Goal: Task Accomplishment & Management: Complete application form

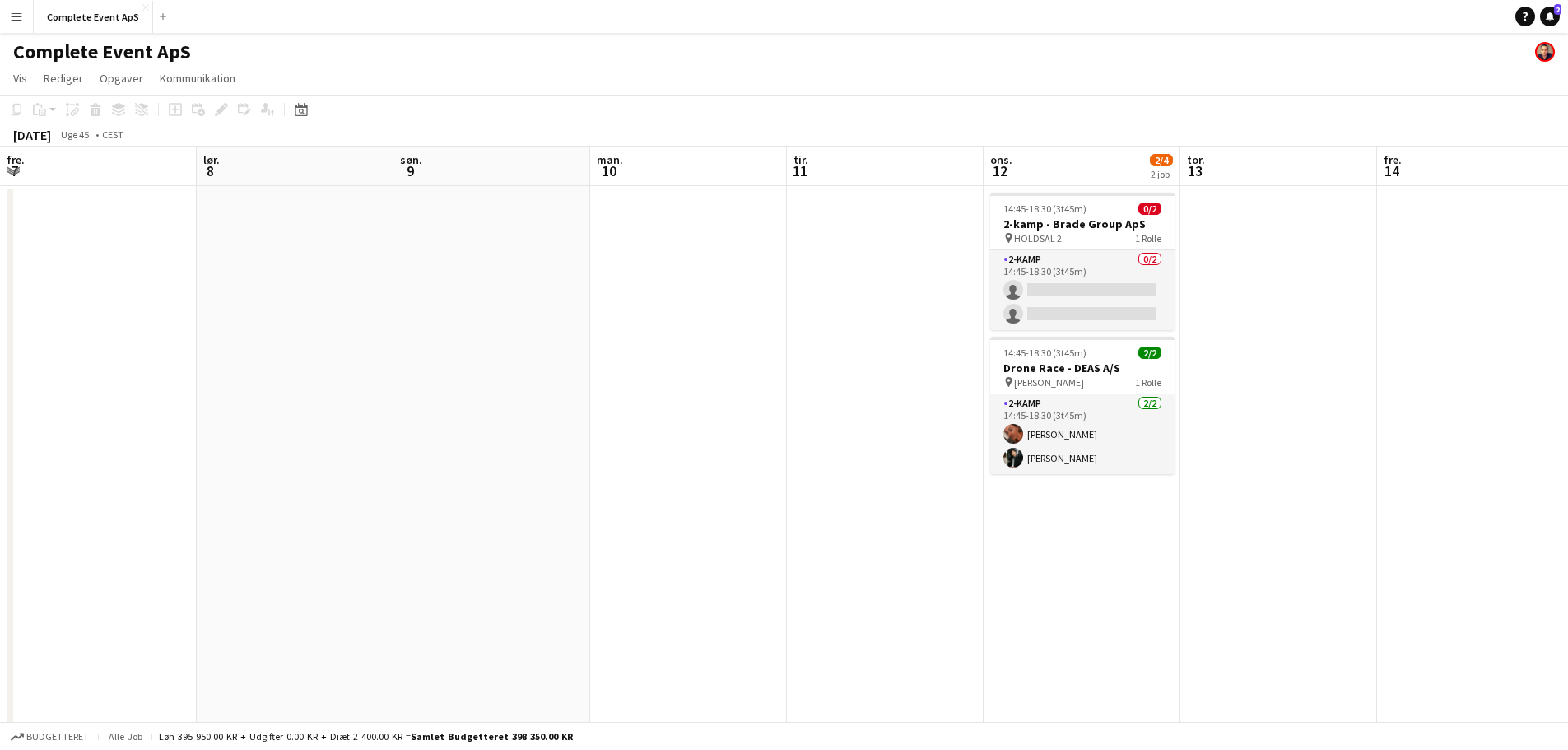
scroll to position [0, 537]
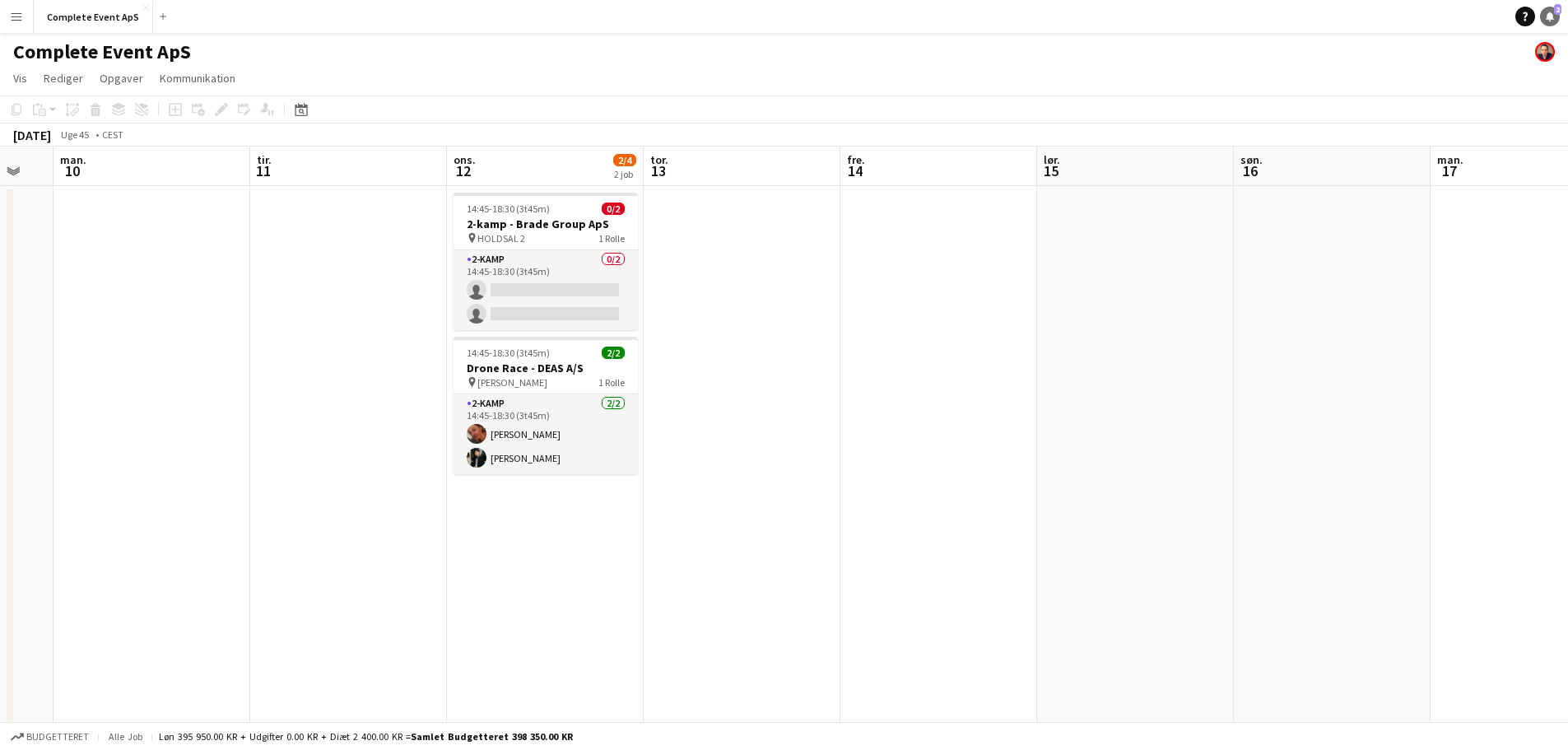
click at [1559, 14] on span "2" at bounding box center [1558, 9] width 8 height 11
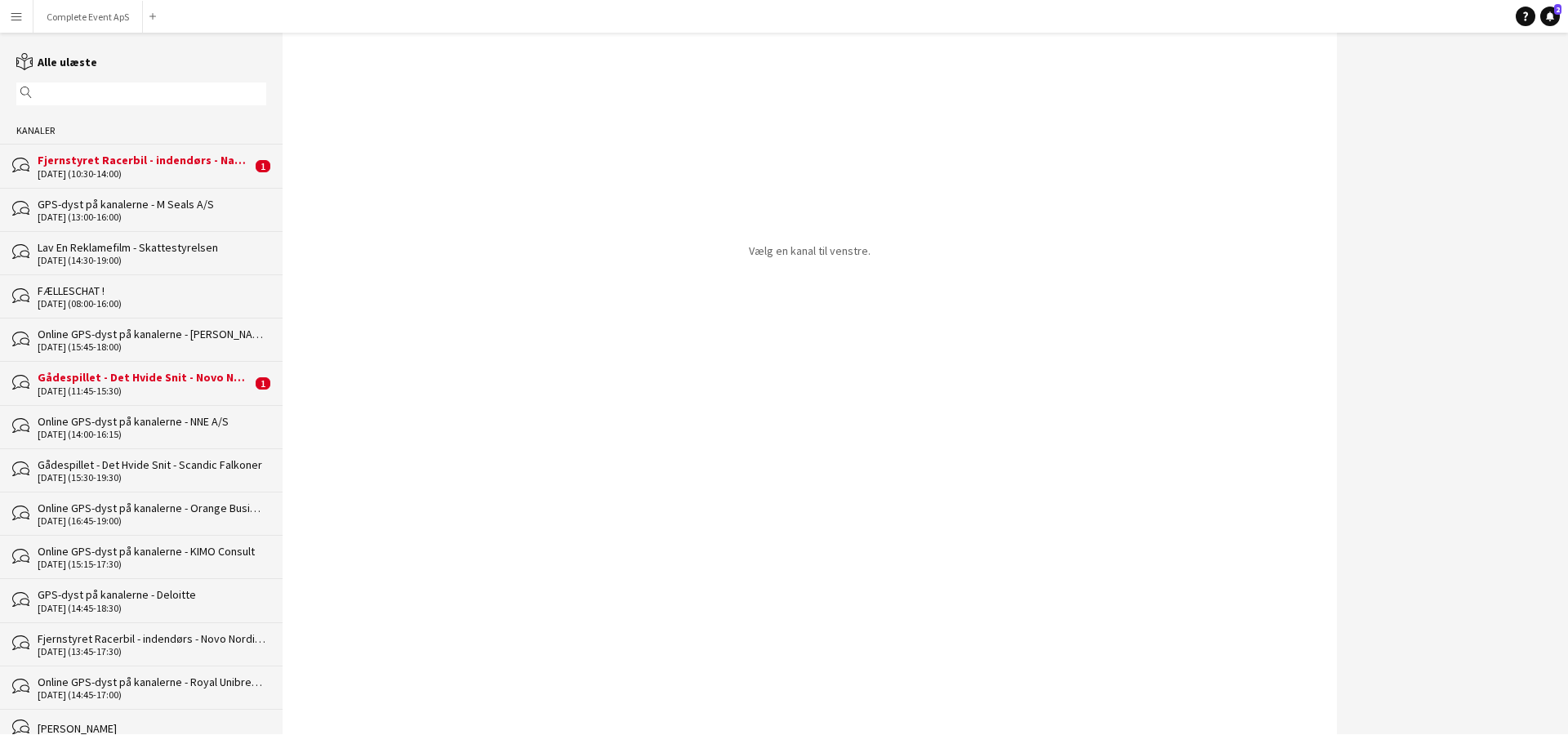
click at [129, 168] on div "[DATE] (10:30-14:00)" at bounding box center [145, 174] width 214 height 12
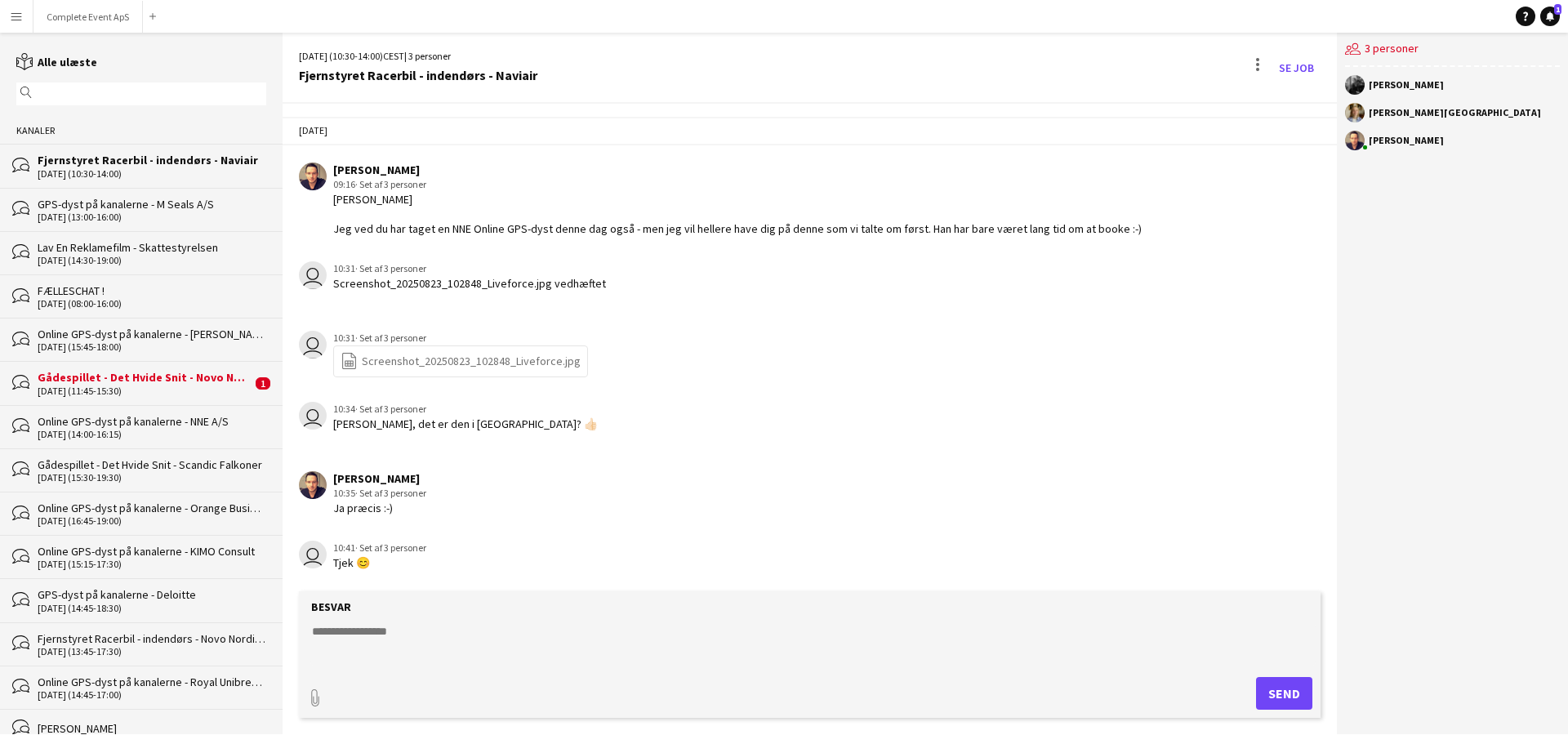
scroll to position [879, 0]
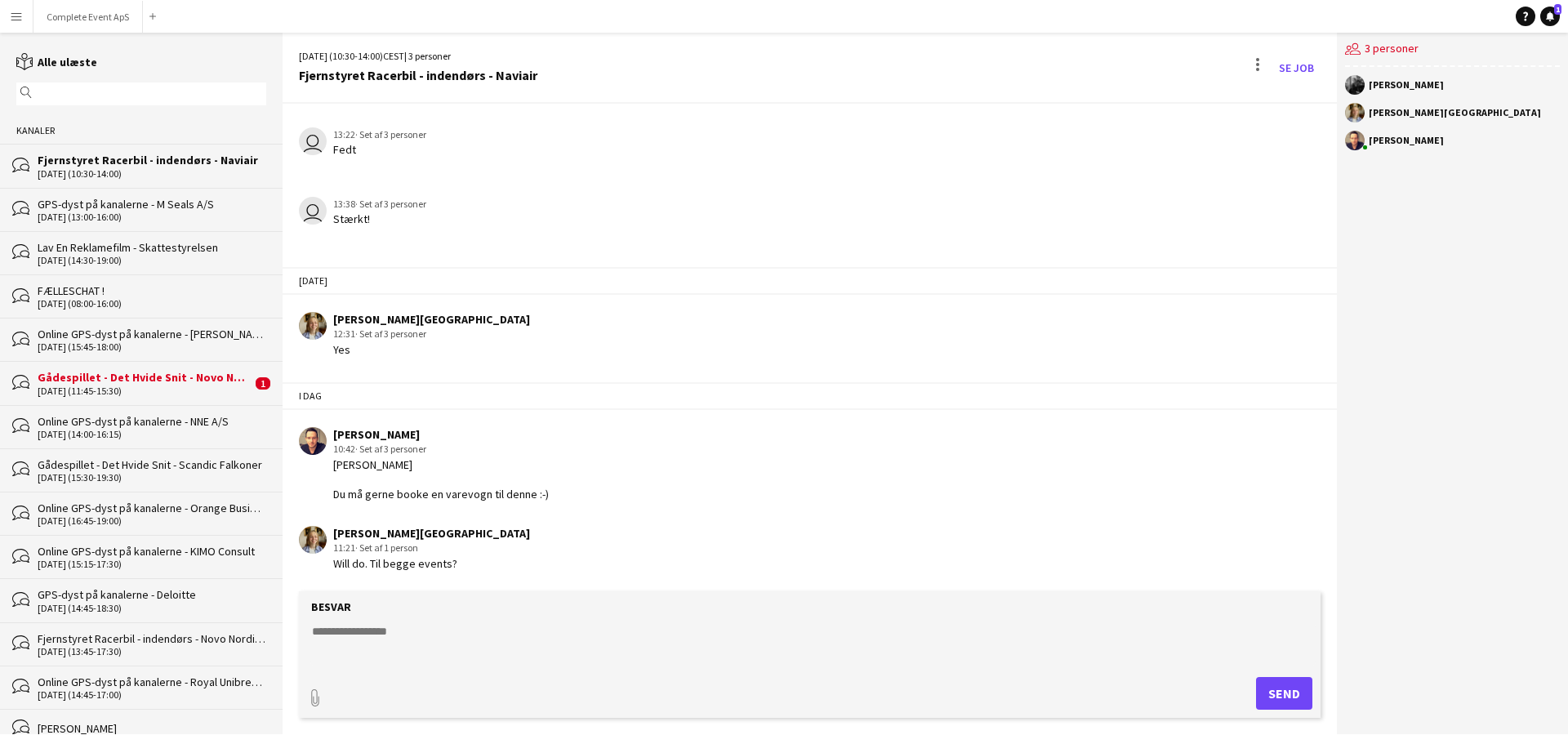
click at [560, 644] on textarea at bounding box center [813, 644] width 1005 height 43
type textarea "******"
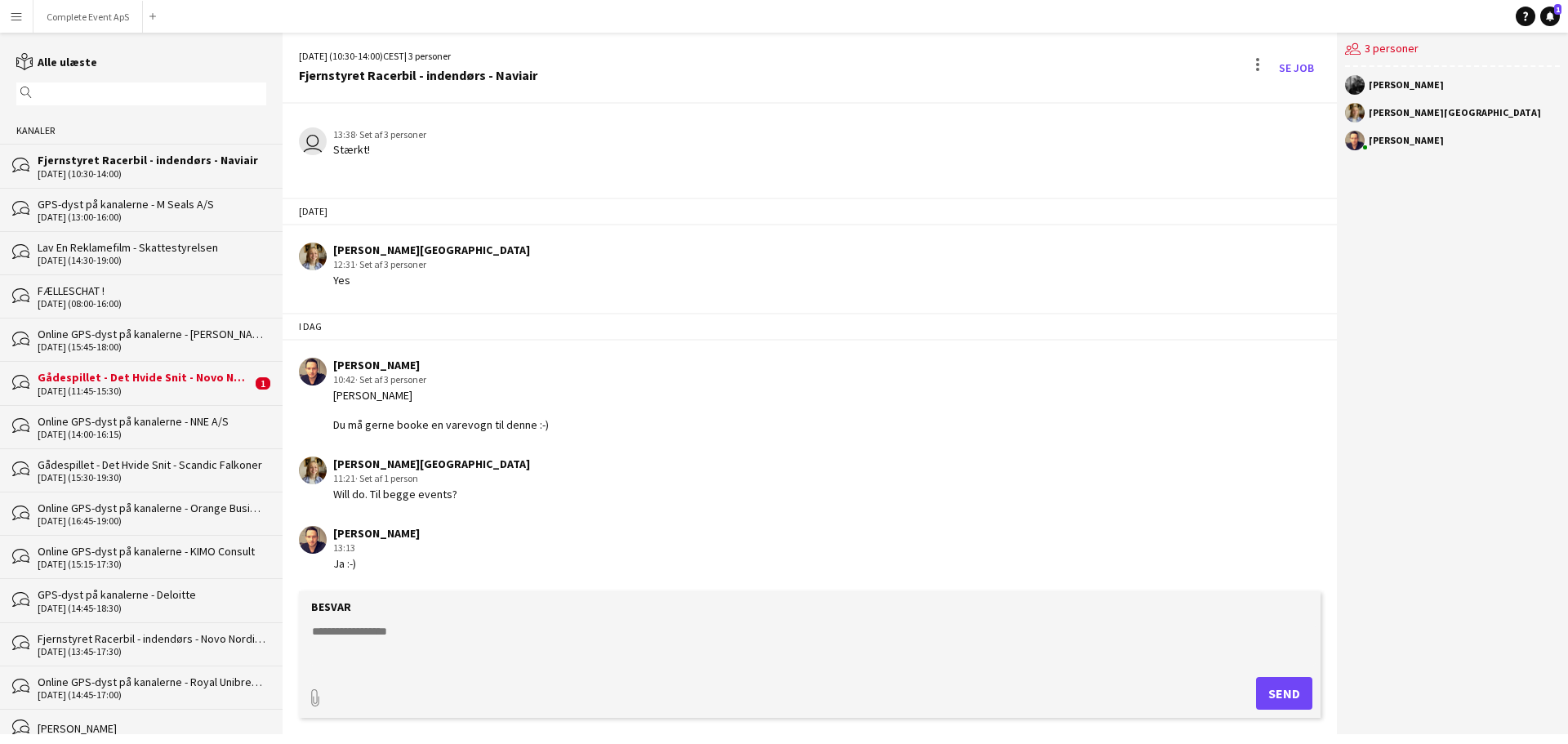
click at [197, 385] on div "[DATE] (11:45-15:30)" at bounding box center [145, 391] width 214 height 12
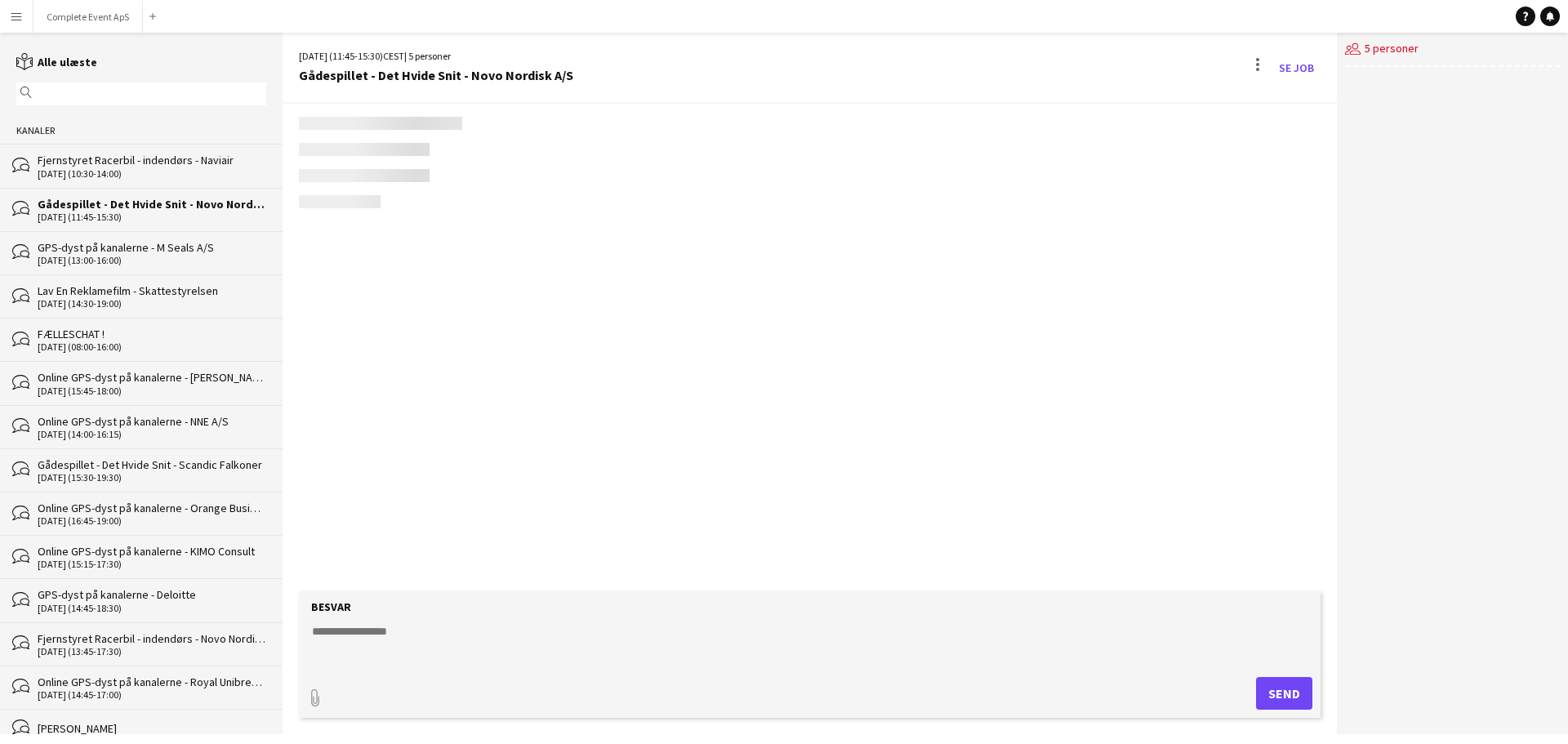
scroll to position [958, 0]
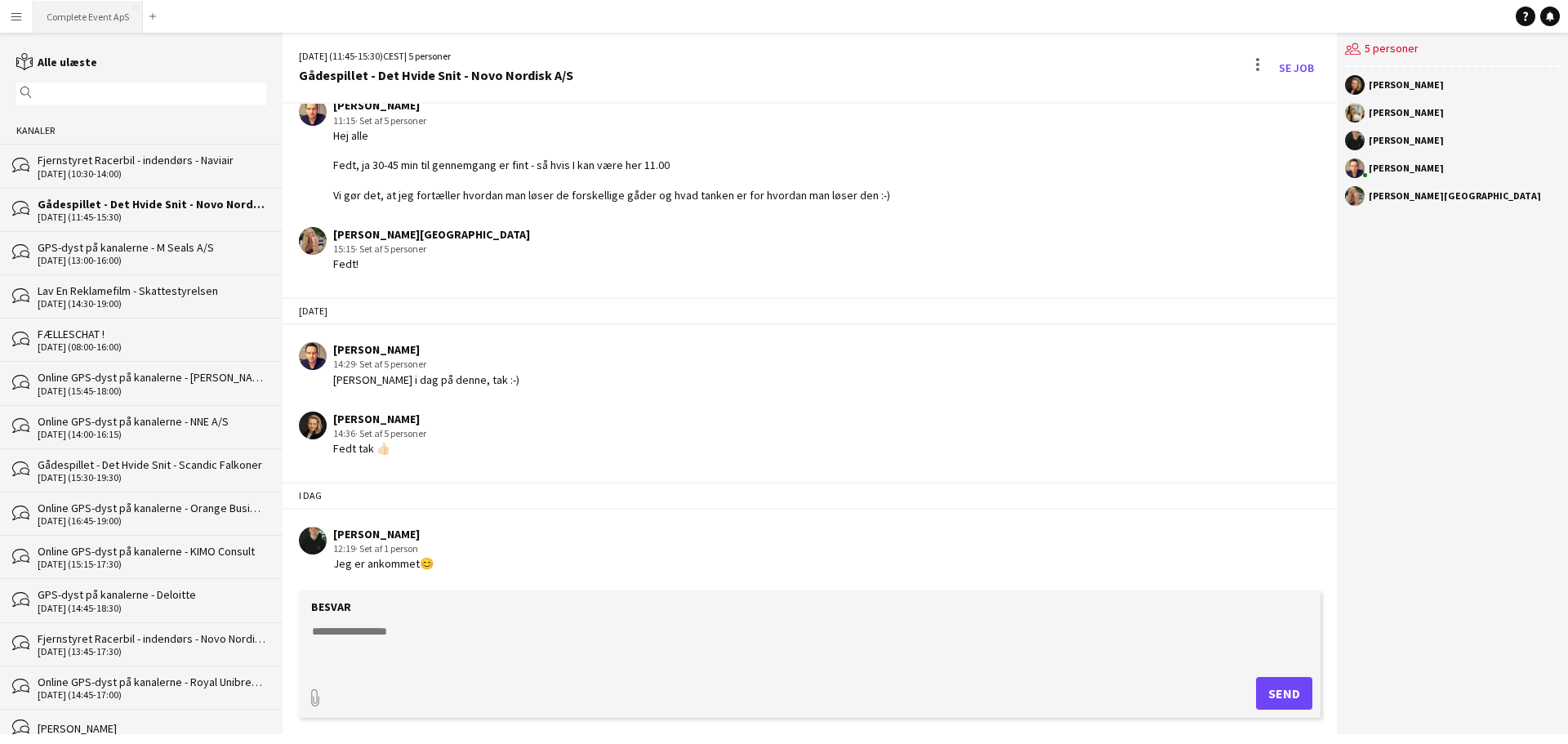
click at [95, 9] on button "Complete Event ApS Luk" at bounding box center [88, 17] width 110 height 32
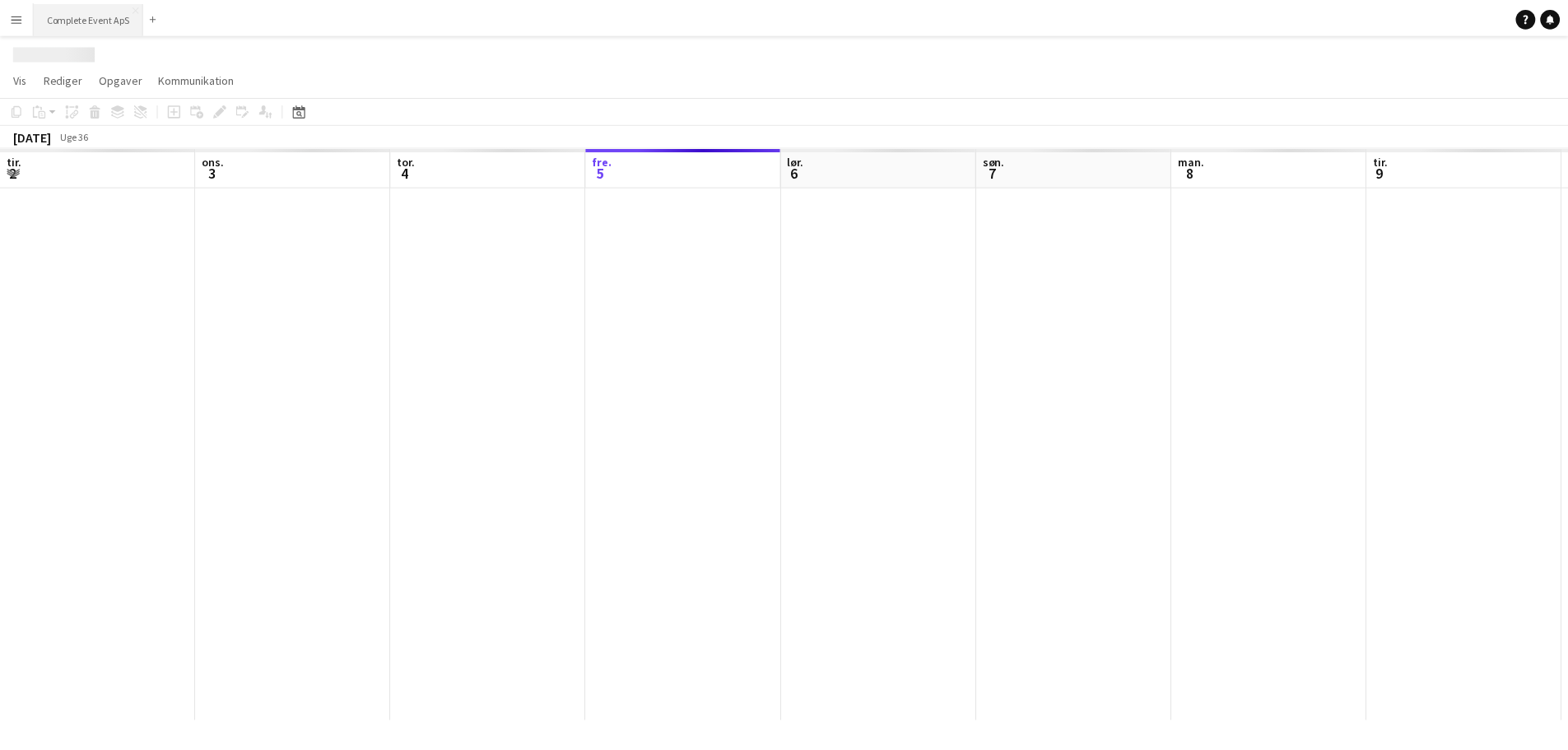
scroll to position [0, 394]
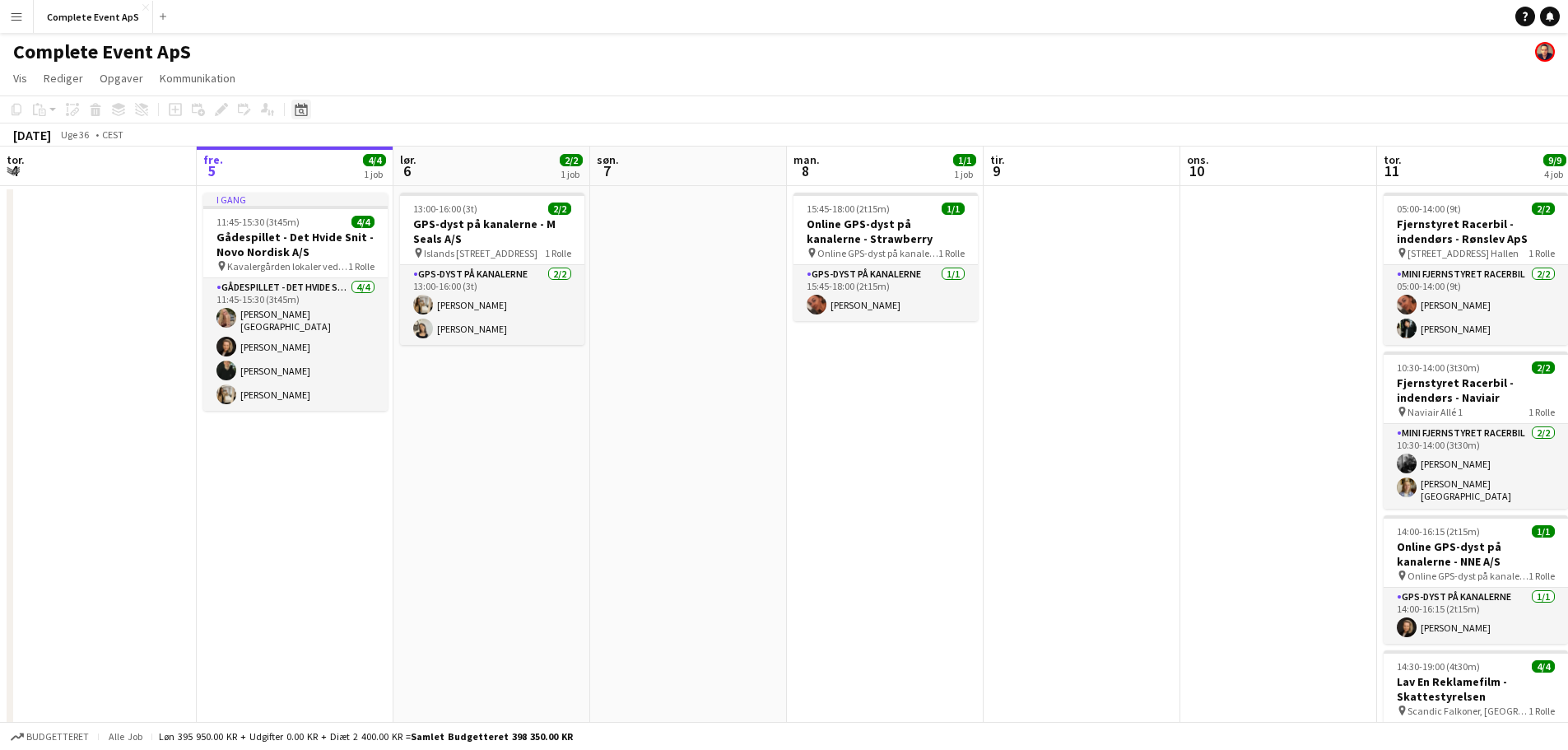
click at [301, 114] on icon "Datovælger" at bounding box center [302, 110] width 13 height 13
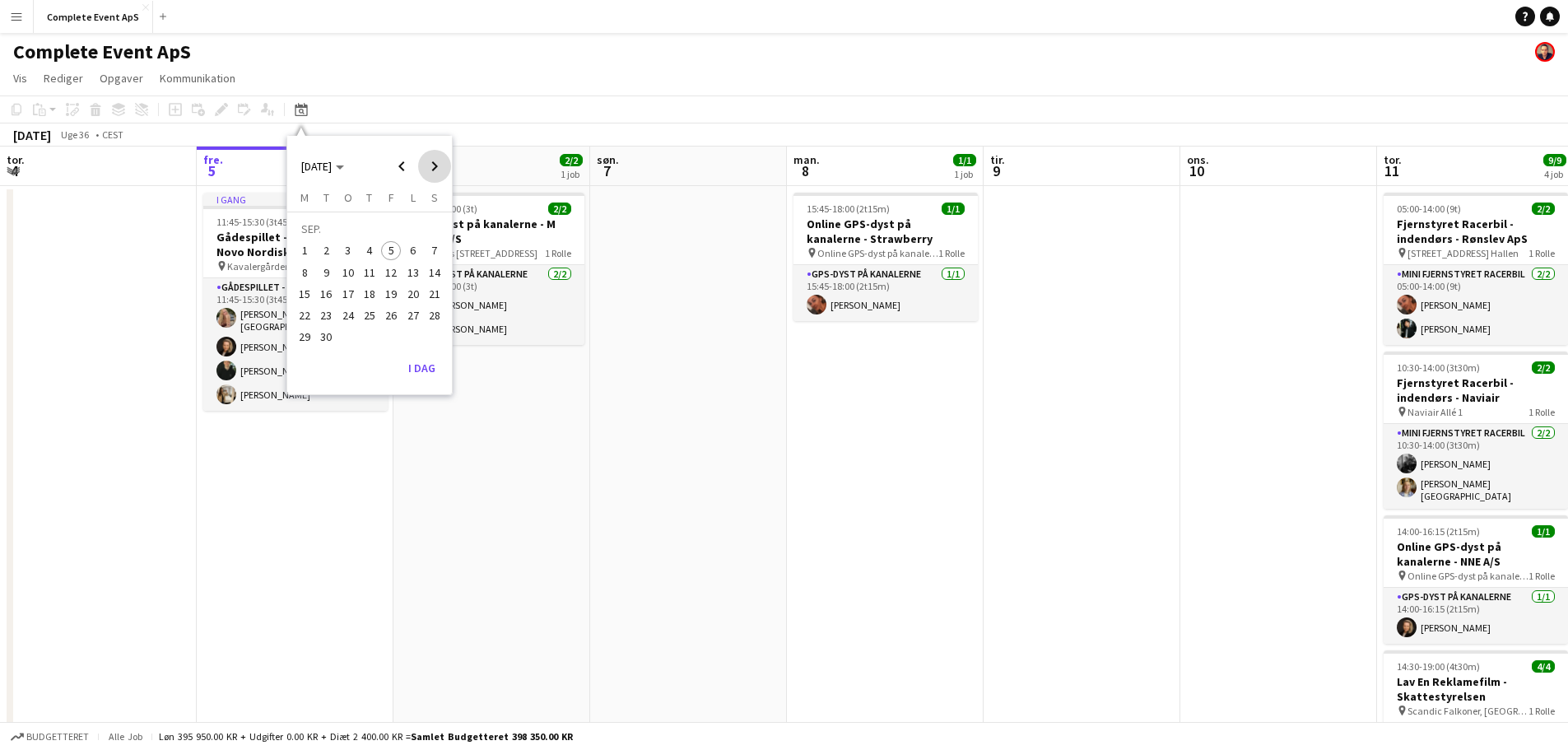
click at [441, 165] on span "Next month" at bounding box center [434, 166] width 33 height 33
click at [438, 158] on span "Next month" at bounding box center [434, 166] width 33 height 33
click at [388, 323] on span "28" at bounding box center [390, 319] width 19 height 19
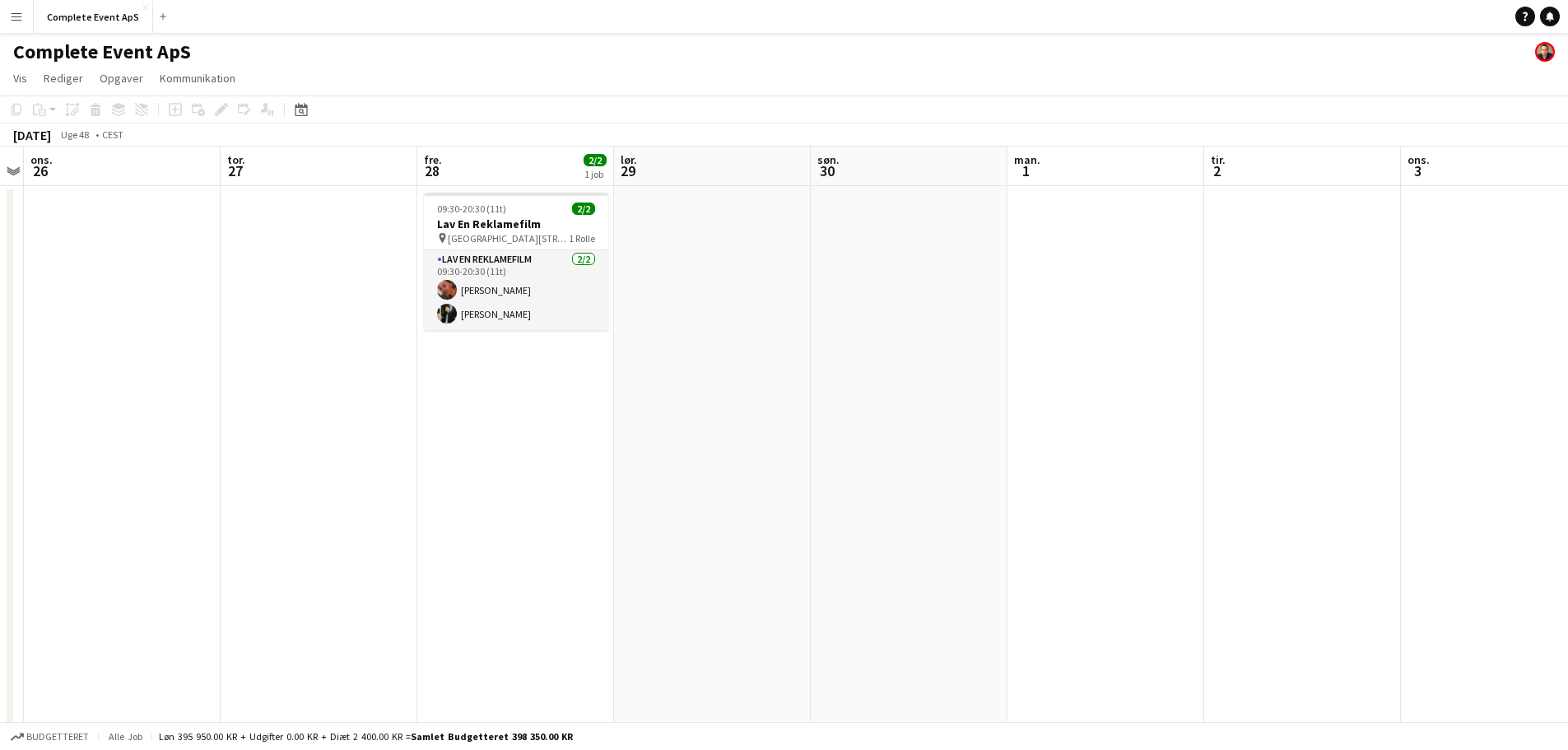
click at [501, 386] on app-date-cell "09:30-20:30 (11t) 2/2 Lav En Reklamefilm pin [GEOGRAPHIC_DATA], 7400 Herning 1 …" at bounding box center [515, 534] width 196 height 697
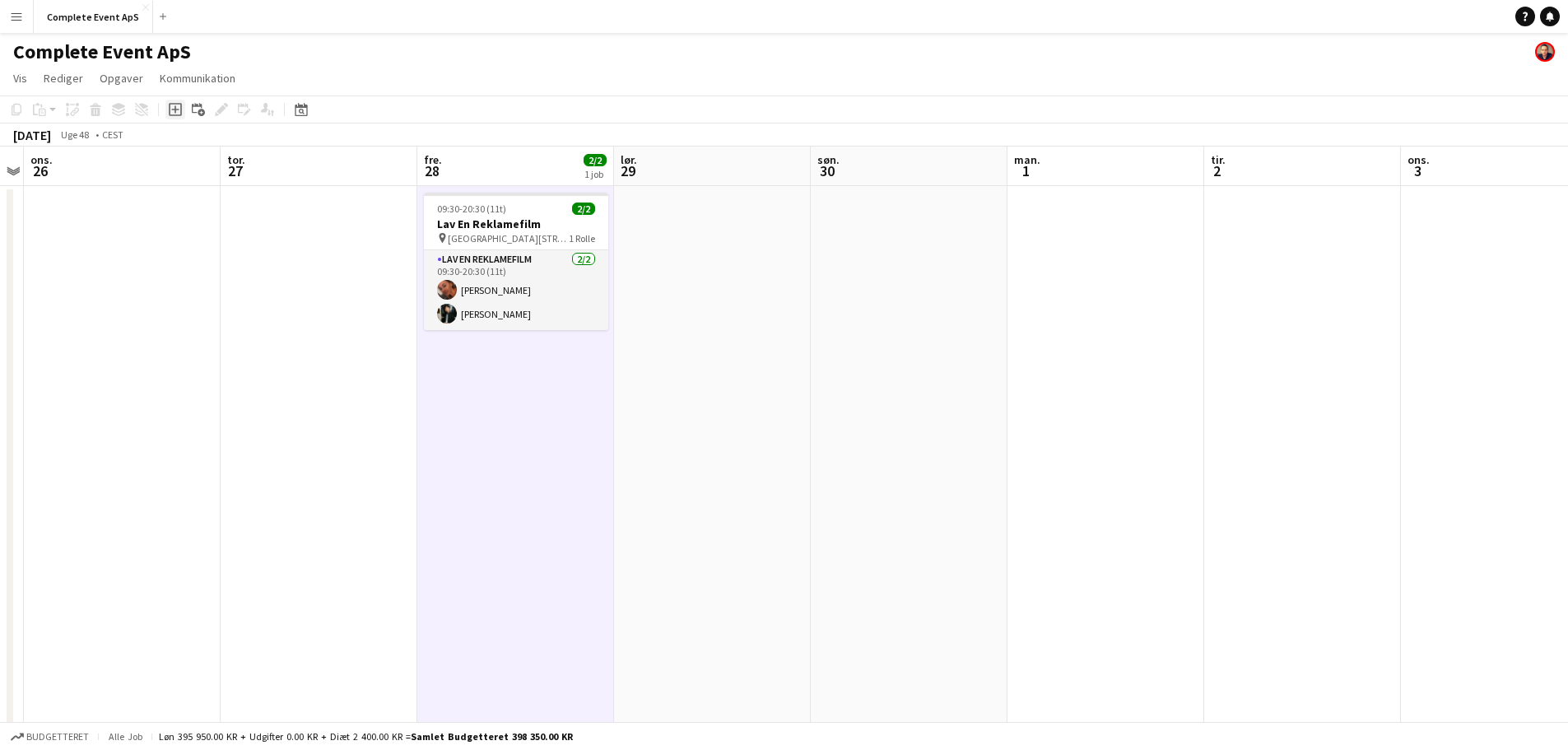
click at [173, 108] on icon "Tilføj opgave" at bounding box center [175, 110] width 13 height 13
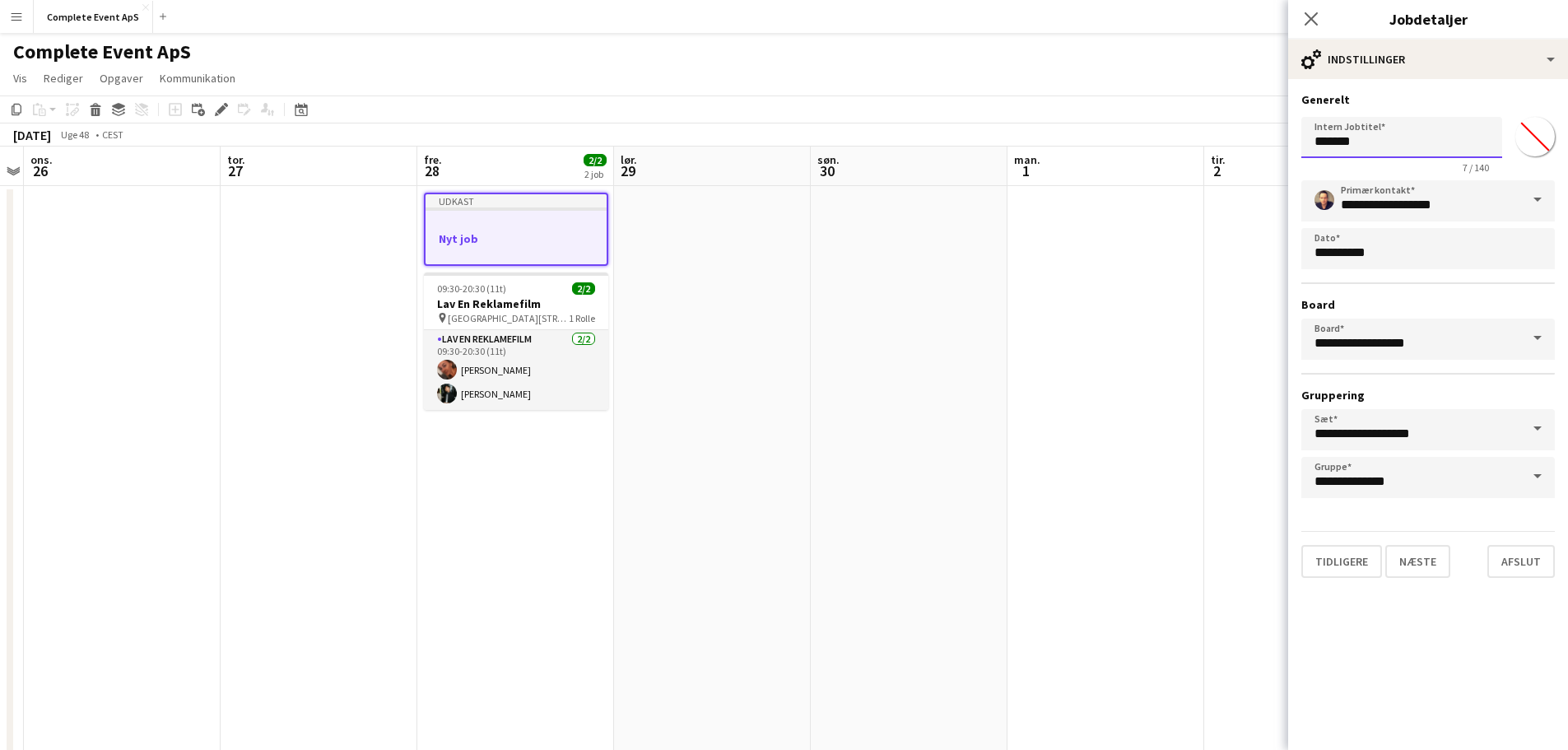
click at [1357, 153] on input "*******" at bounding box center [1402, 137] width 201 height 41
type input "**********"
click at [1420, 560] on button "Næste" at bounding box center [1417, 560] width 65 height 33
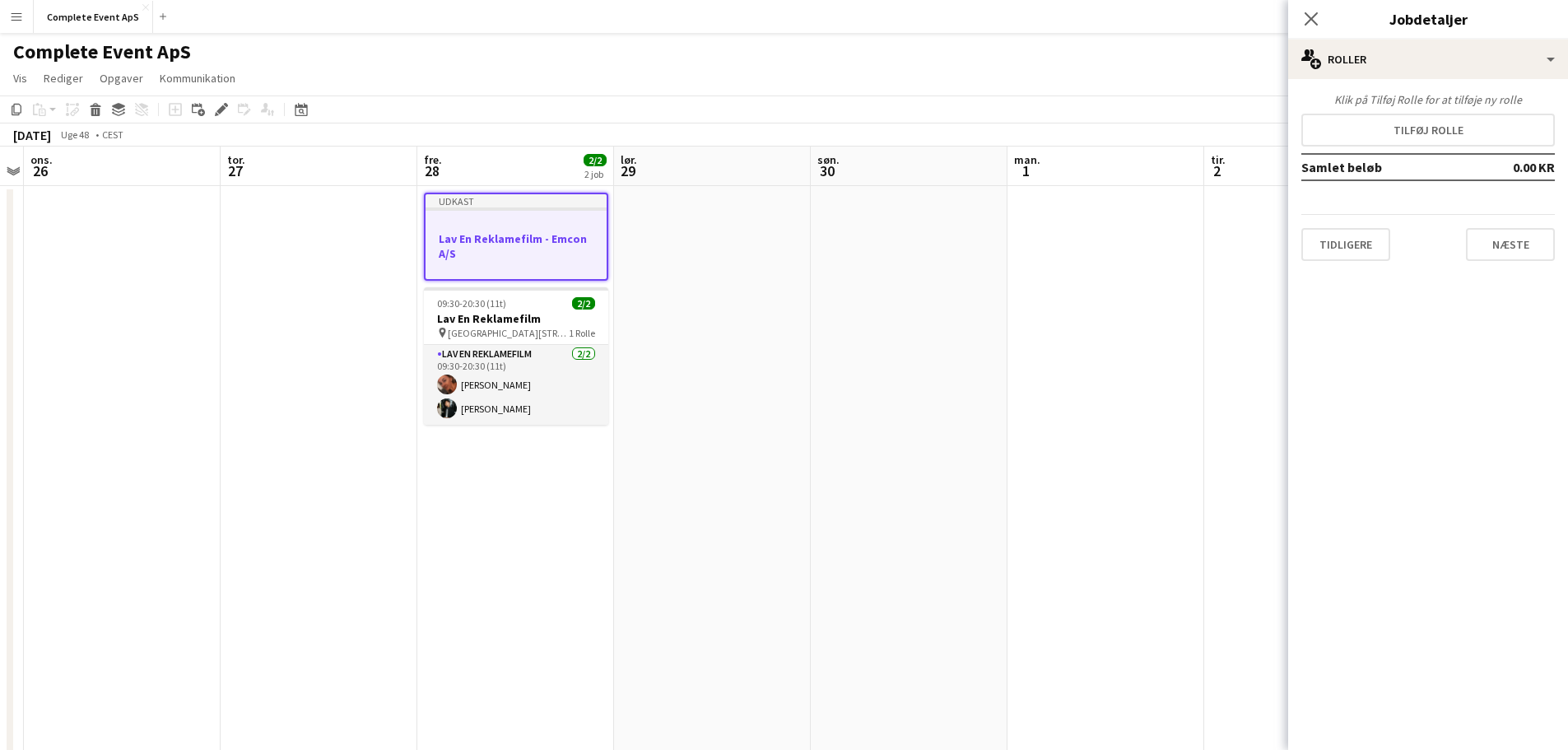
scroll to position [0, 0]
click at [1431, 125] on button "Tilføj rolle" at bounding box center [1428, 130] width 254 height 33
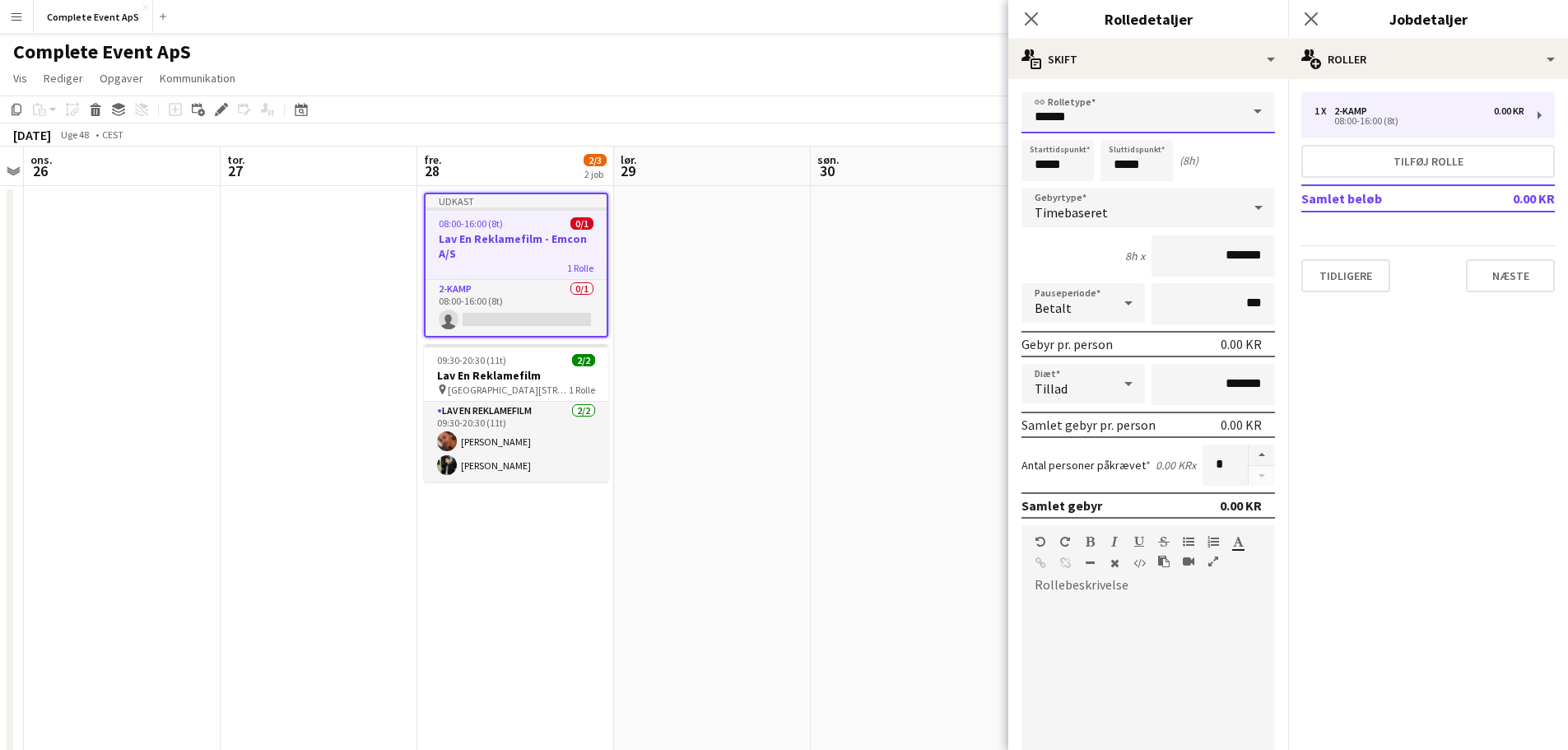
click at [1088, 116] on input "******" at bounding box center [1148, 112] width 254 height 41
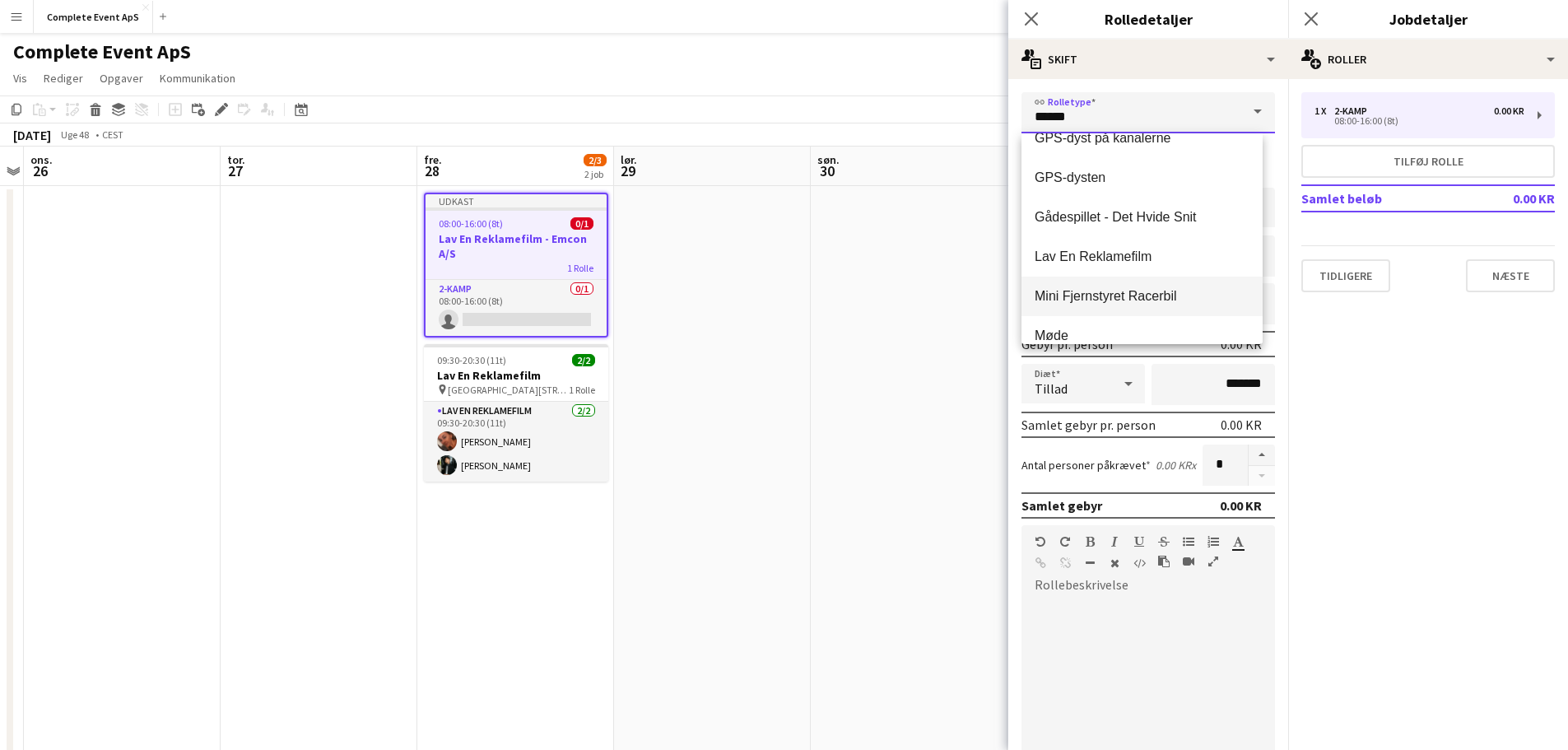
scroll to position [164, 0]
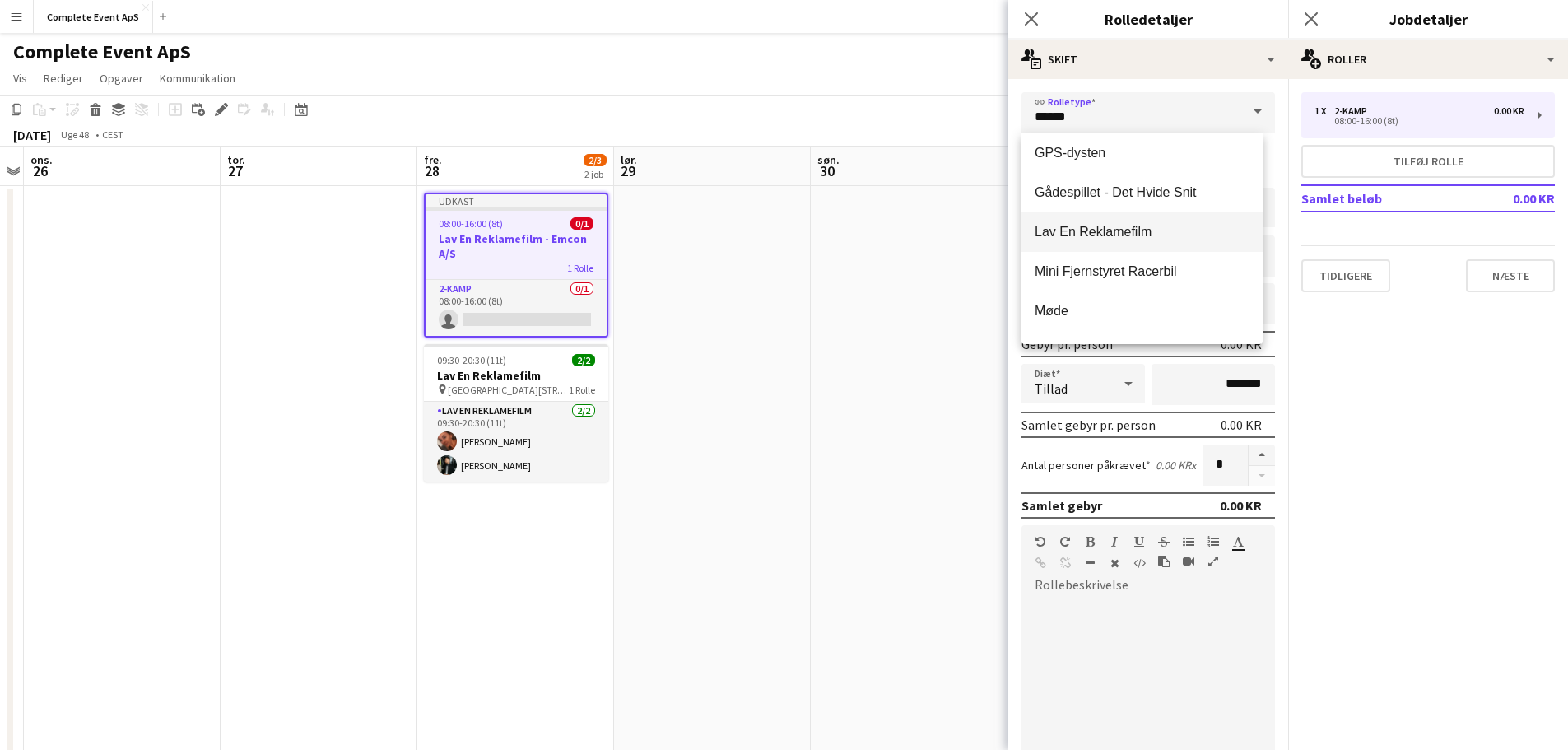
click at [1119, 238] on span "Lav En Reklamefilm" at bounding box center [1141, 232] width 215 height 16
type input "**********"
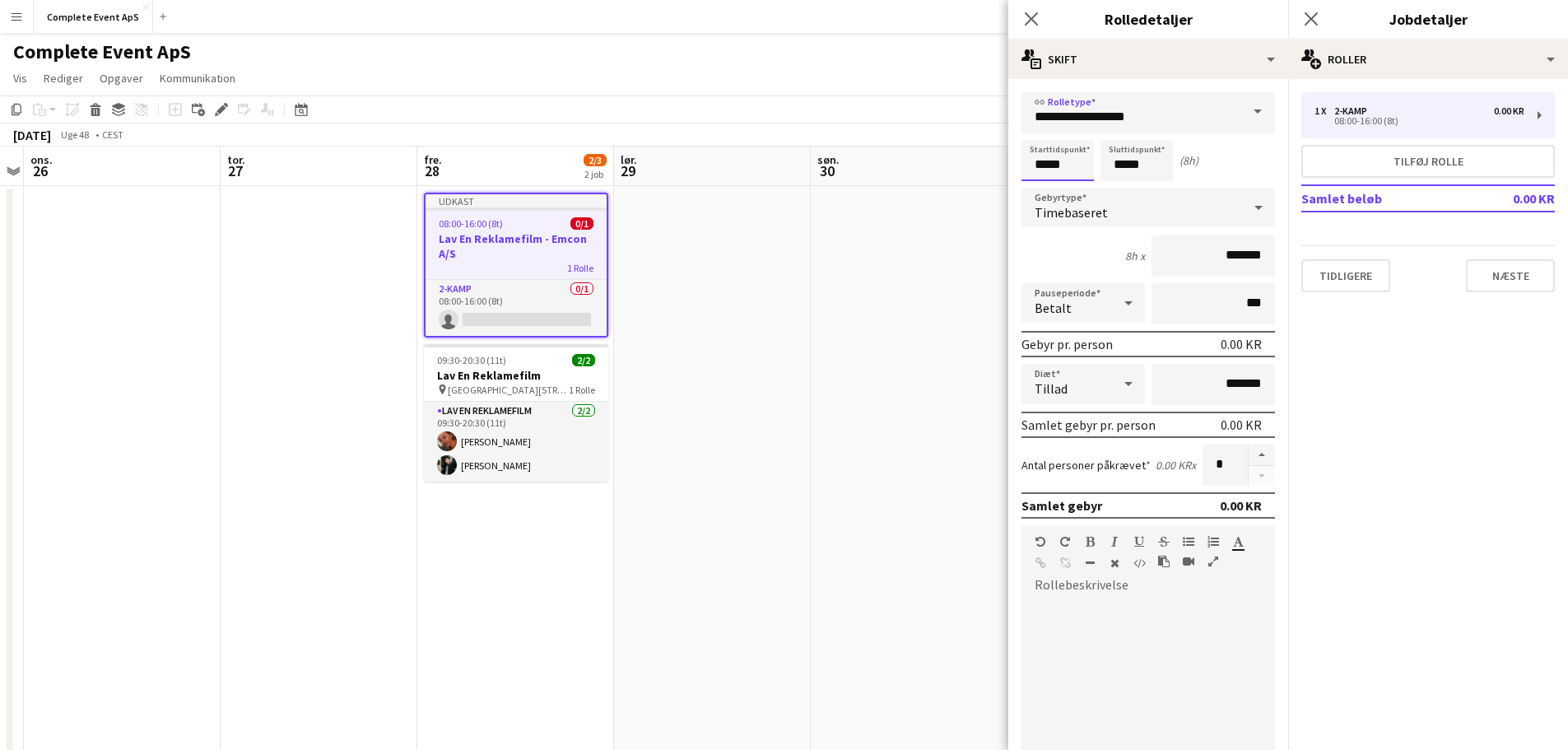
drag, startPoint x: 1074, startPoint y: 163, endPoint x: 996, endPoint y: 158, distance: 78.2
click at [996, 158] on body "Menu Boards Boards Boards Alle job Status Arbejdsstyrke Arbejdsstyrke Min arbej…" at bounding box center [784, 455] width 1568 height 911
type input "*****"
click at [1096, 208] on span "Timebaseret" at bounding box center [1071, 212] width 73 height 17
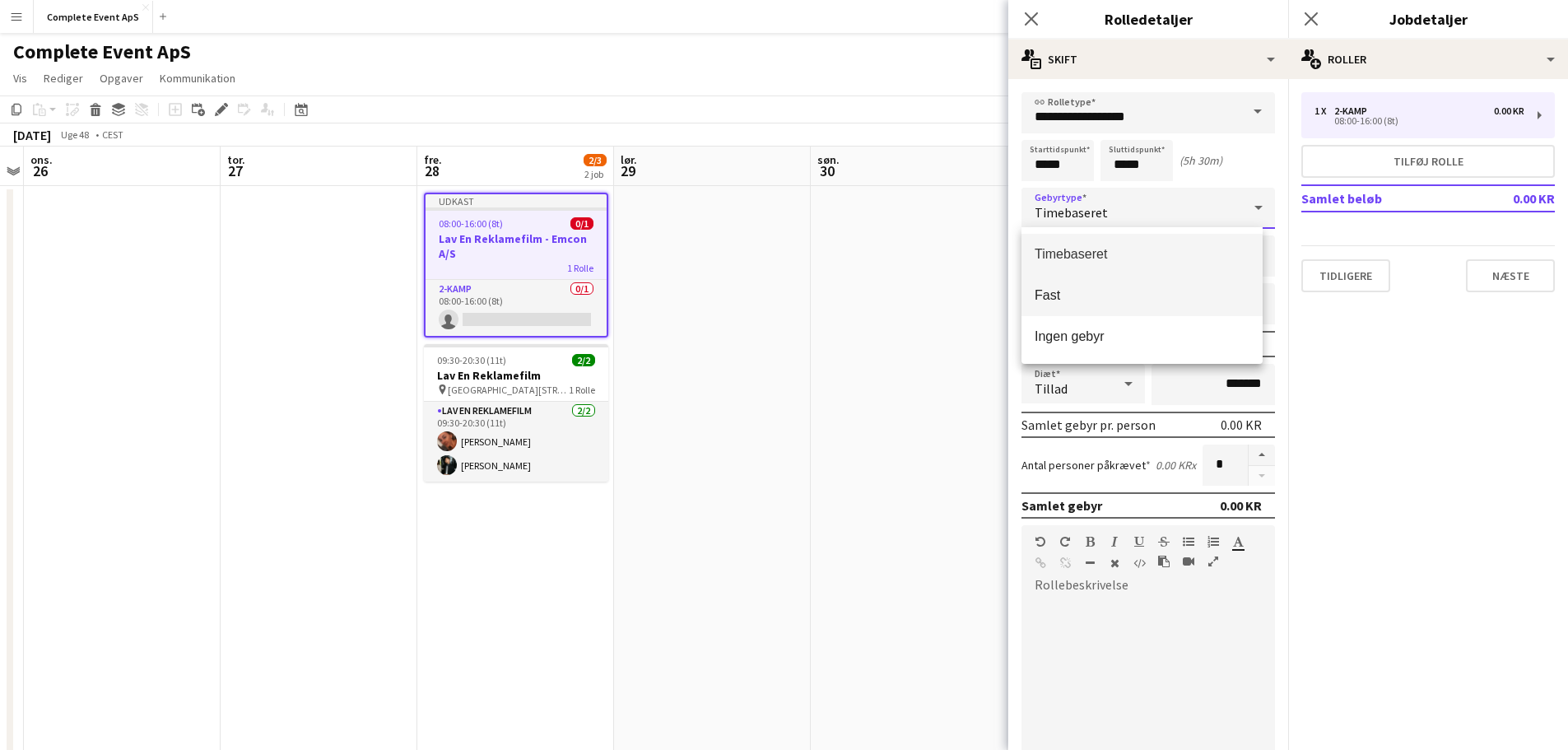
click at [1098, 296] on span "Fast" at bounding box center [1141, 295] width 215 height 16
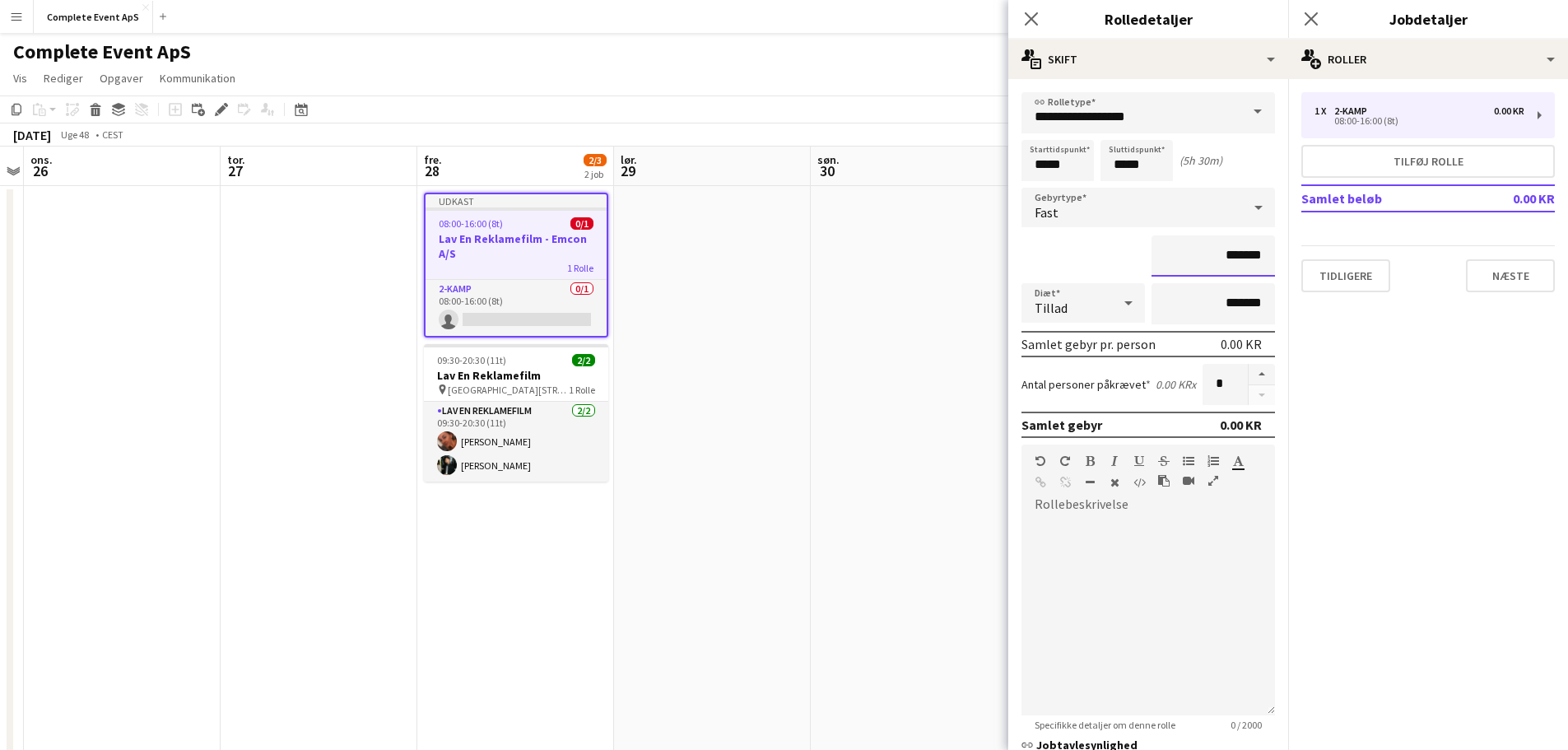
drag, startPoint x: 1199, startPoint y: 258, endPoint x: 1300, endPoint y: 257, distance: 101.0
click at [1300, 257] on body "Menu Boards Boards Boards Alle job Status Arbejdsstyrke Arbejdsstyrke Min arbej…" at bounding box center [784, 455] width 1568 height 911
type input "**********"
click at [1249, 374] on button "button" at bounding box center [1261, 374] width 26 height 21
type input "*"
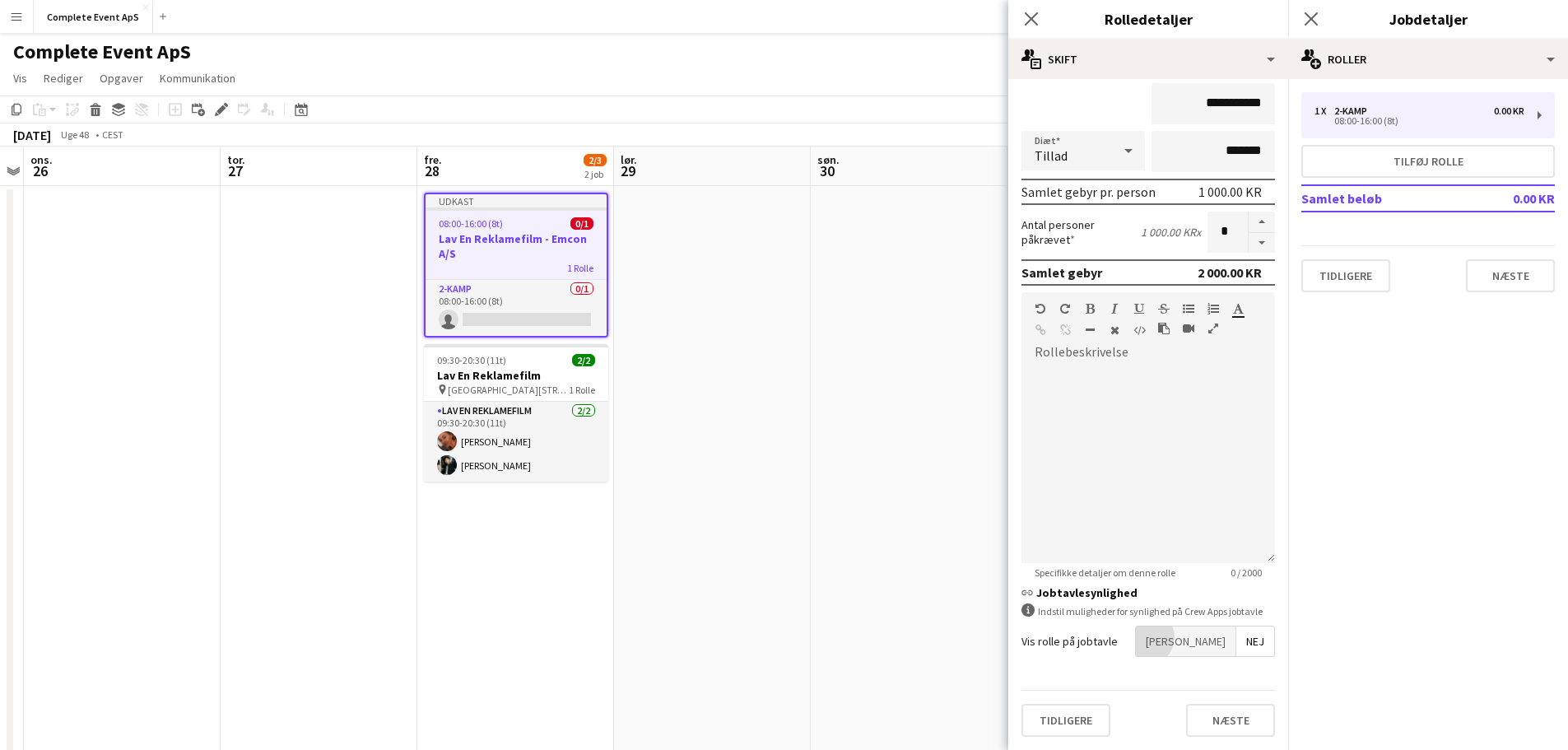
click at [1200, 637] on span "[PERSON_NAME]" at bounding box center [1186, 640] width 99 height 29
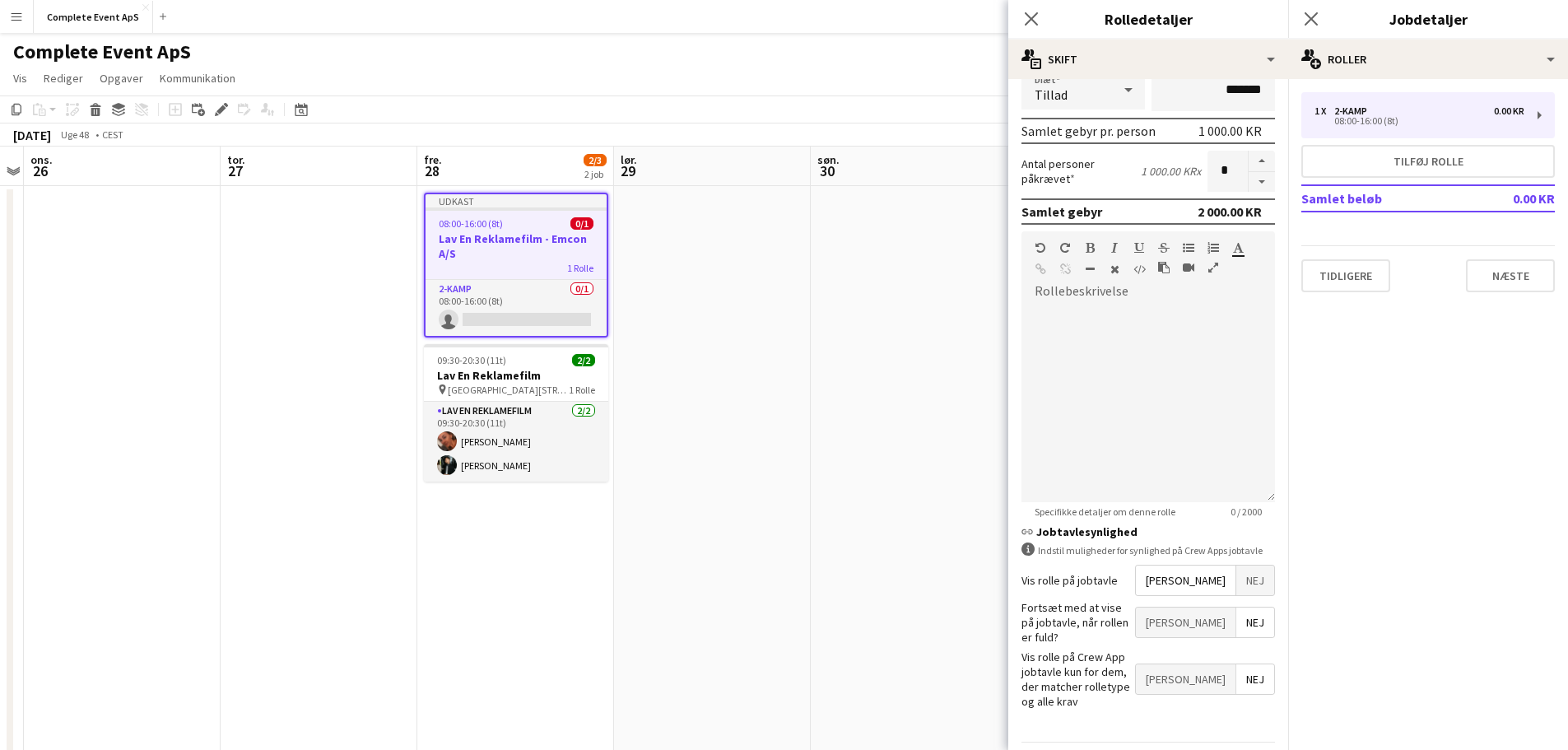
scroll to position [237, 0]
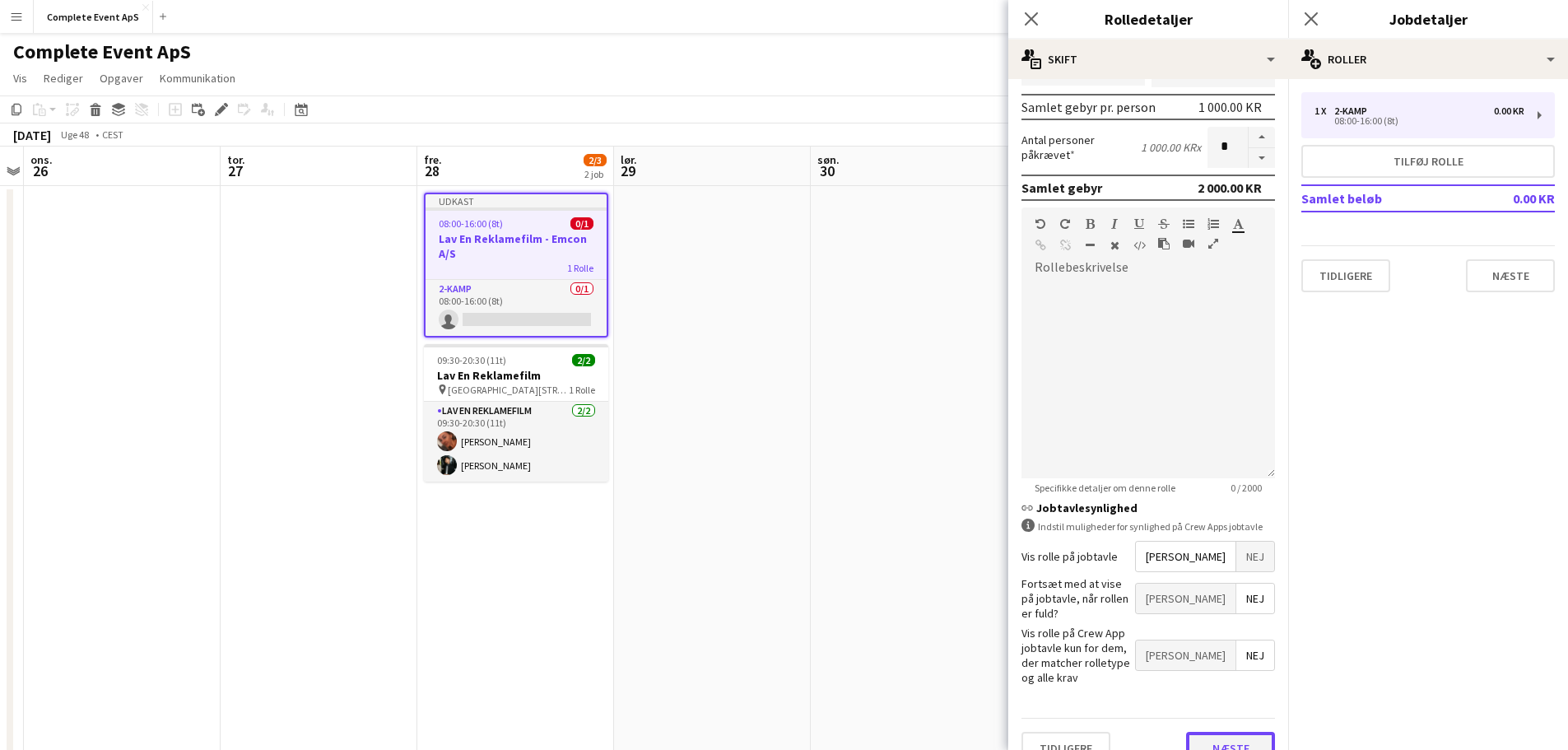
click at [1226, 731] on button "Næste" at bounding box center [1230, 747] width 89 height 33
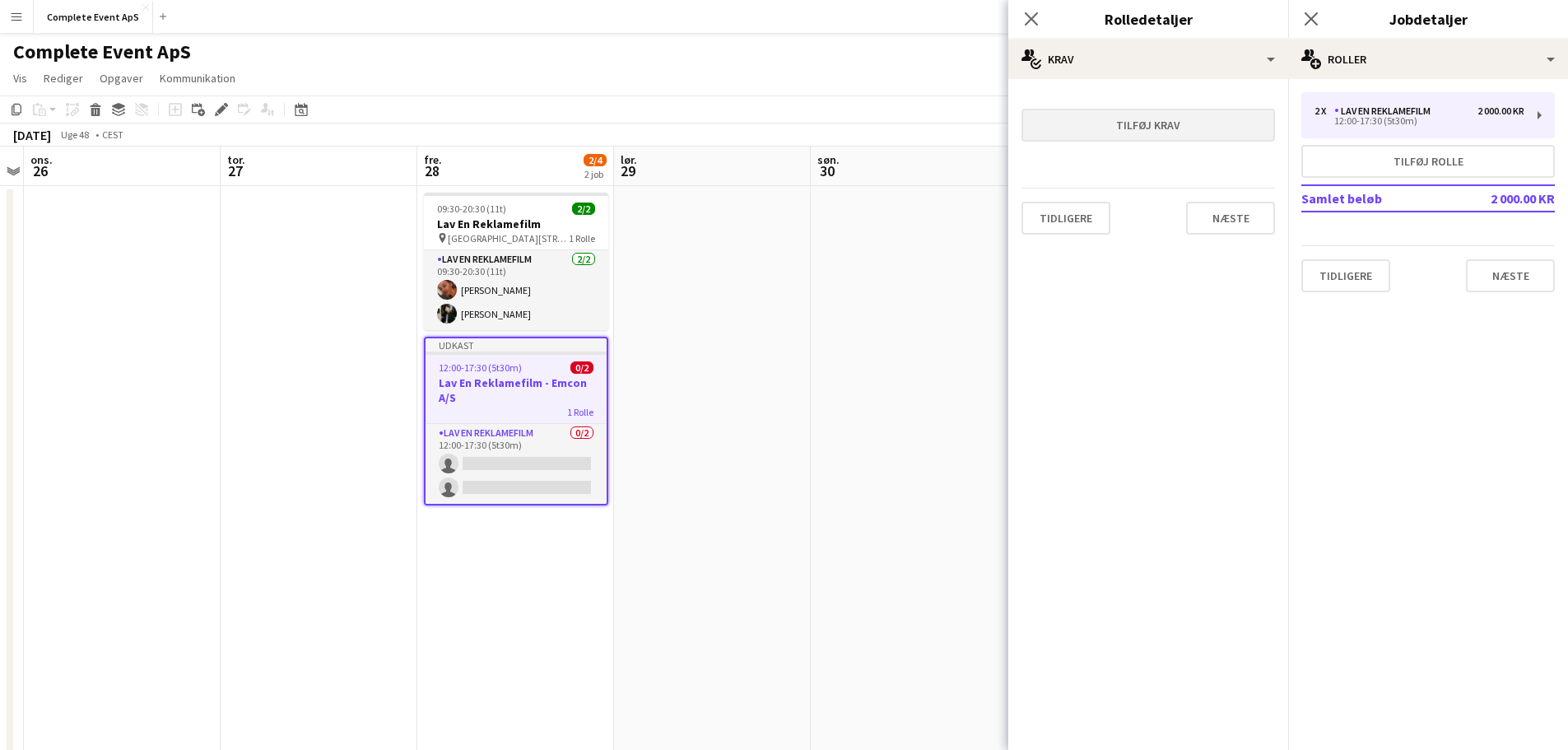
scroll to position [0, 0]
click at [1229, 233] on button "Næste" at bounding box center [1230, 217] width 89 height 33
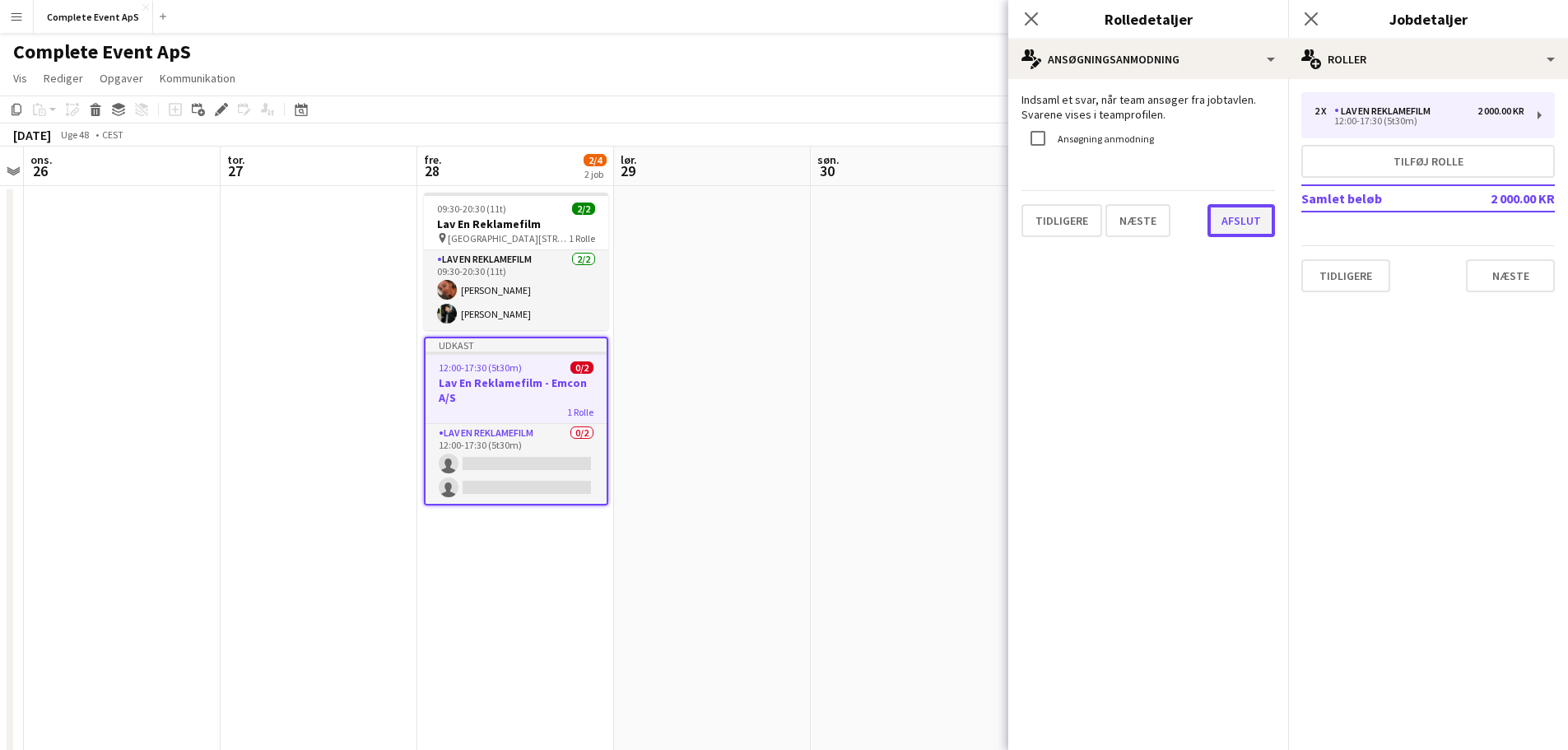
click at [1243, 206] on button "Afslut" at bounding box center [1242, 220] width 67 height 33
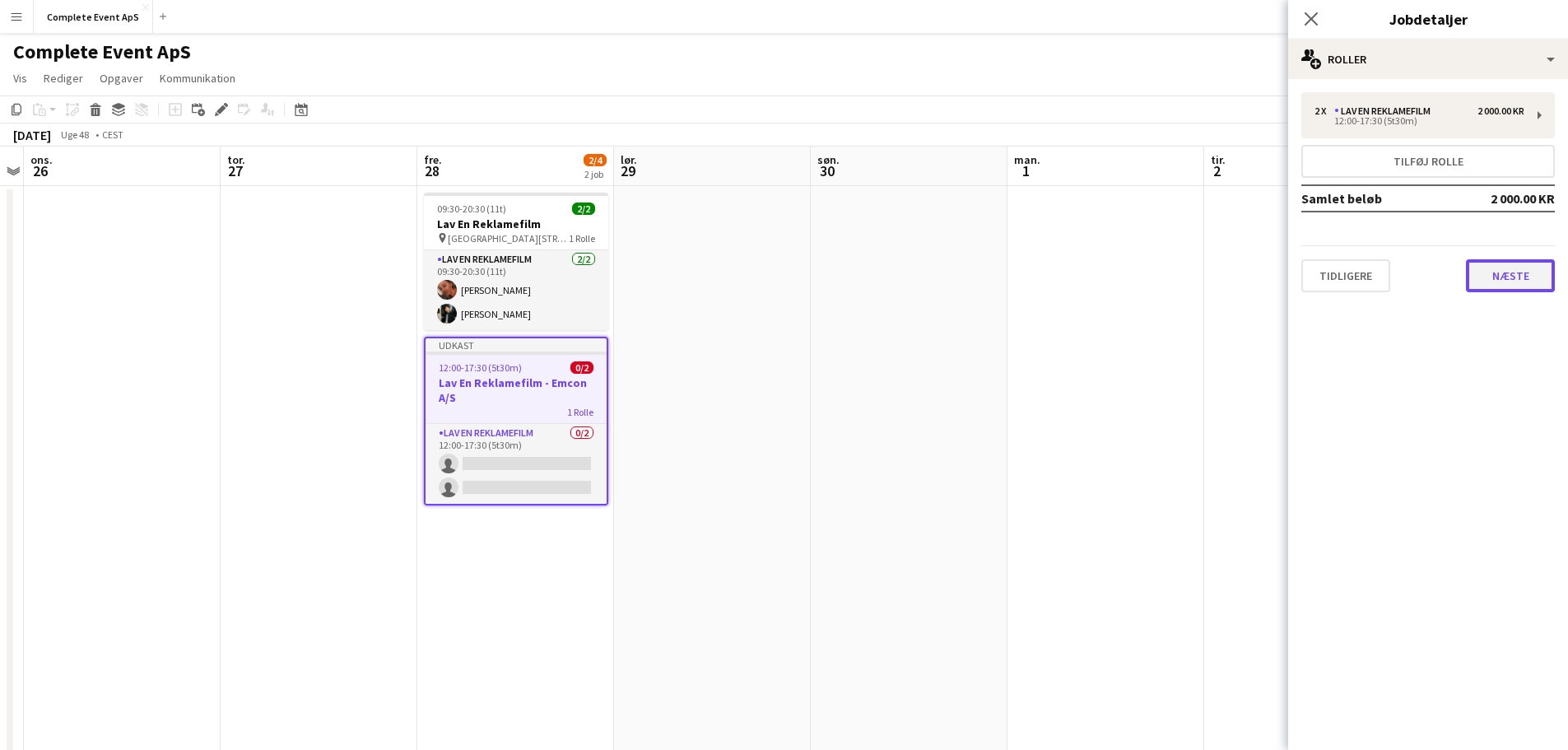
click at [1519, 274] on button "Næste" at bounding box center [1510, 276] width 89 height 33
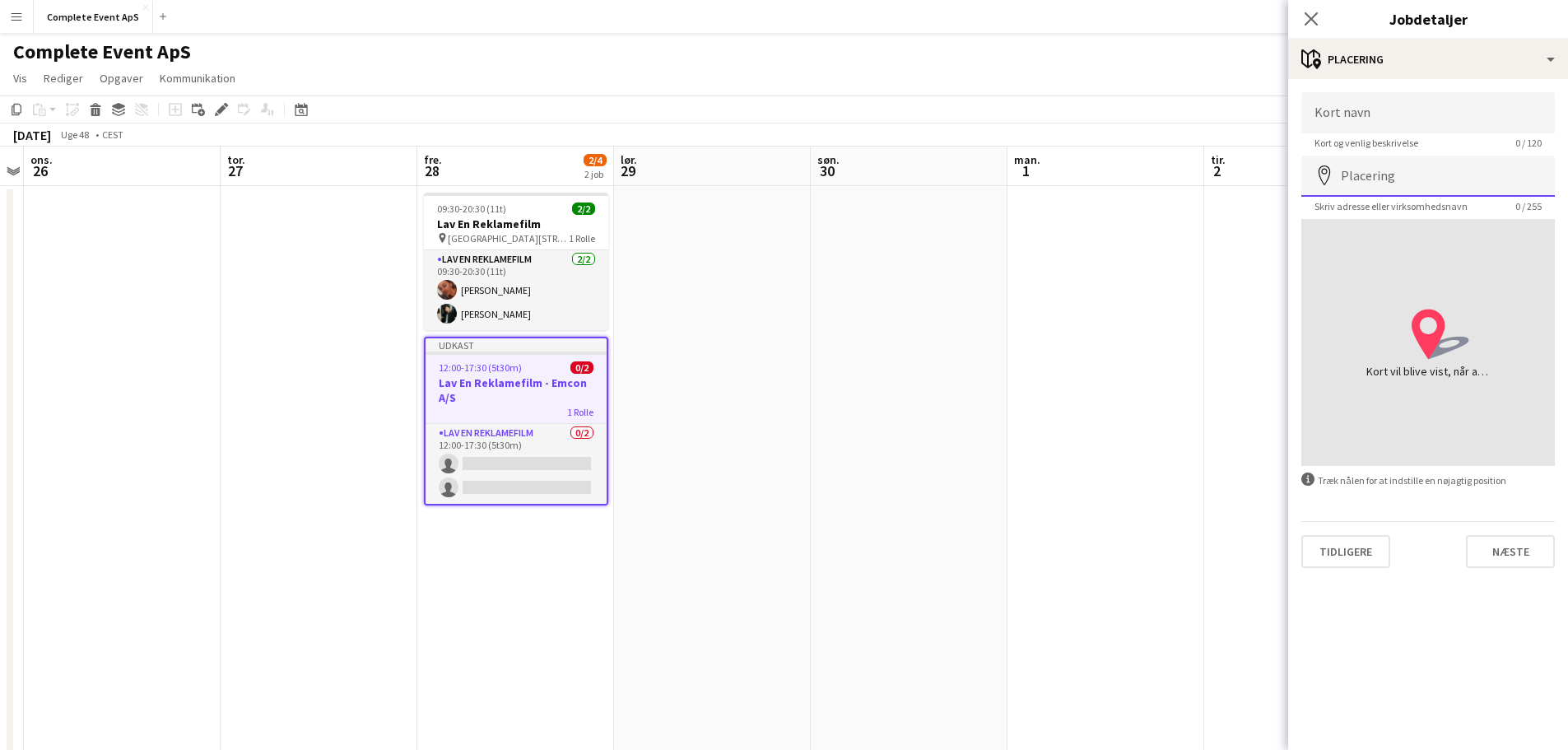
click at [1420, 183] on input "Placering" at bounding box center [1428, 176] width 254 height 41
paste input "**********"
type input "**********"
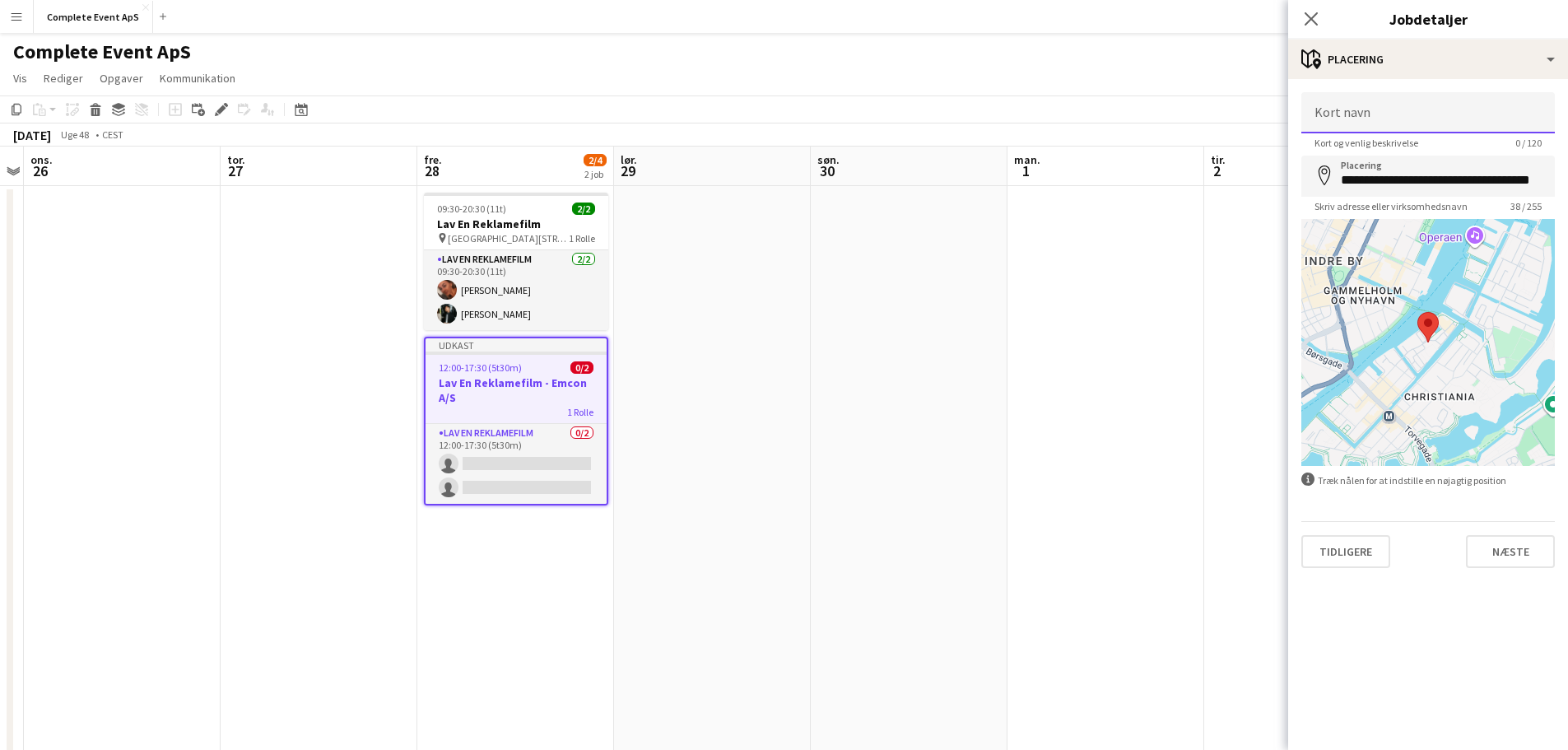
click at [1419, 122] on input "Kort navn" at bounding box center [1428, 112] width 254 height 41
paste input "**********"
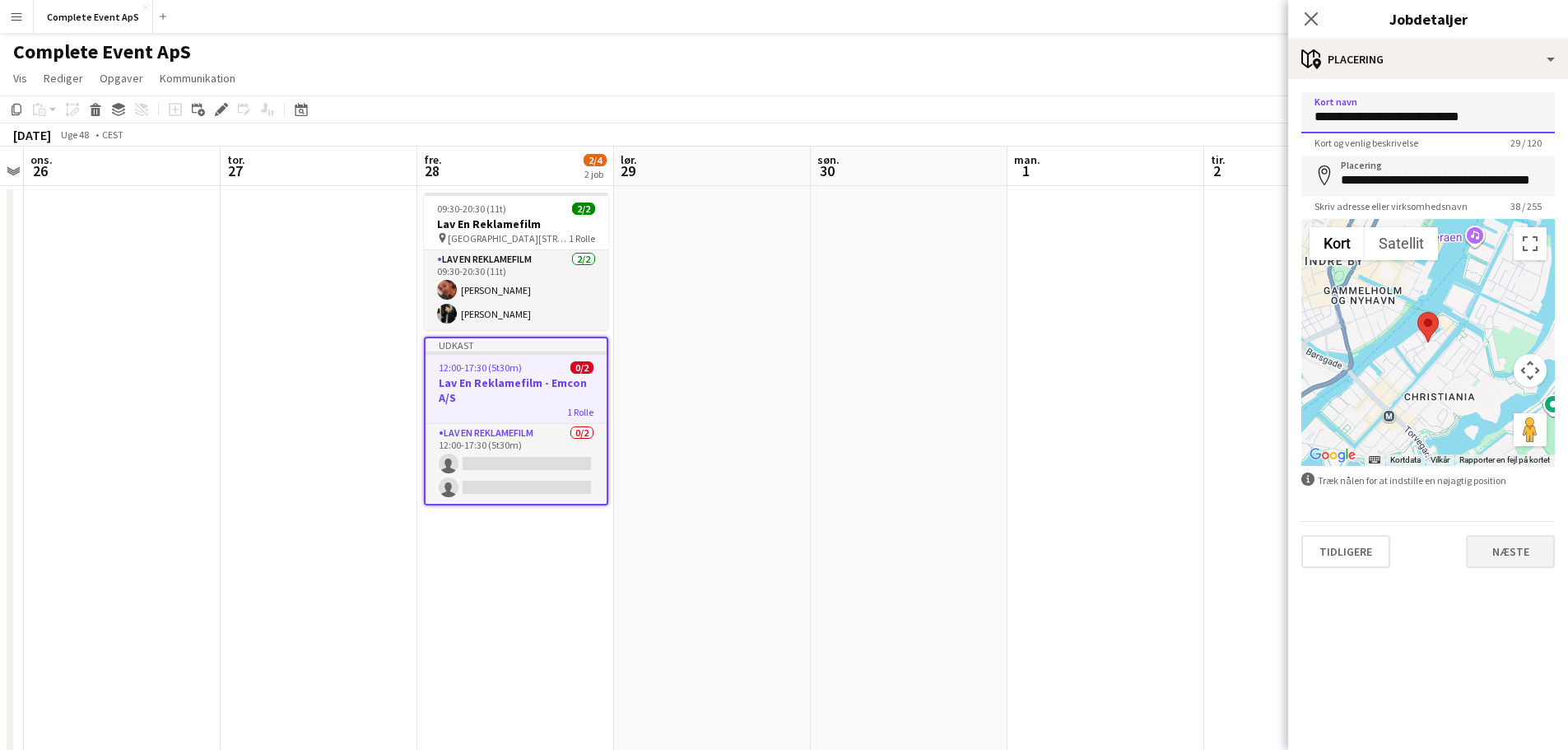
type input "**********"
click at [1522, 561] on button "Næste" at bounding box center [1510, 551] width 89 height 33
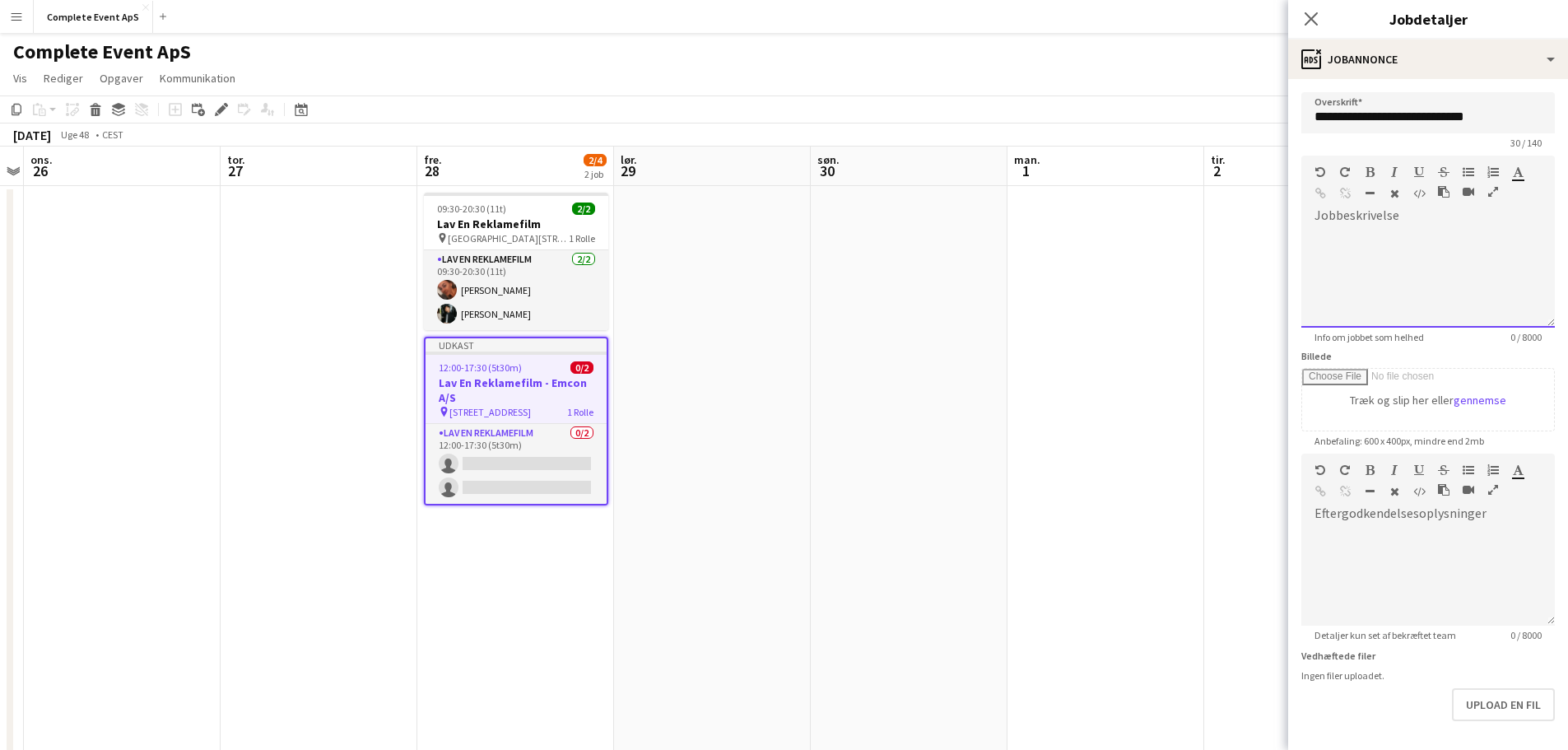
click at [1371, 254] on div at bounding box center [1428, 277] width 254 height 99
paste div
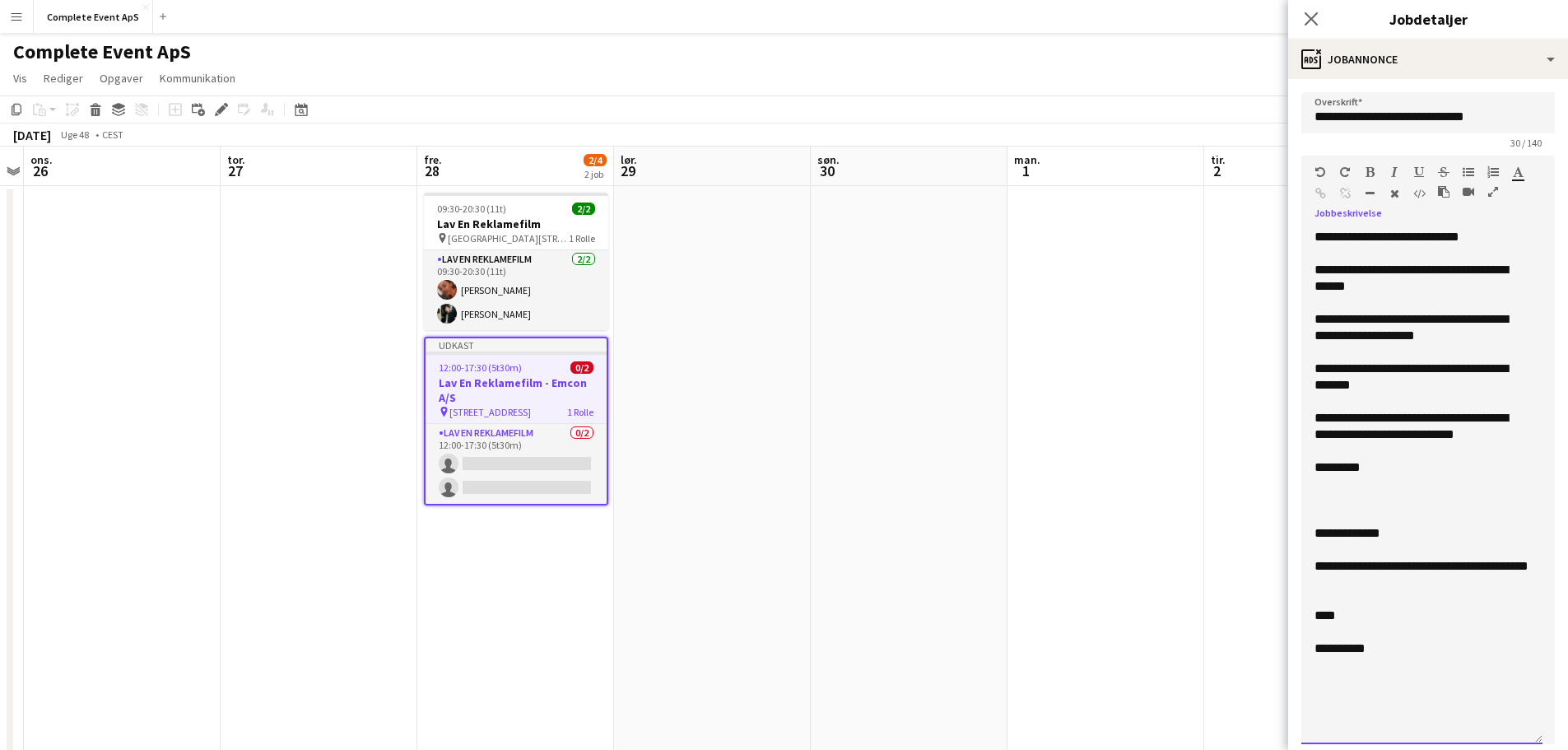
drag, startPoint x: 1525, startPoint y: 367, endPoint x: 1526, endPoint y: 779, distance: 412.0
click at [1526, 749] on html "Menu Boards Boards Boards Alle job Status Arbejdsstyrke Arbejdsstyrke Min arbej…" at bounding box center [784, 455] width 1568 height 911
click at [1502, 237] on div "**********" at bounding box center [1421, 237] width 215 height 17
click at [1404, 238] on div "**********" at bounding box center [1421, 237] width 215 height 17
click at [1497, 265] on div "**********" at bounding box center [1421, 278] width 215 height 33
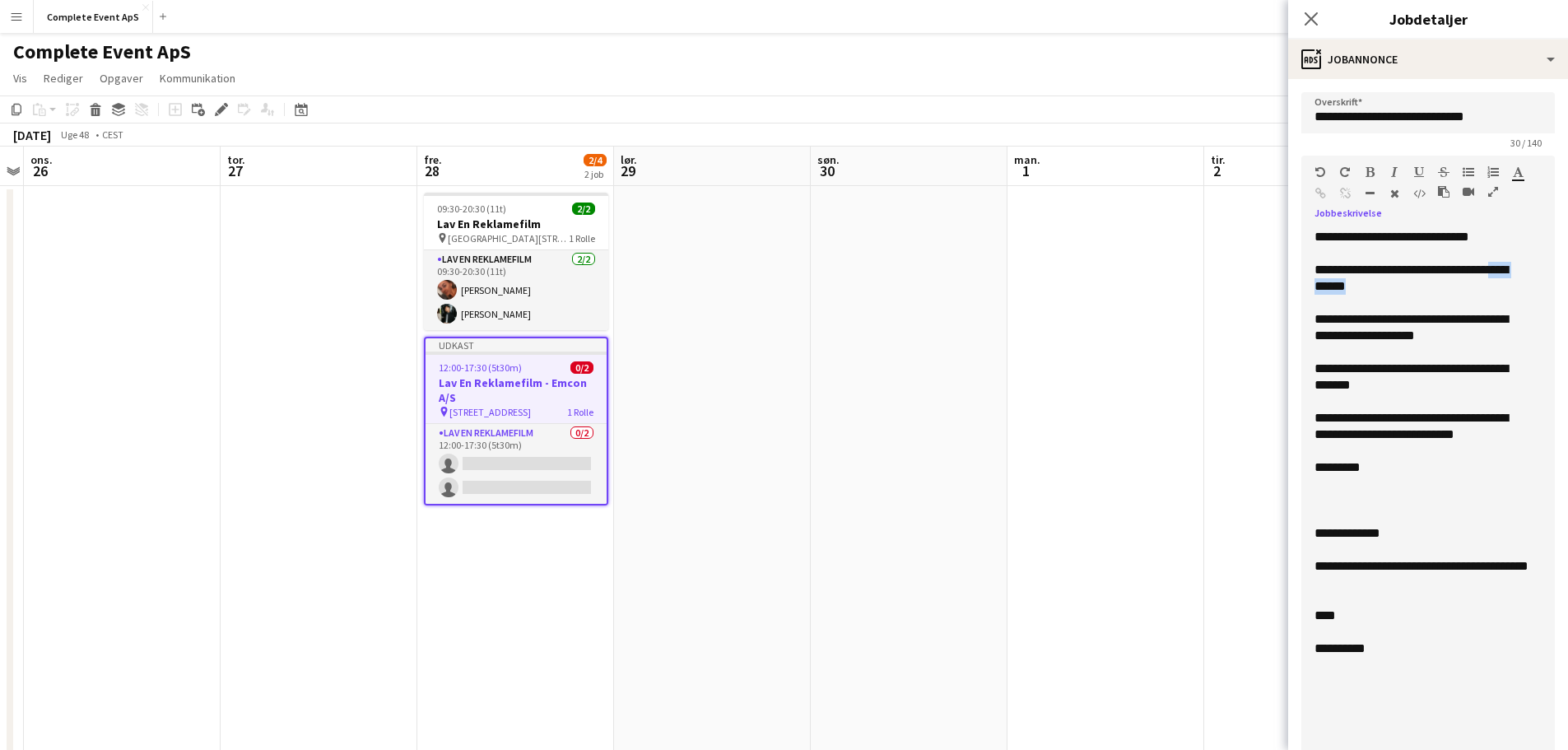
click at [1387, 292] on div "**********" at bounding box center [1421, 278] width 215 height 33
click at [1411, 367] on div "**********" at bounding box center [1421, 377] width 215 height 33
click at [1313, 390] on div "**********" at bounding box center [1422, 506] width 241 height 555
click at [1319, 387] on div "**********" at bounding box center [1421, 377] width 215 height 33
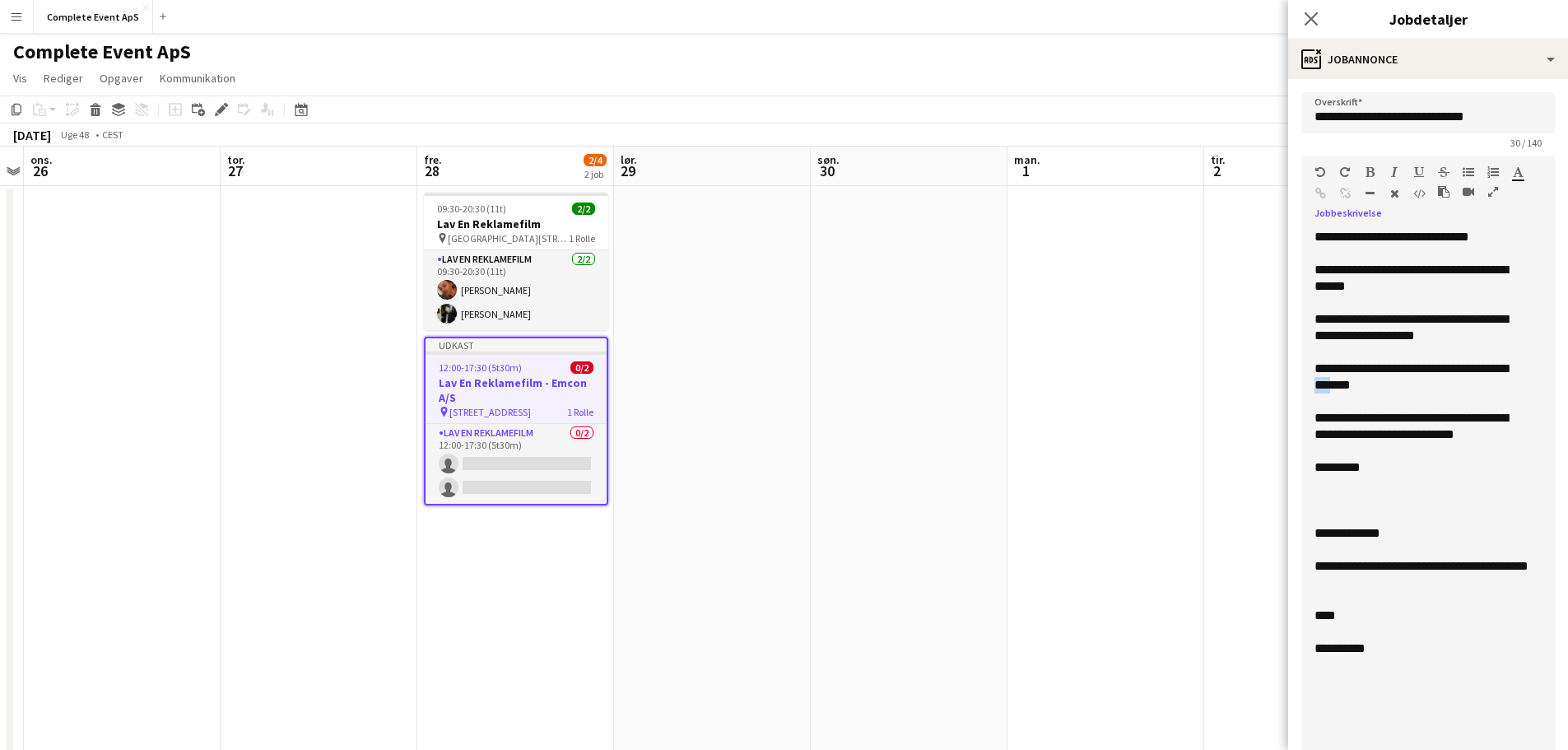
click at [1319, 387] on div "**********" at bounding box center [1421, 377] width 215 height 33
click at [1514, 437] on div "**********" at bounding box center [1421, 426] width 215 height 33
click at [1347, 419] on div "**********" at bounding box center [1421, 426] width 215 height 33
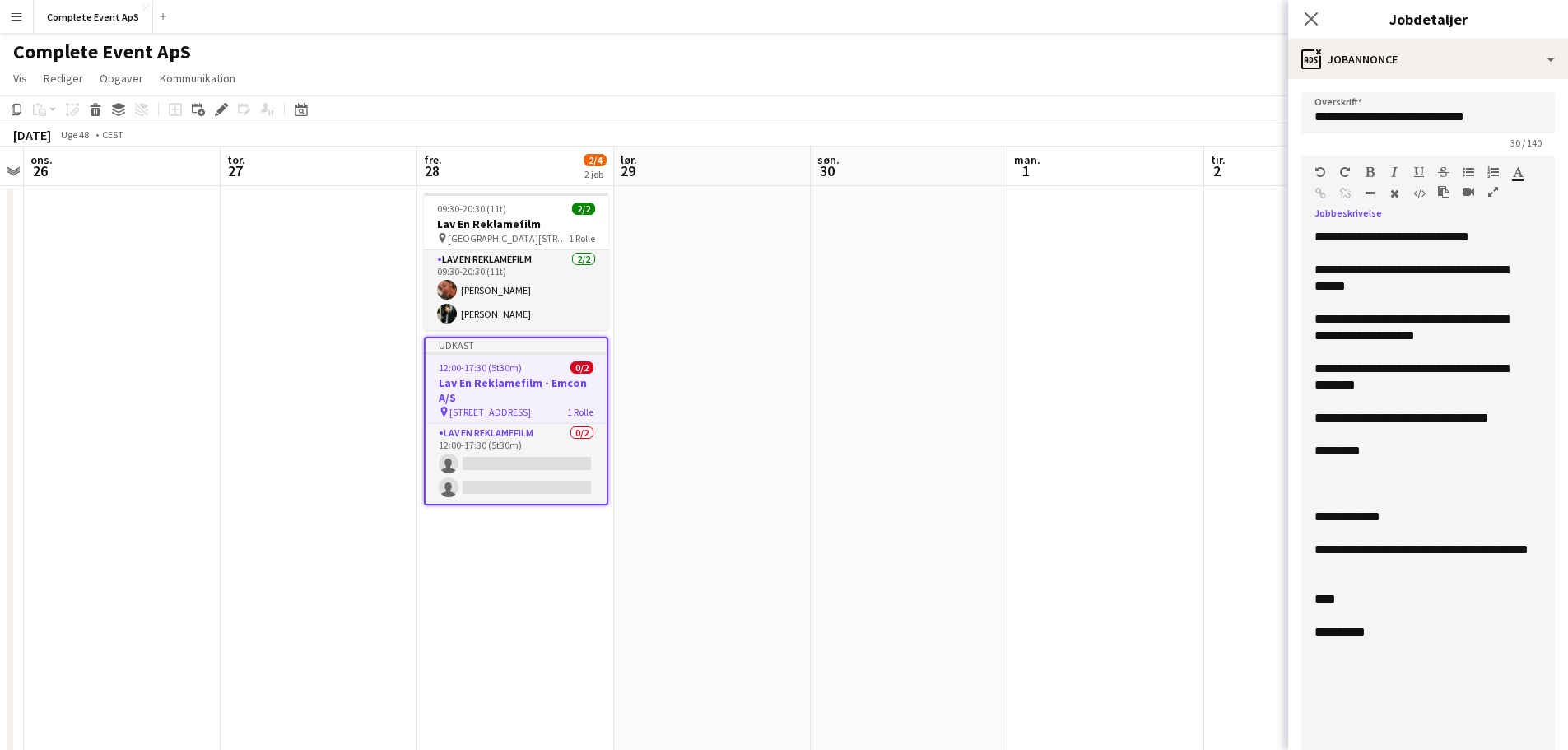
click at [1345, 467] on div at bounding box center [1421, 468] width 215 height 17
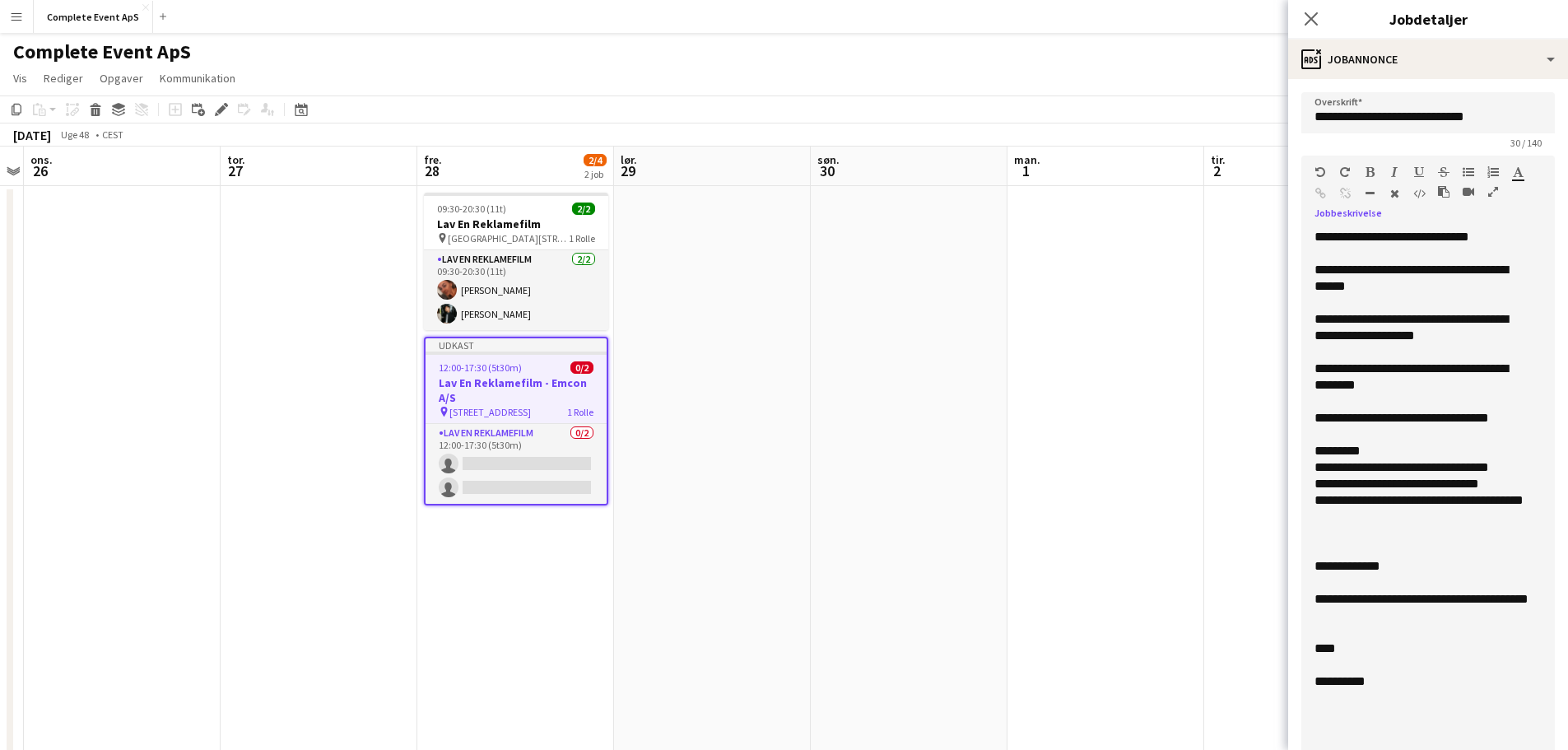
click at [1485, 349] on div at bounding box center [1421, 352] width 215 height 17
click at [1487, 336] on div "**********" at bounding box center [1421, 327] width 215 height 33
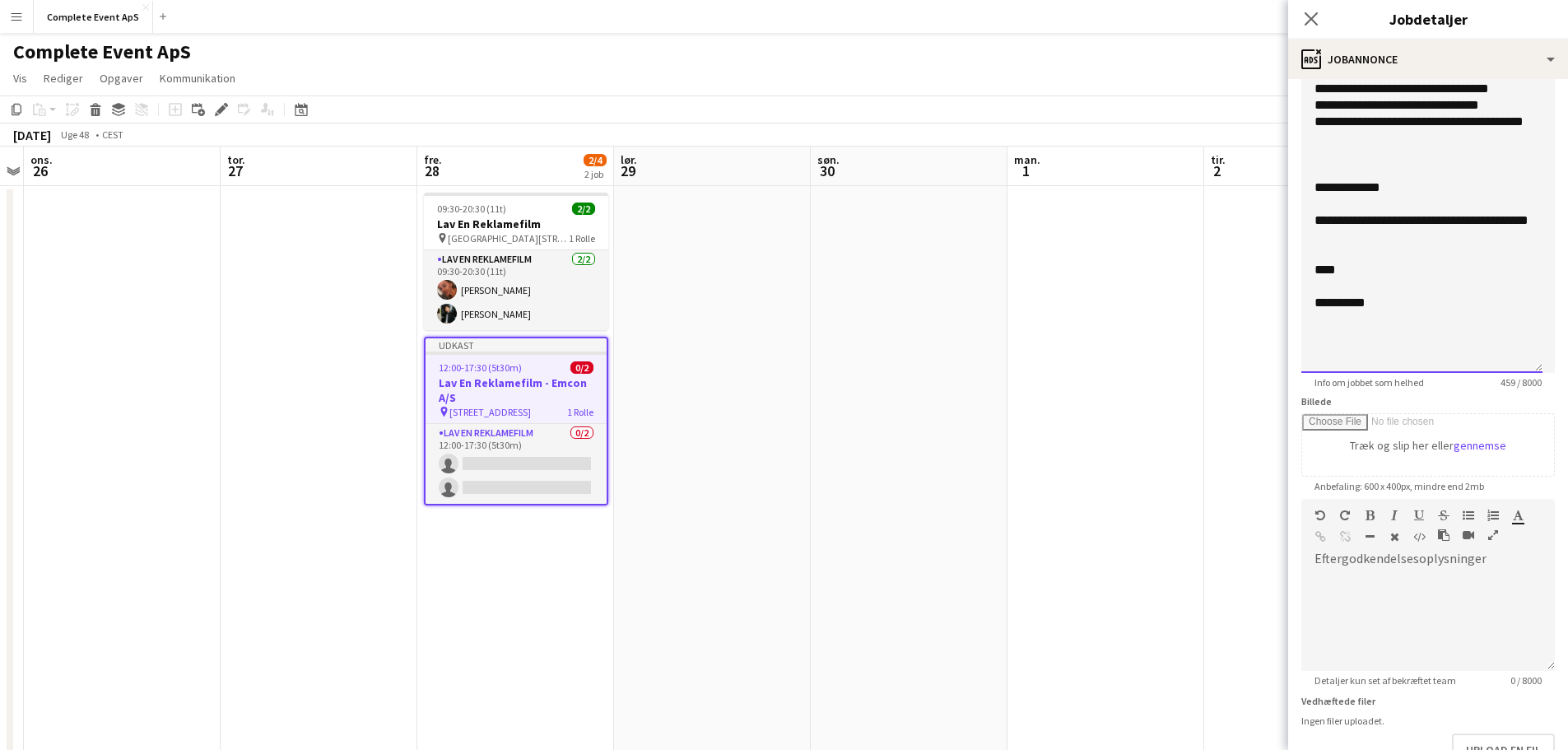
scroll to position [521, 0]
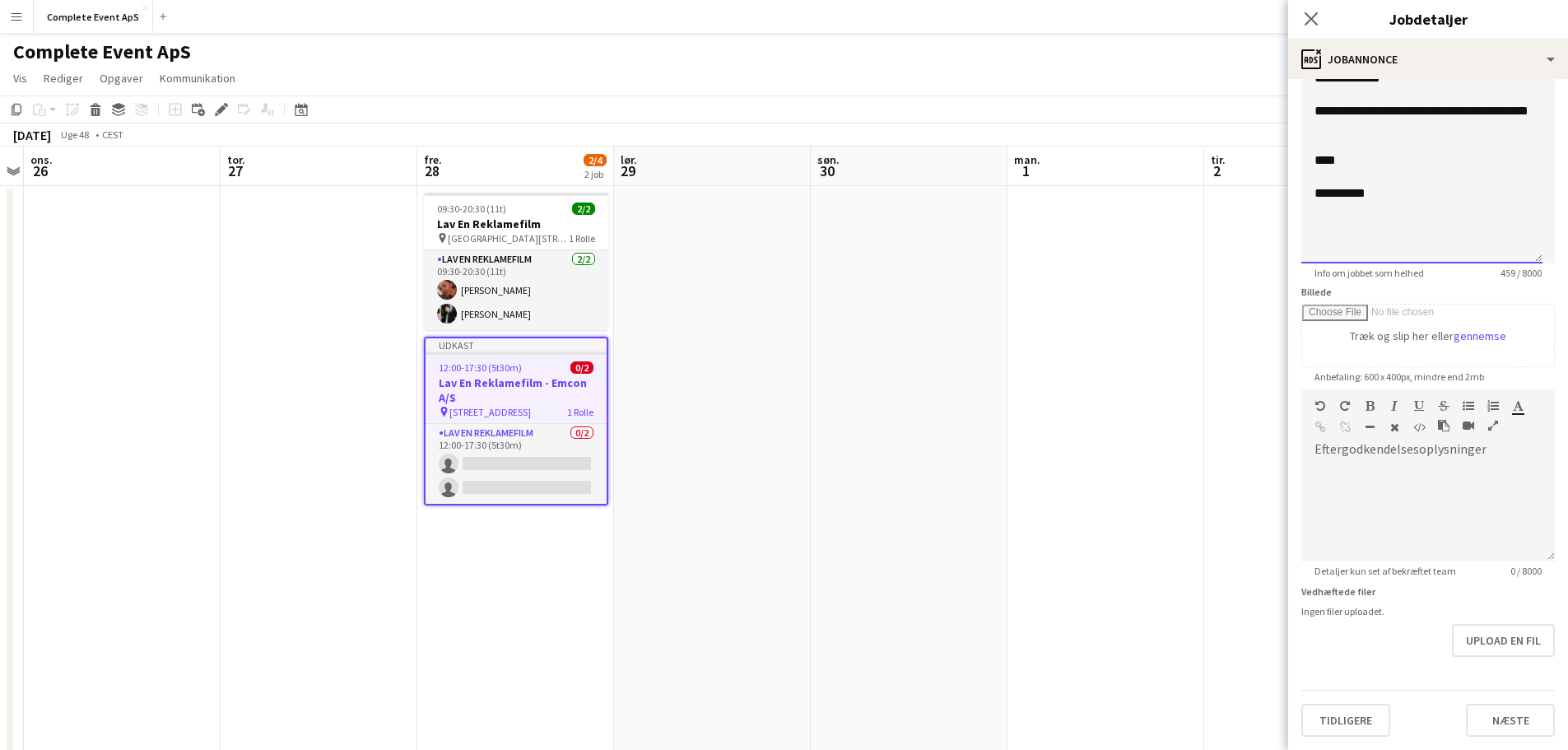
click at [1365, 197] on div "**********" at bounding box center [1421, 194] width 215 height 17
click at [1322, 164] on div "****" at bounding box center [1421, 161] width 215 height 17
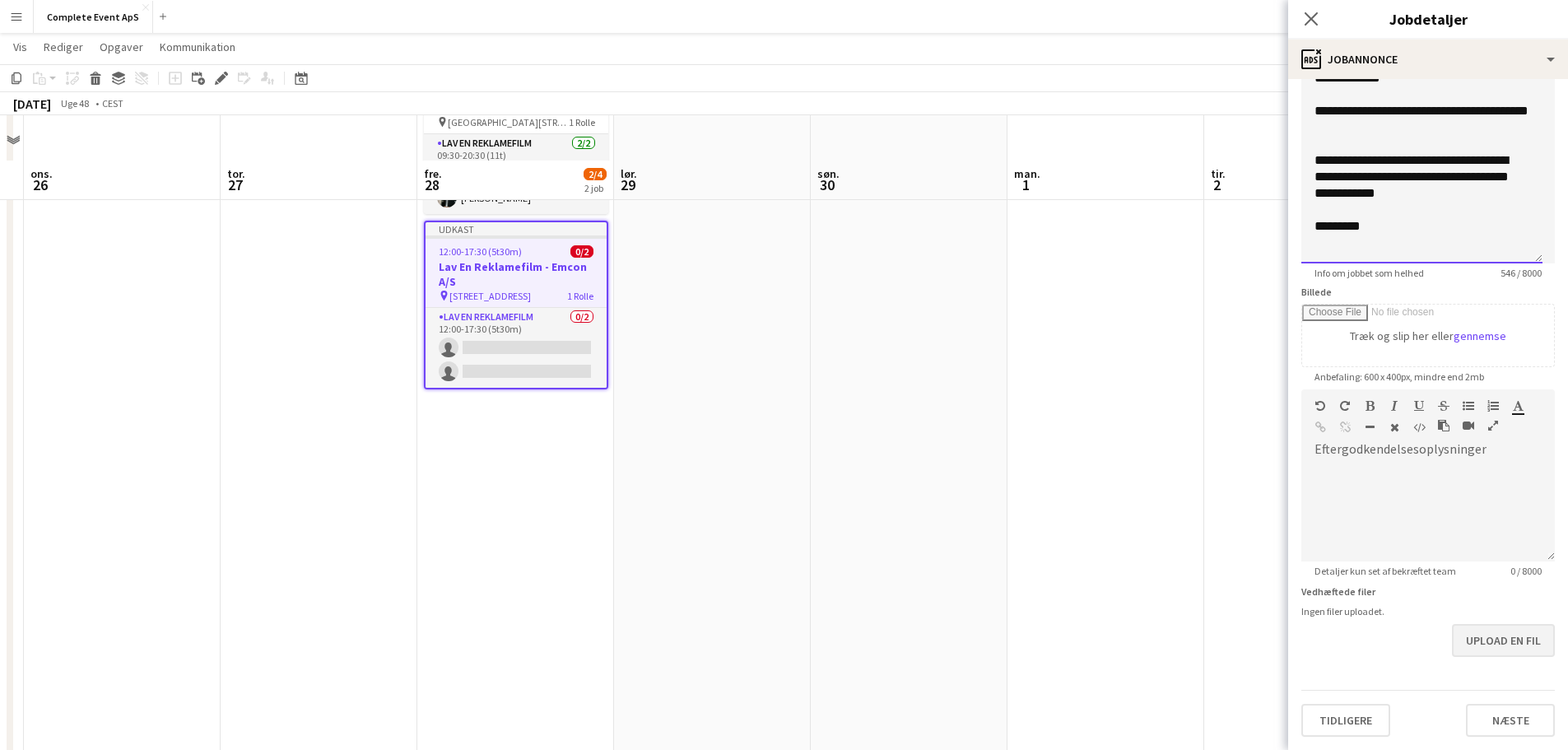
scroll to position [159, 0]
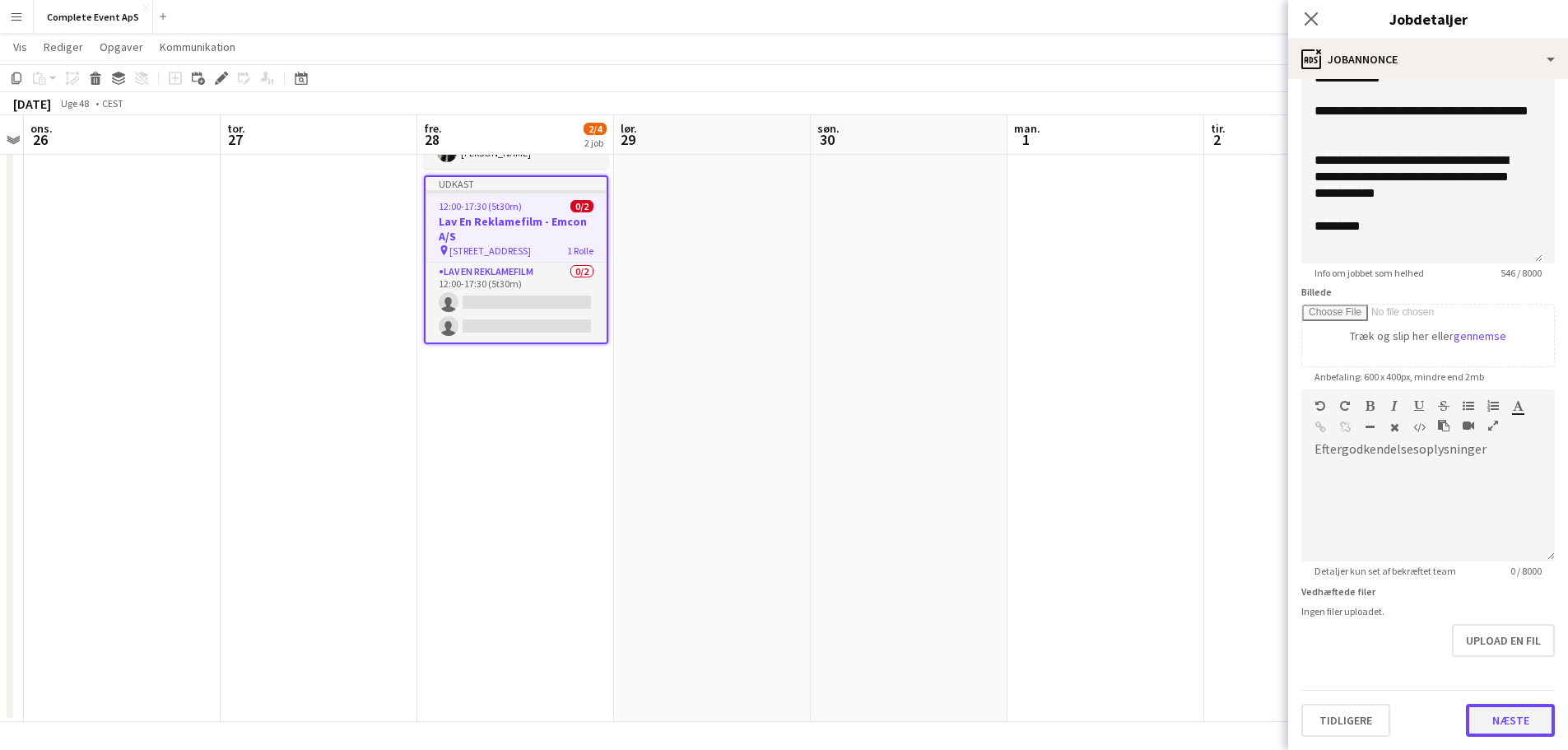
click at [1479, 715] on button "Næste" at bounding box center [1510, 720] width 89 height 33
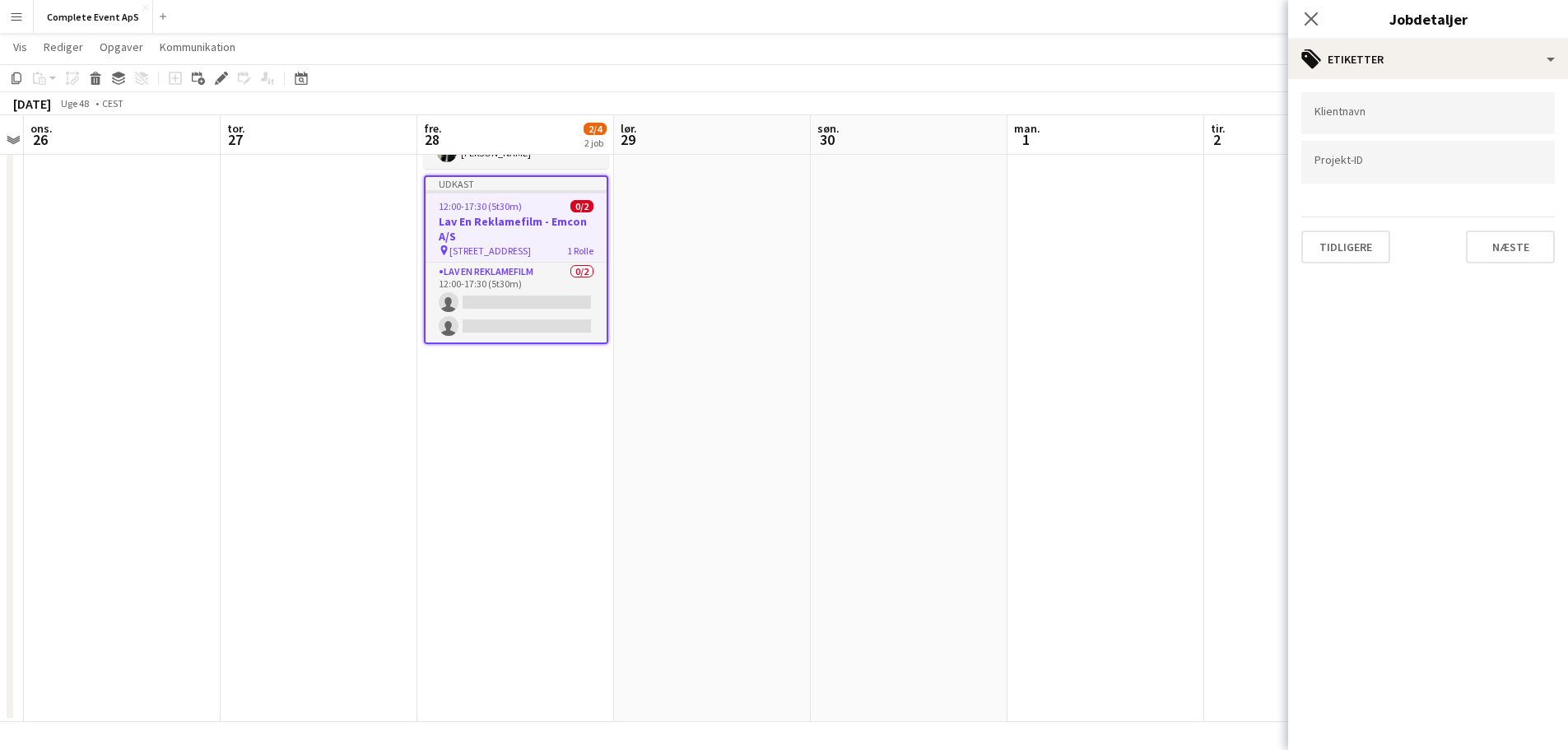
scroll to position [0, 0]
click at [1500, 230] on button "Næste" at bounding box center [1510, 246] width 89 height 33
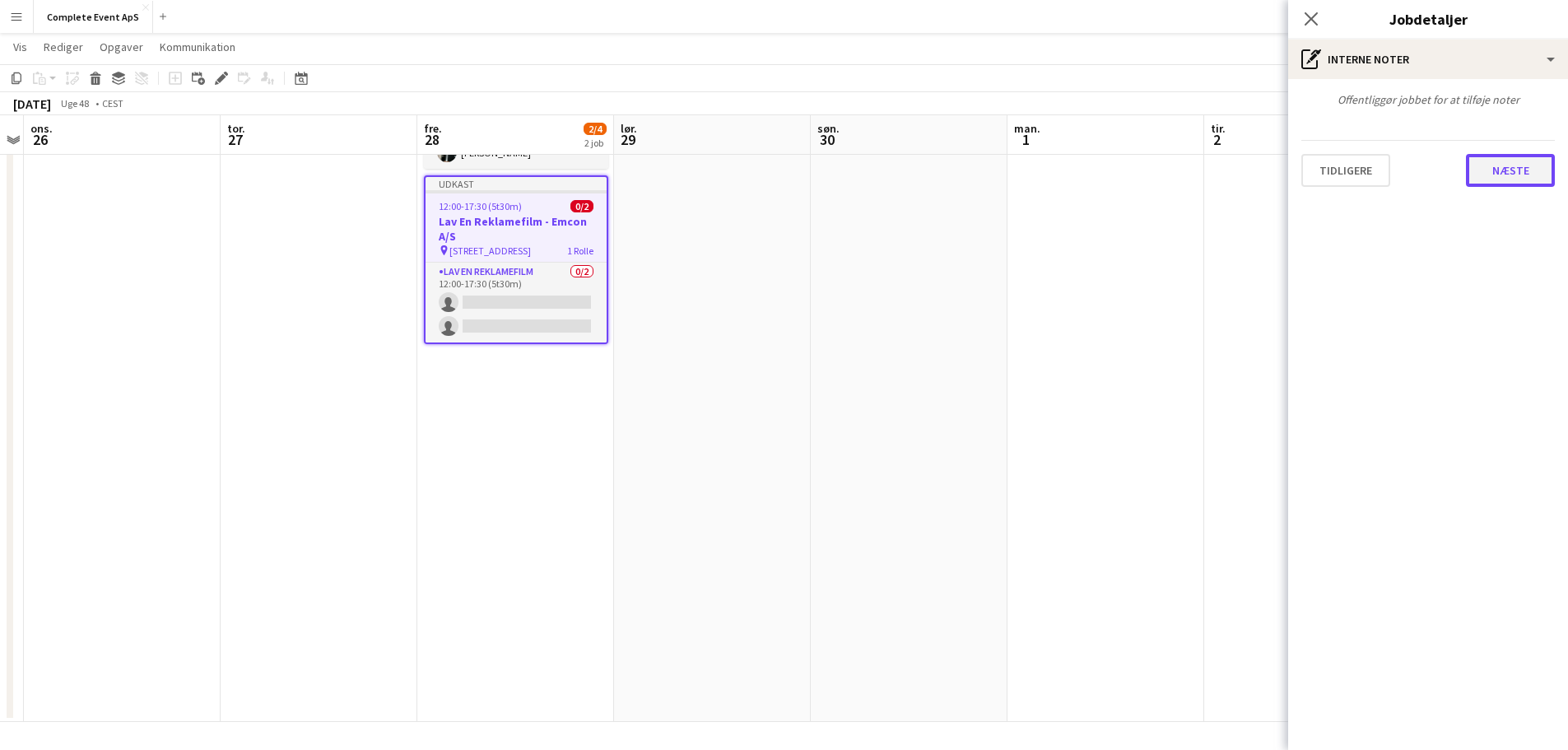
click at [1512, 173] on button "Næste" at bounding box center [1510, 170] width 89 height 33
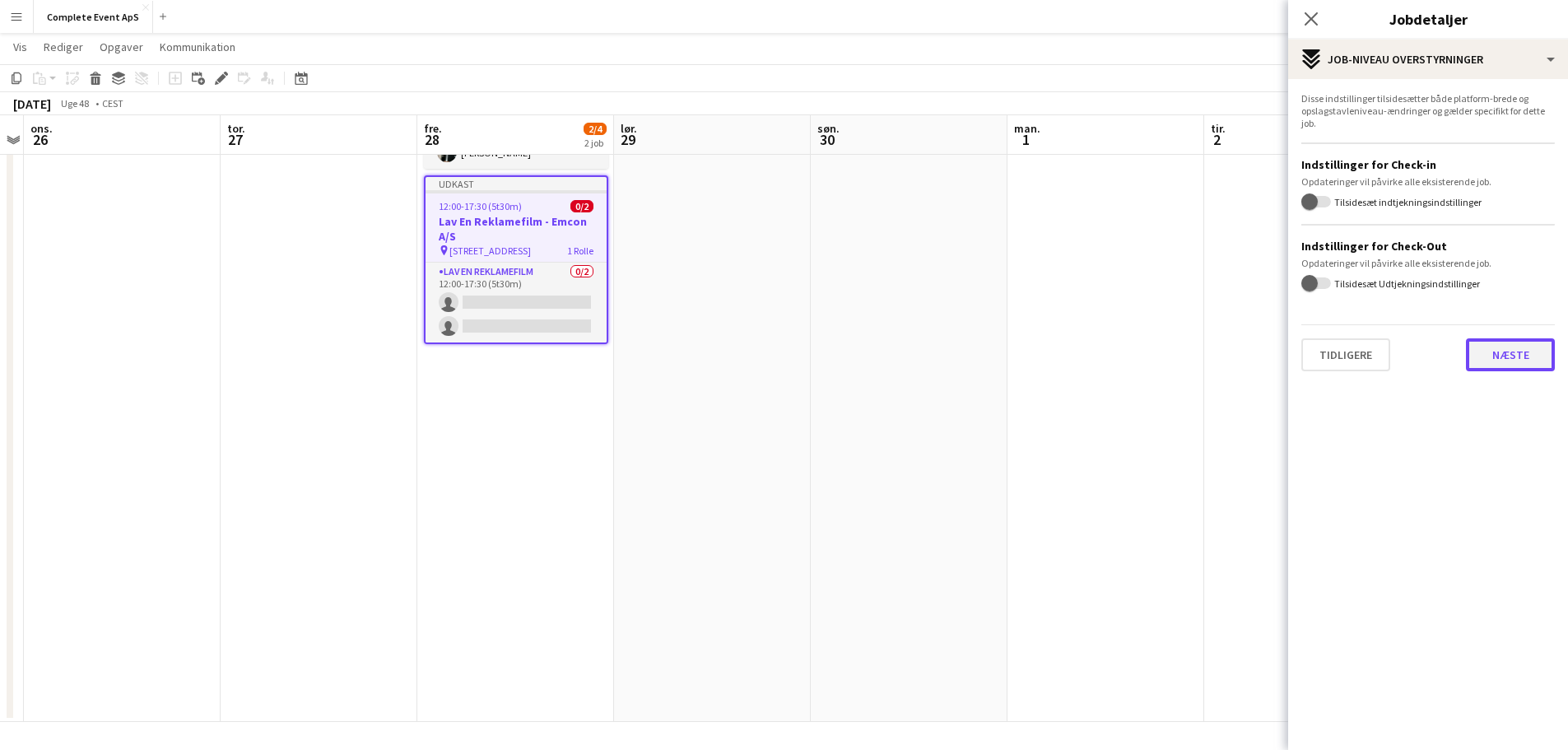
click at [1496, 360] on button "Næste" at bounding box center [1510, 354] width 89 height 33
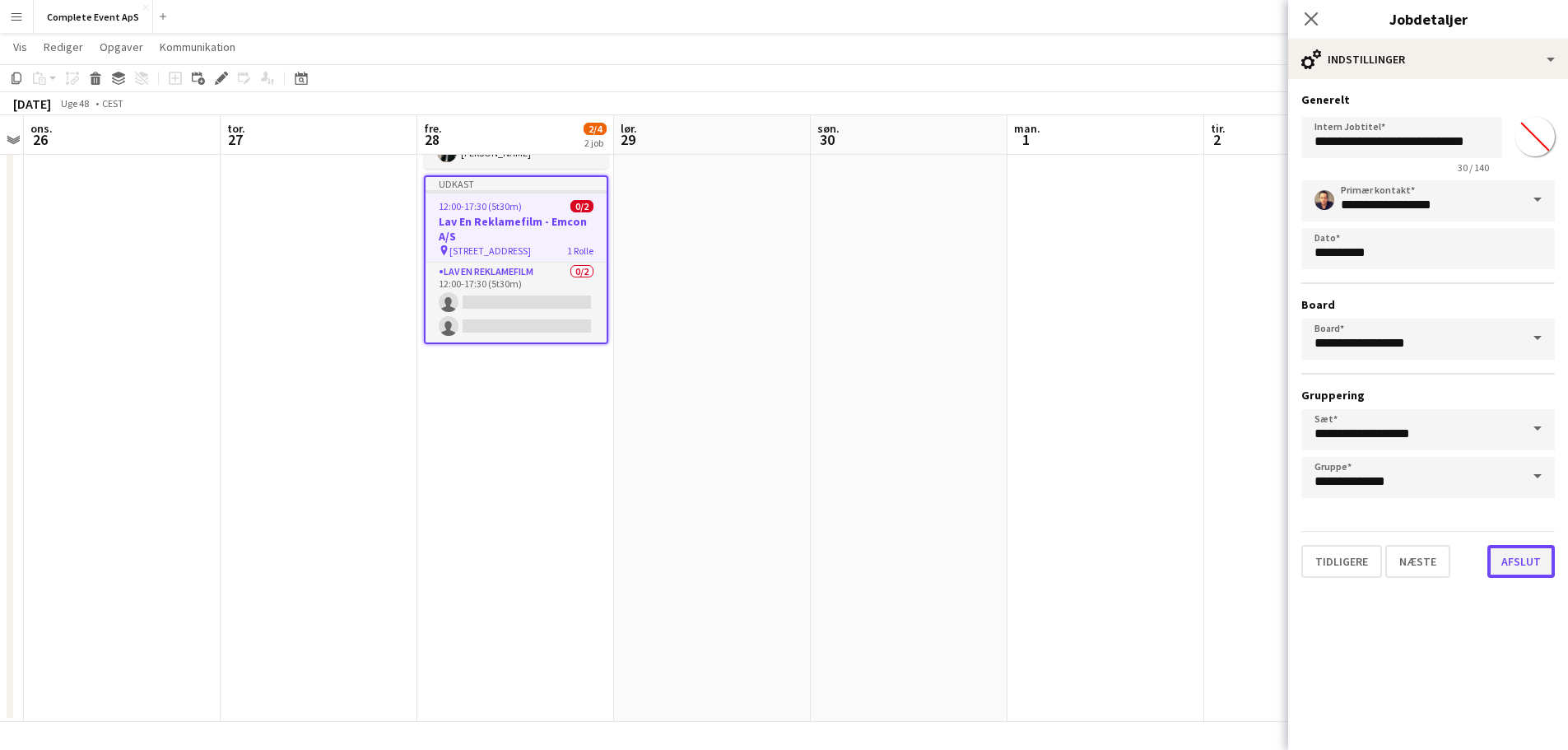
click at [1514, 565] on button "Afslut" at bounding box center [1522, 560] width 67 height 33
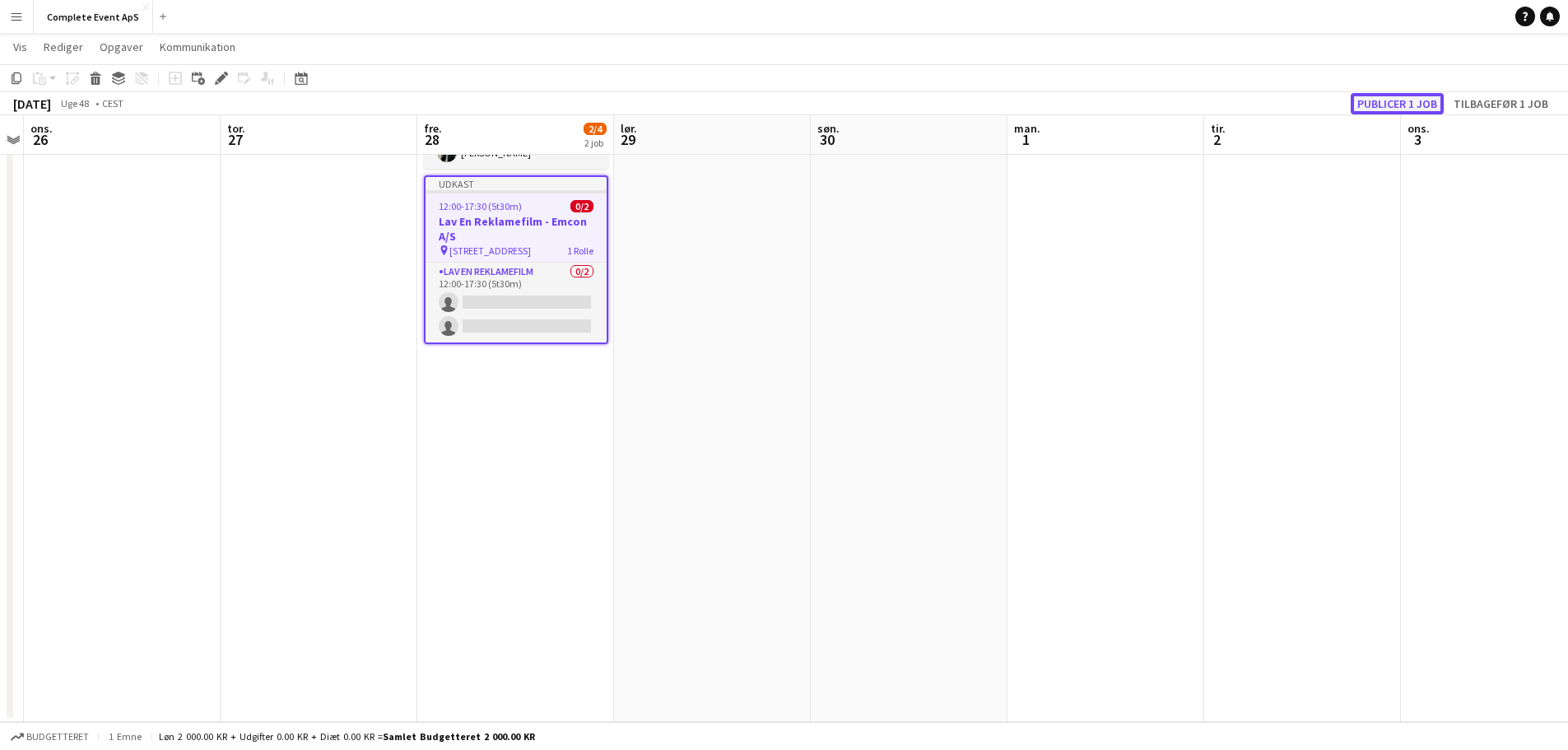
click at [1401, 100] on button "Publicer 1 job" at bounding box center [1397, 103] width 93 height 21
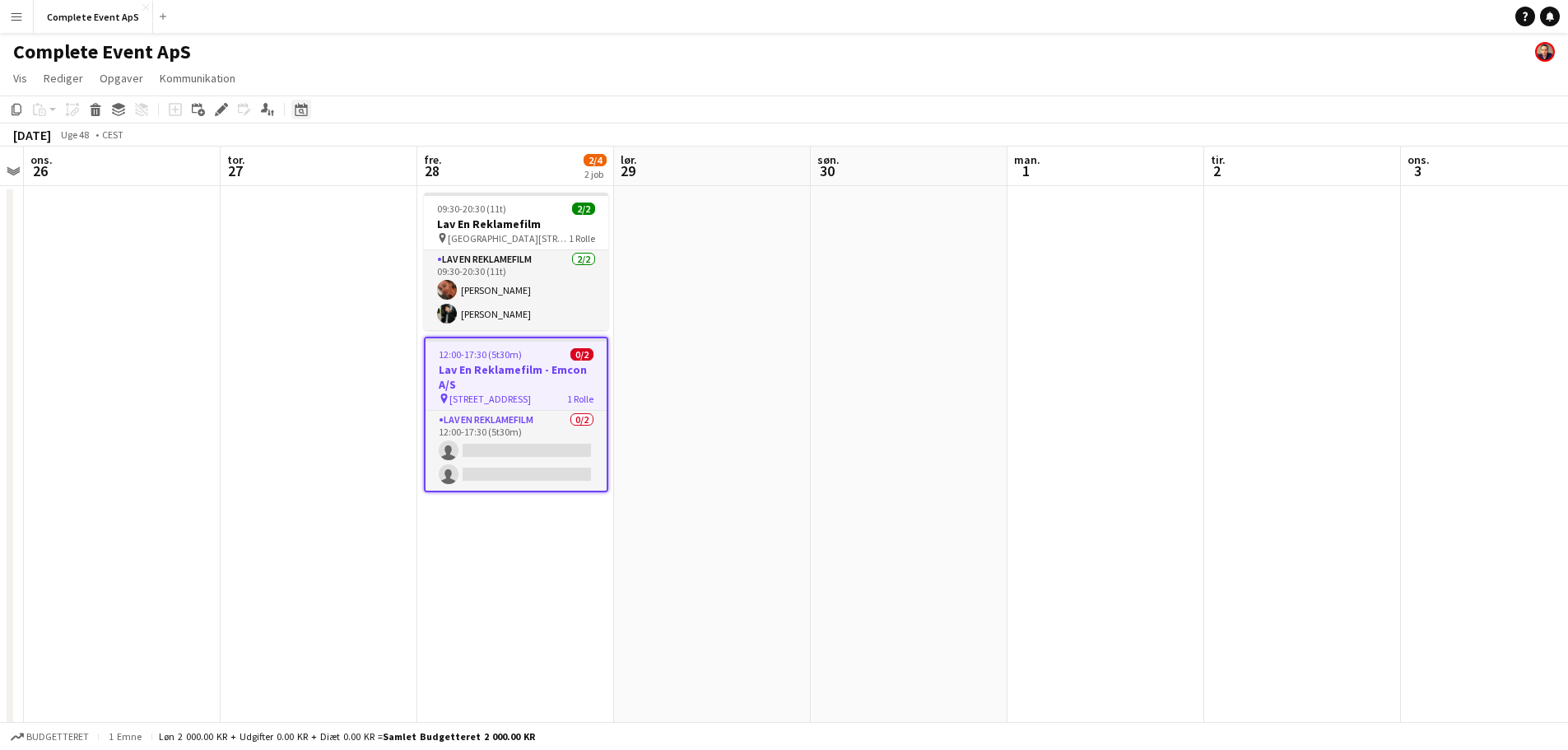
click at [303, 106] on icon at bounding box center [301, 110] width 13 height 13
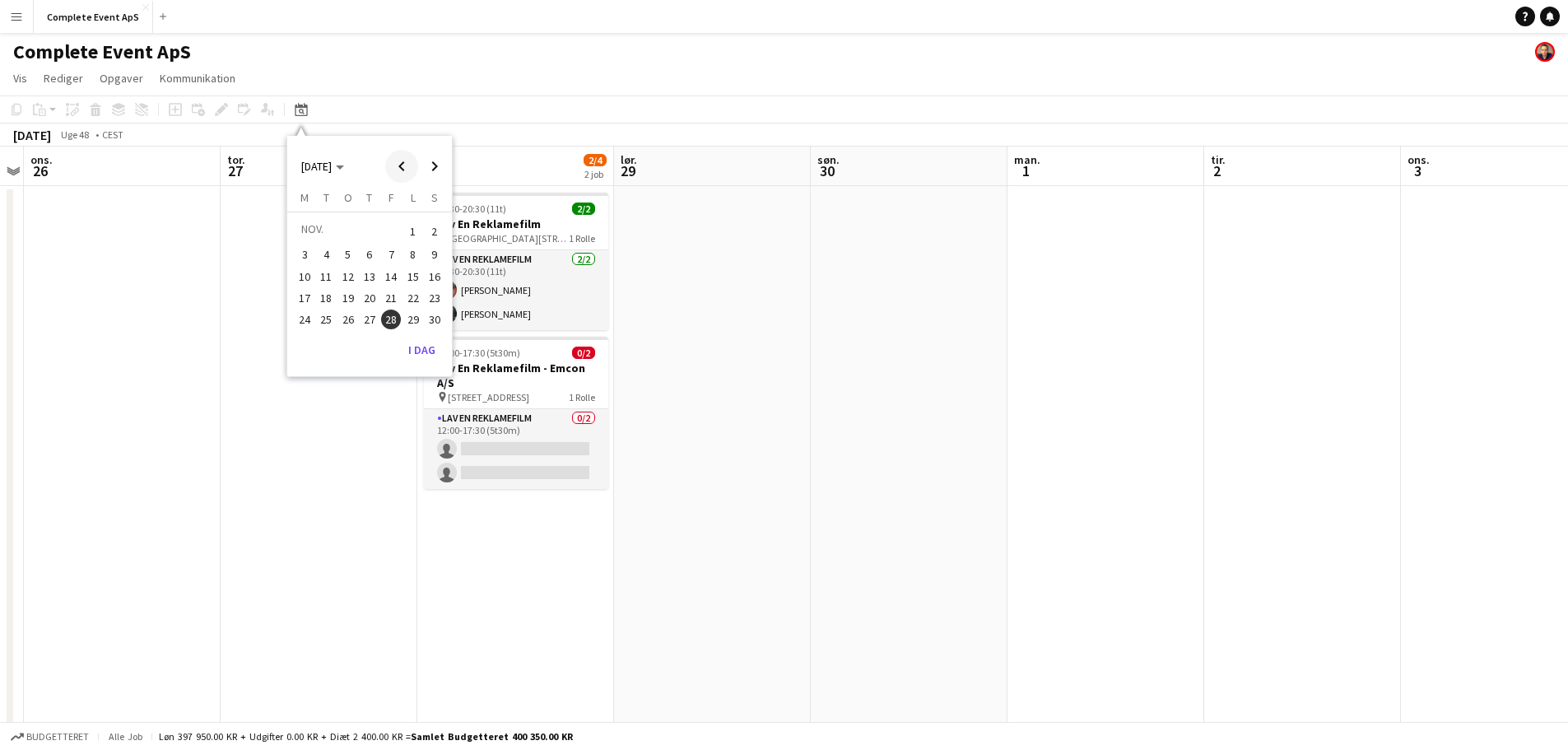
click at [404, 163] on span "Previous month" at bounding box center [401, 166] width 33 height 33
click at [426, 163] on span "Next month" at bounding box center [434, 166] width 33 height 33
click at [391, 271] on span "12" at bounding box center [390, 272] width 19 height 19
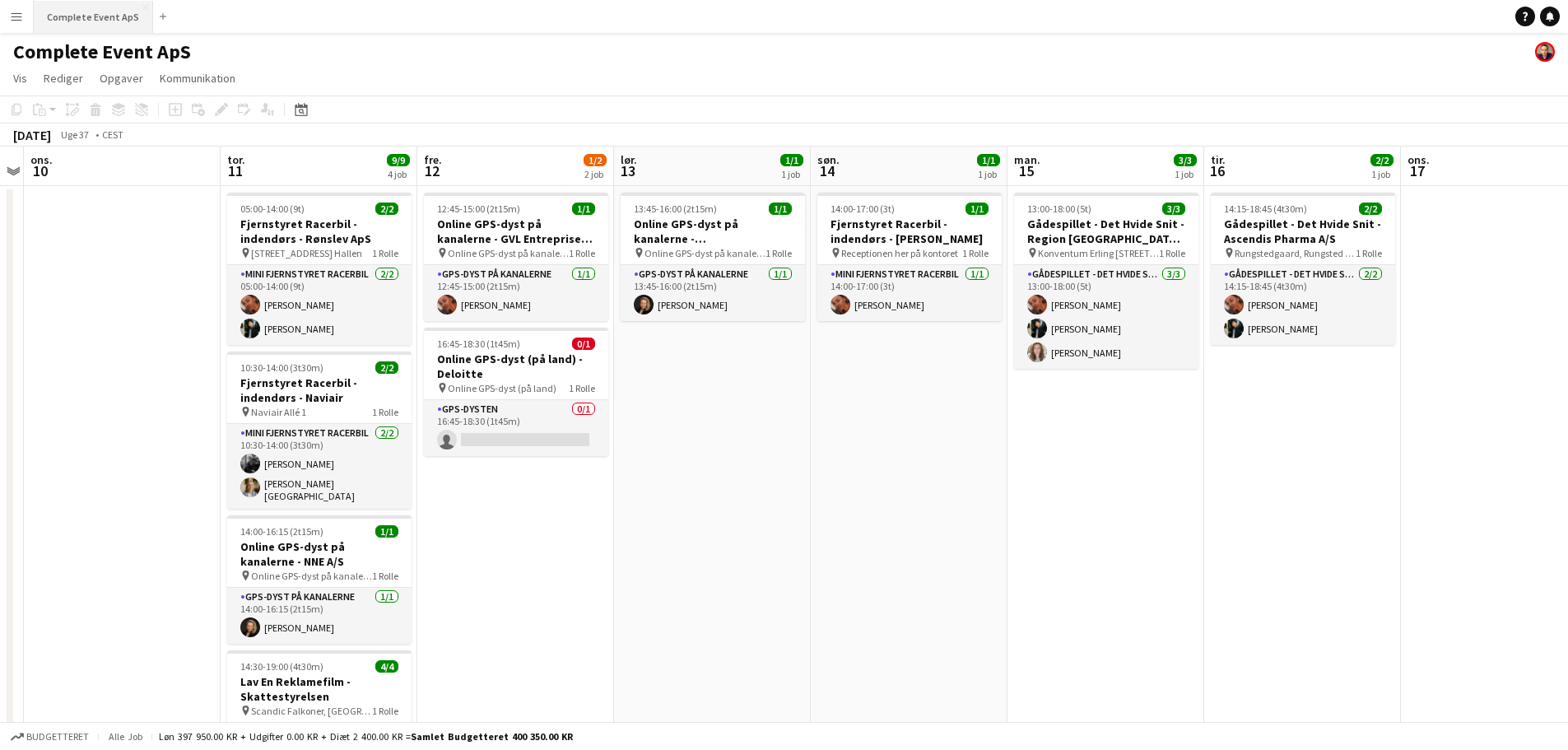
click at [80, 9] on button "Complete Event ApS Luk" at bounding box center [94, 17] width 120 height 32
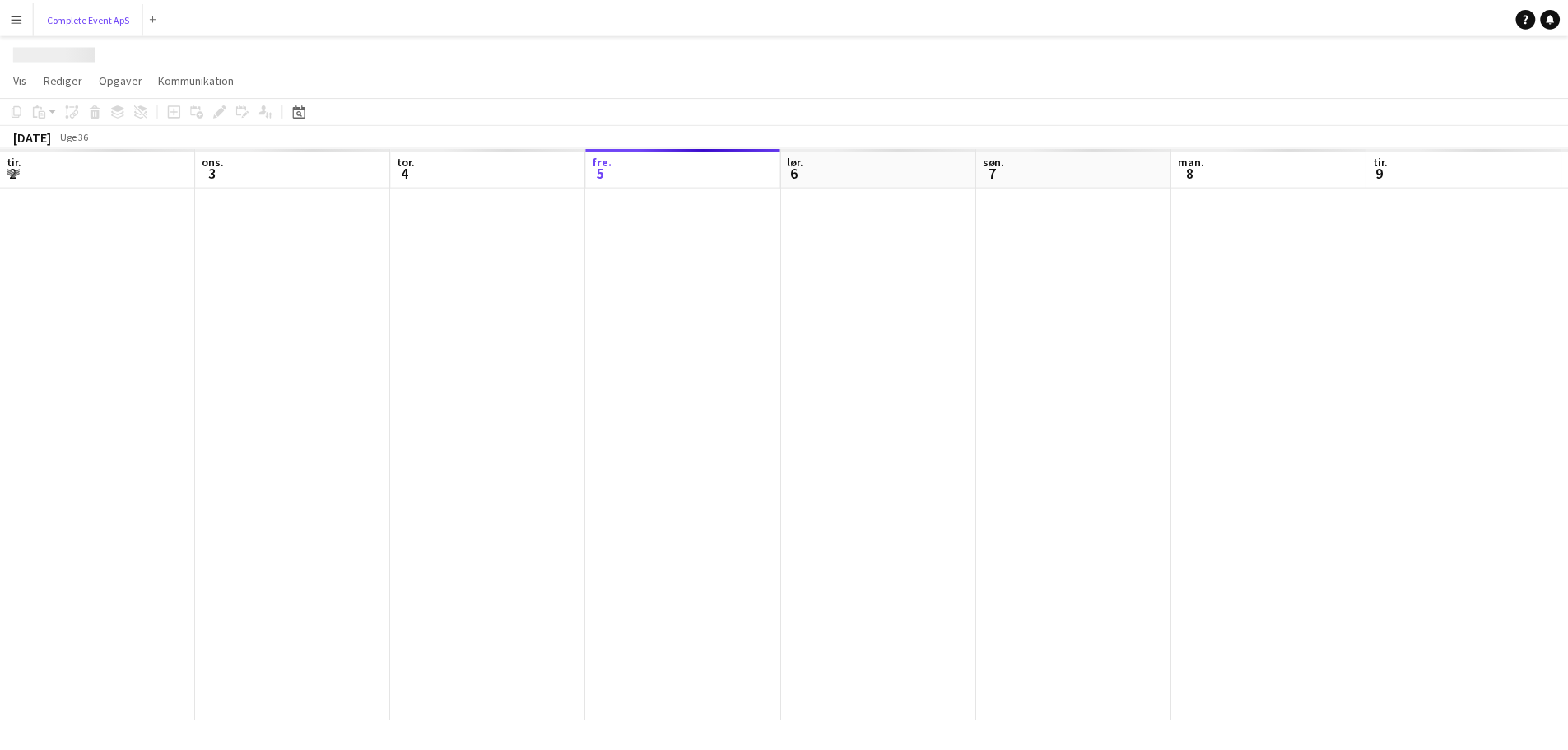
scroll to position [0, 394]
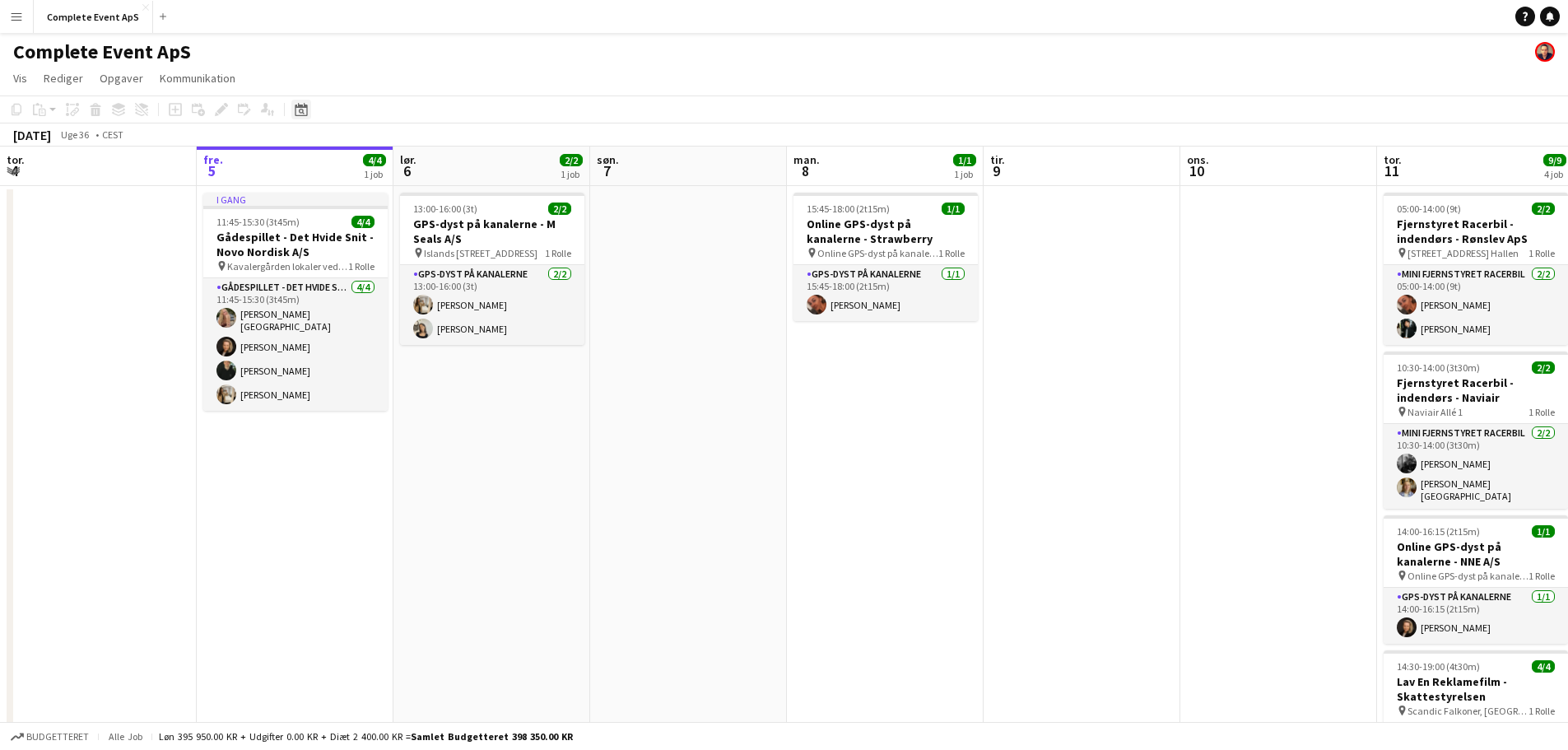
click at [303, 108] on icon at bounding box center [301, 110] width 13 height 13
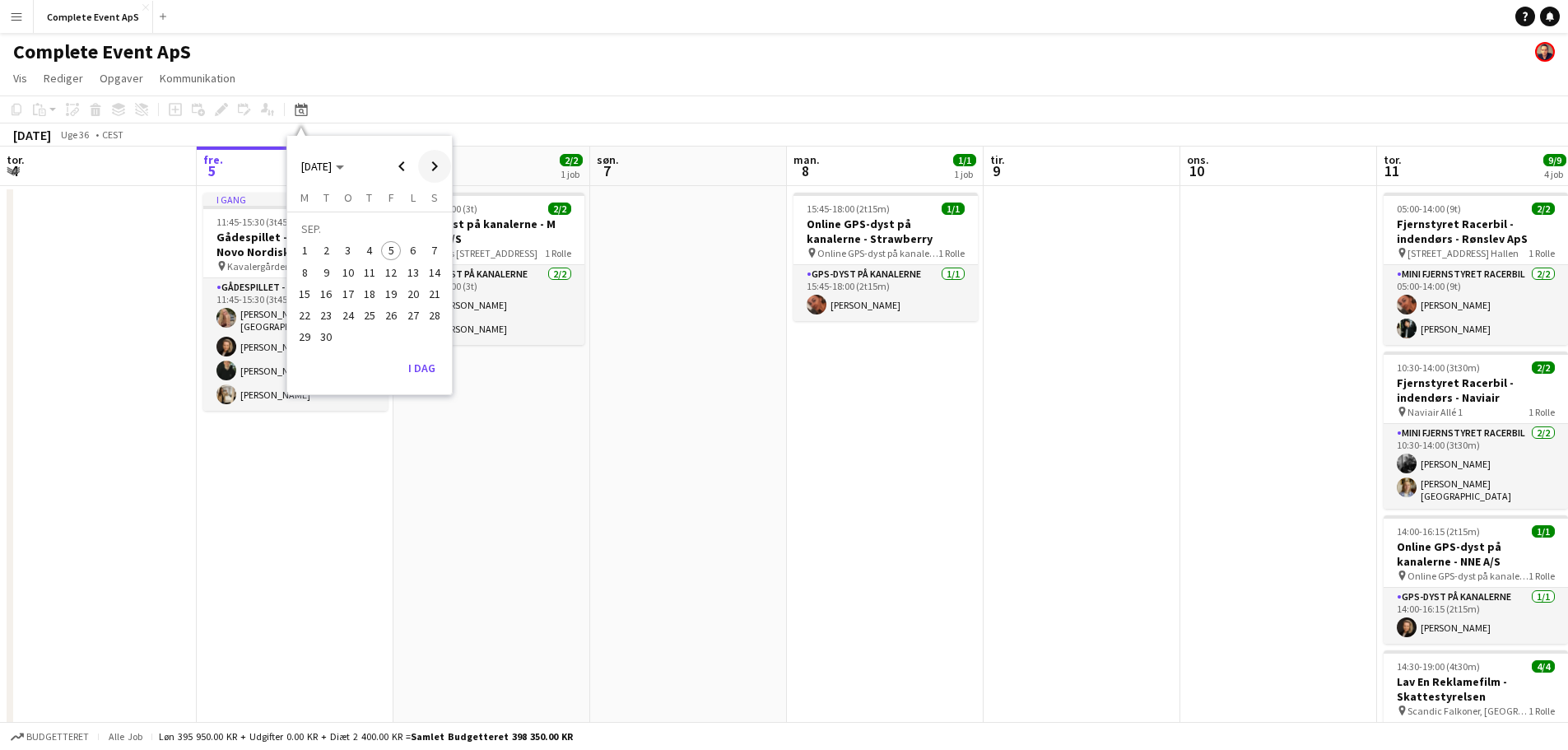
click at [432, 163] on span "Next month" at bounding box center [434, 166] width 33 height 33
click at [394, 315] on span "28" at bounding box center [390, 319] width 19 height 19
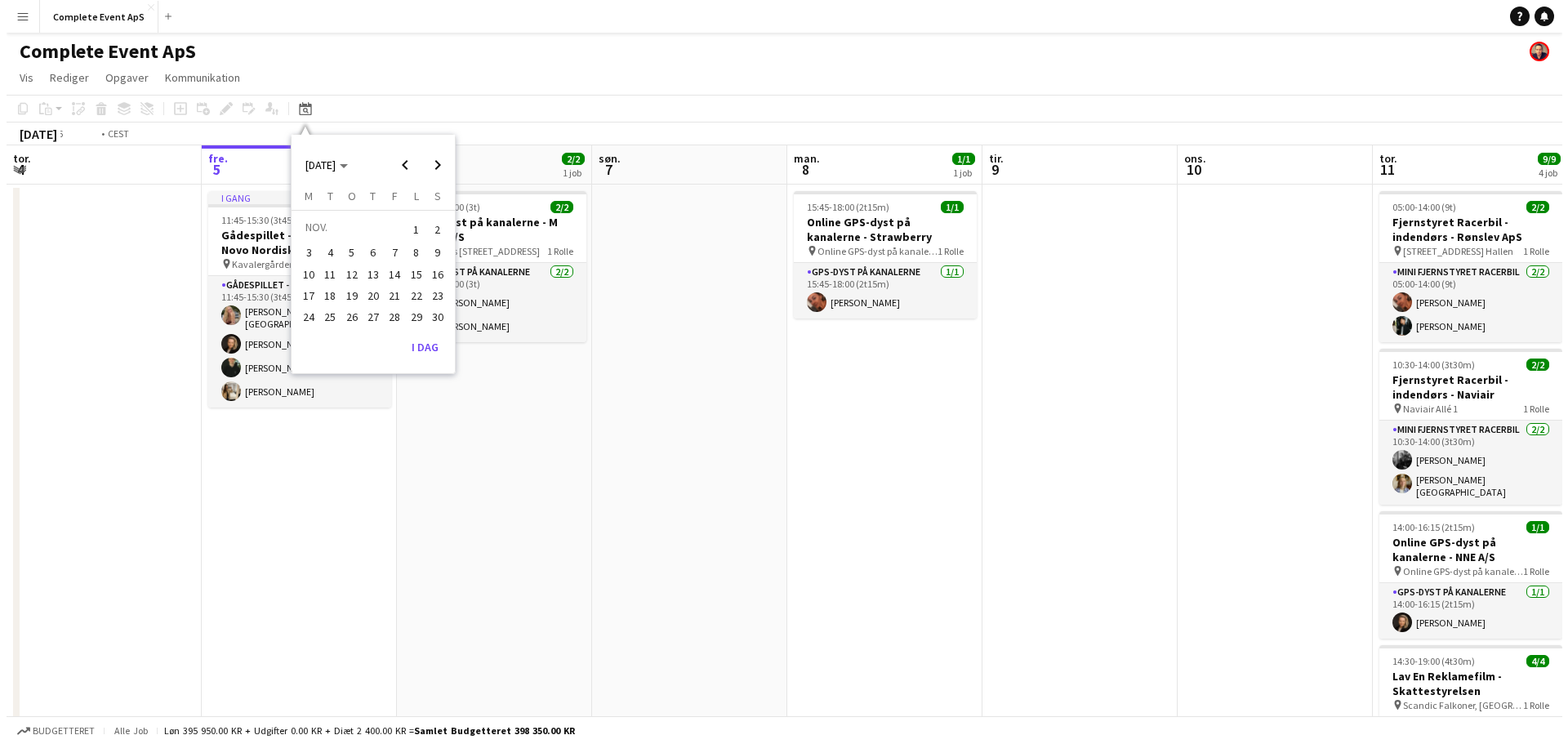
scroll to position [0, 562]
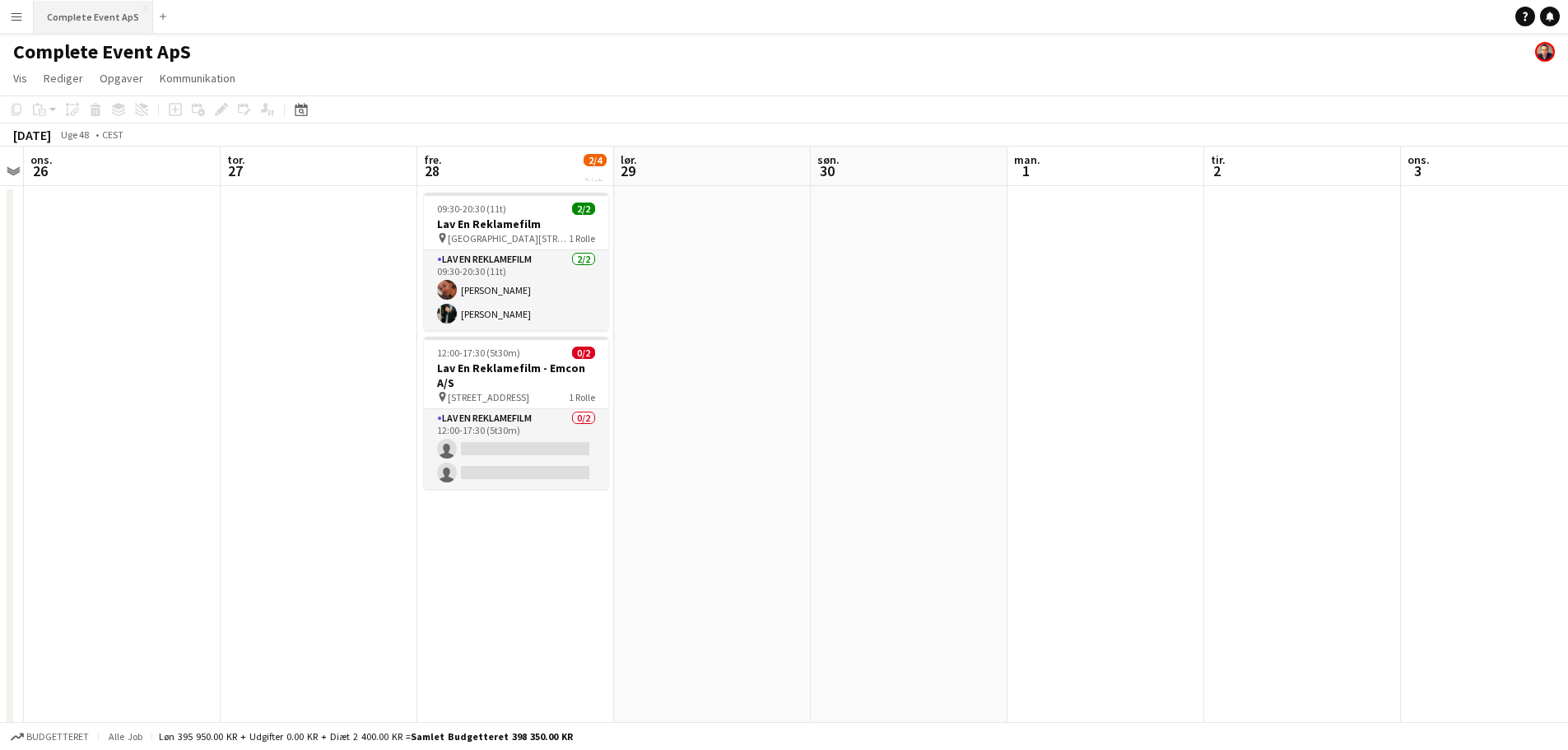
click at [88, 7] on button "Complete Event ApS Luk" at bounding box center [94, 17] width 120 height 32
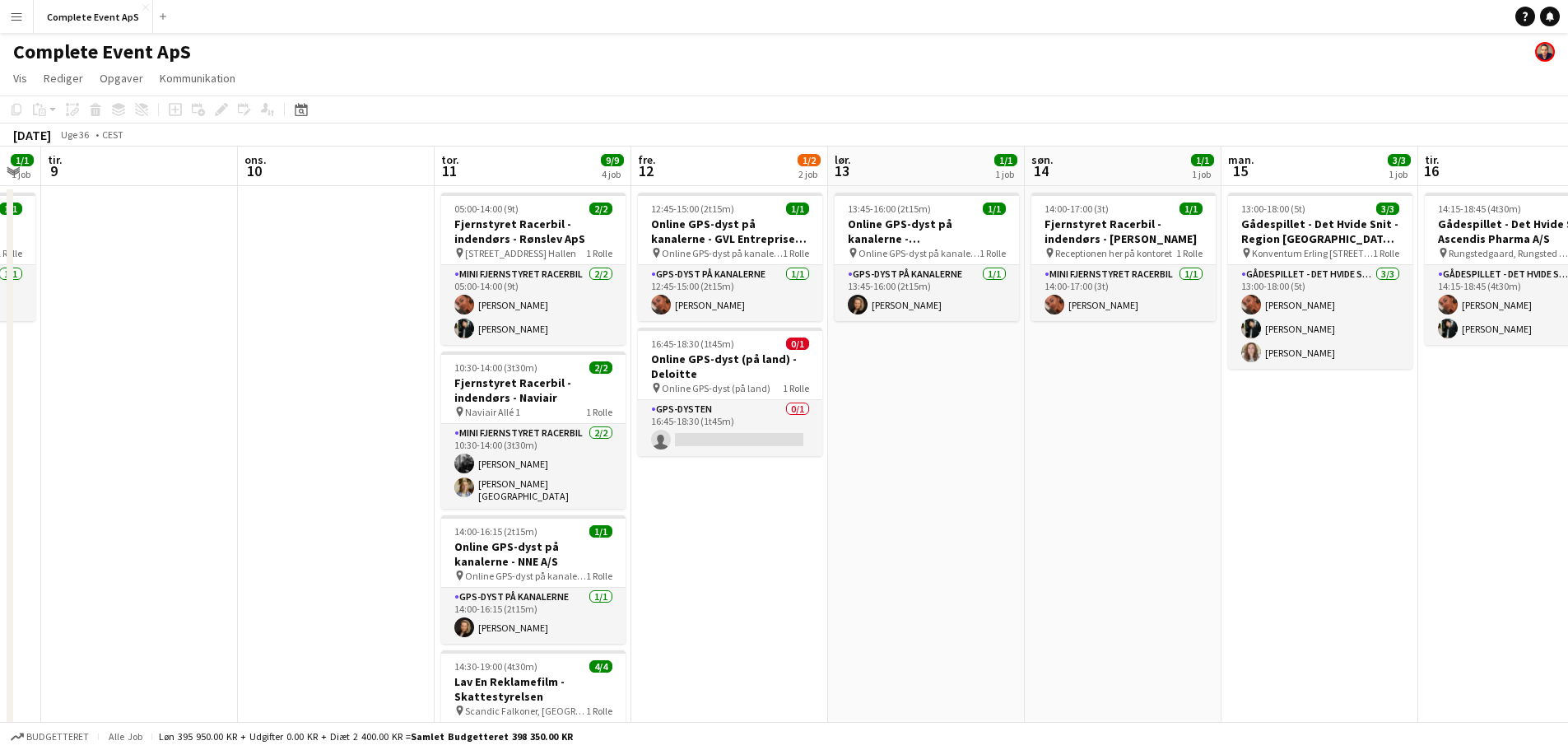
scroll to position [0, 564]
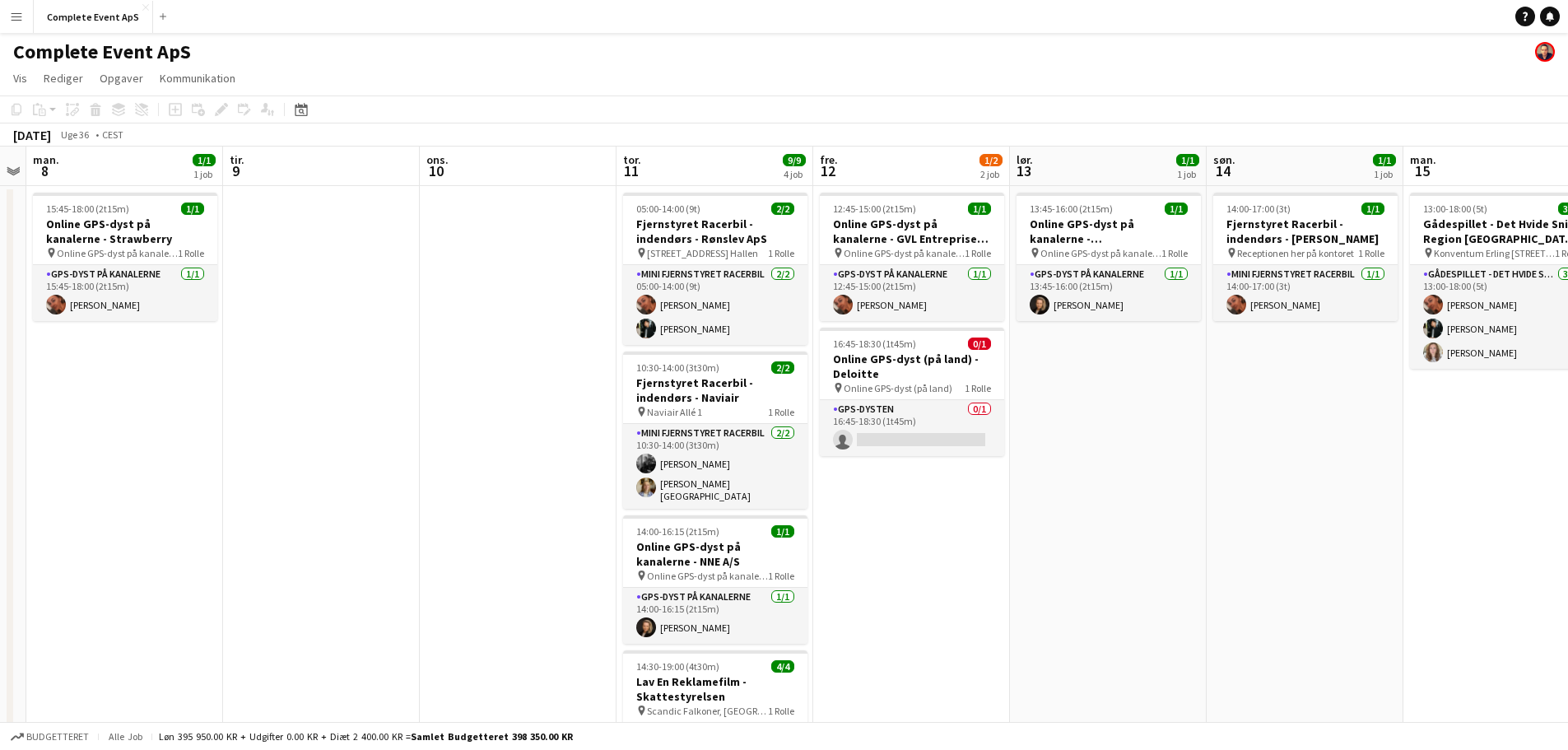
drag, startPoint x: 1107, startPoint y: 417, endPoint x: 346, endPoint y: 449, distance: 761.7
click at [346, 449] on app-calendar-viewport "fre. 5 4/4 1 job lør. 6 2/2 1 job søn. 7 man. 8 1/1 1 job tir. 9 ons. 10 tor. 1…" at bounding box center [784, 515] width 1568 height 737
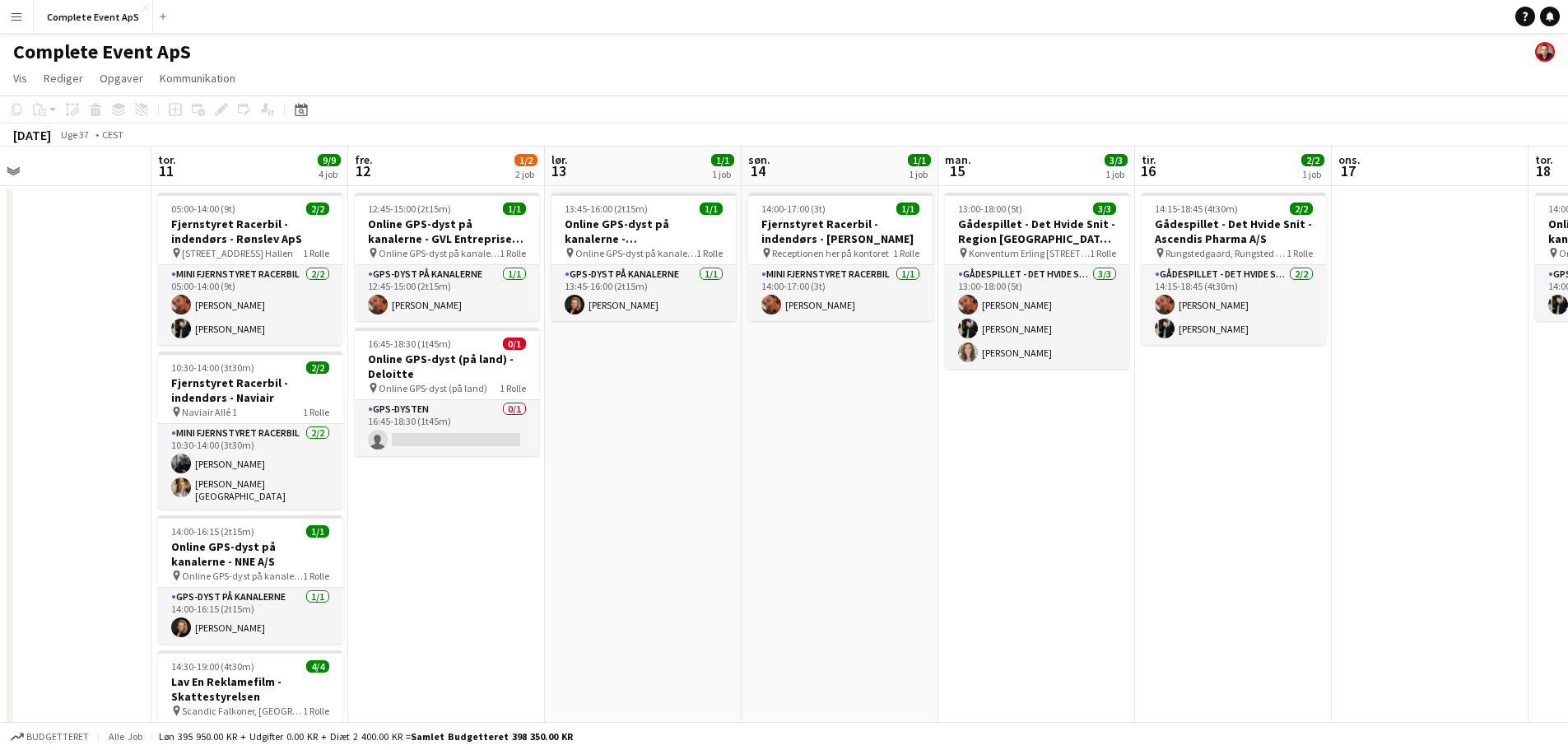
scroll to position [0, 498]
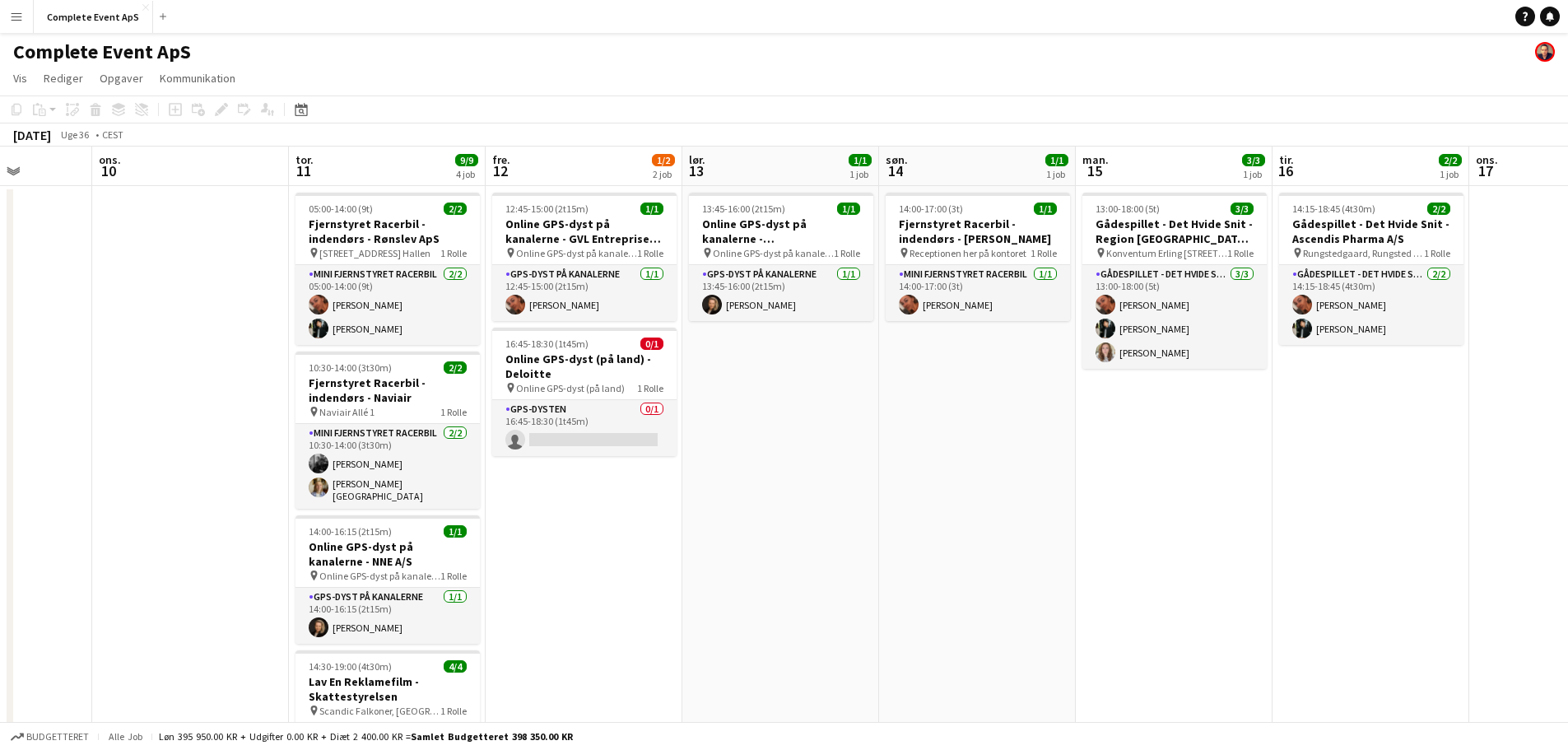
drag, startPoint x: 989, startPoint y: 541, endPoint x: 778, endPoint y: 542, distance: 211.0
click at [778, 542] on app-calendar-viewport "søn. 7 man. 8 1/1 1 job tir. 9 ons. 10 tor. 11 9/9 4 job fre. 12 1/2 2 job lør.…" at bounding box center [784, 571] width 1568 height 849
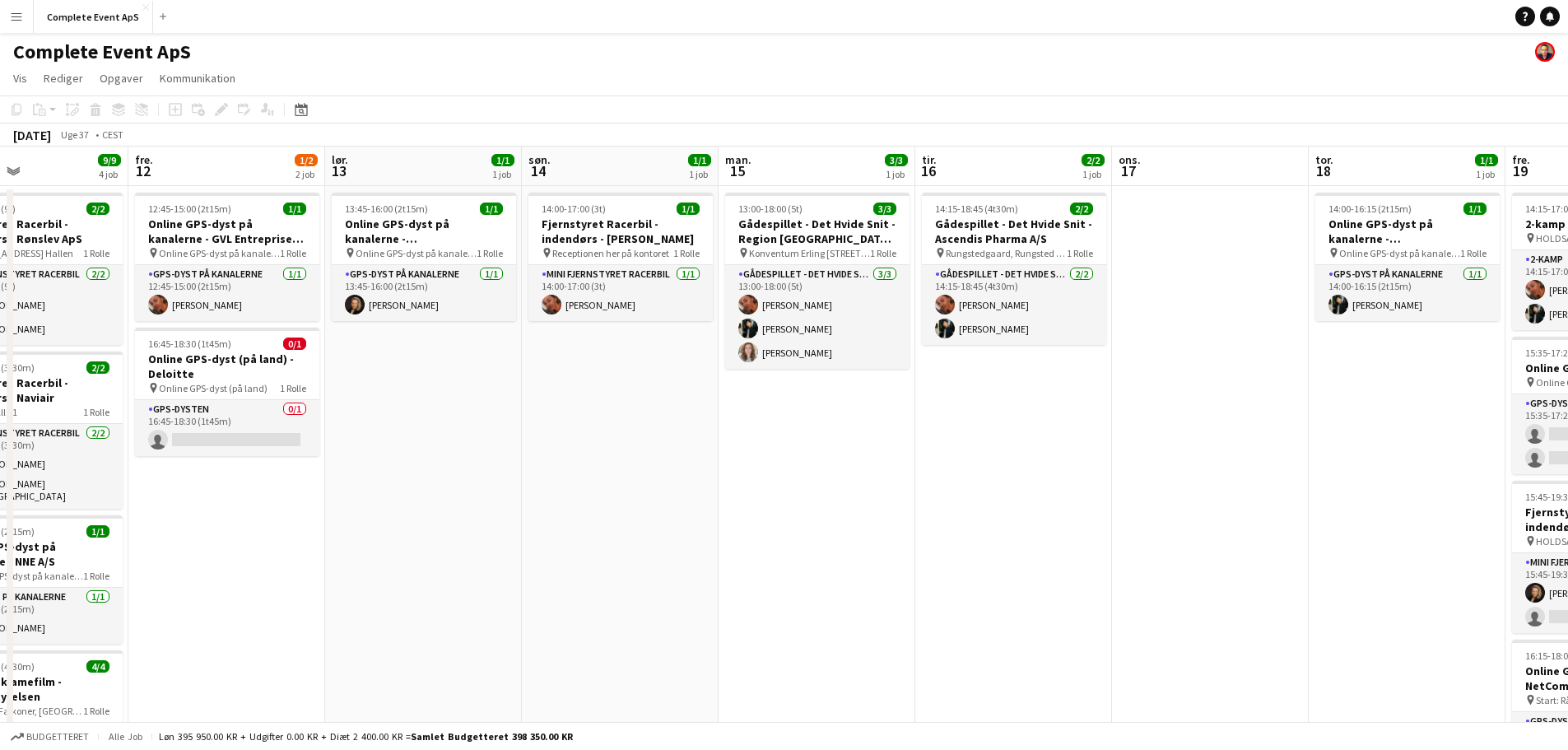
drag, startPoint x: 1185, startPoint y: 500, endPoint x: 451, endPoint y: 518, distance: 734.2
click at [451, 518] on app-calendar-viewport "man. 8 1/1 1 job tir. 9 ons. 10 tor. 11 9/9 4 job fre. 12 1/2 2 job lør. 13 1/1…" at bounding box center [784, 571] width 1568 height 849
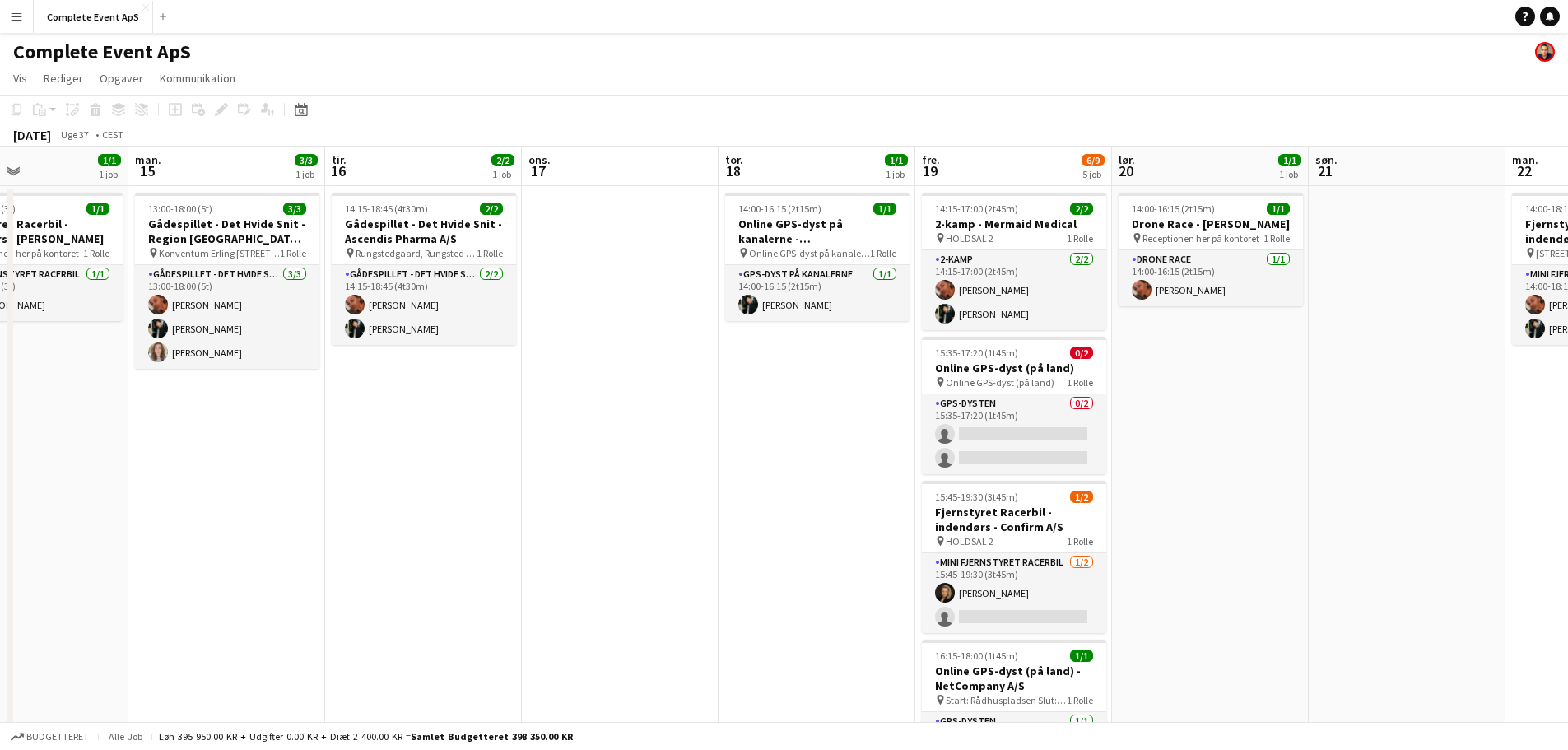
scroll to position [0, 659]
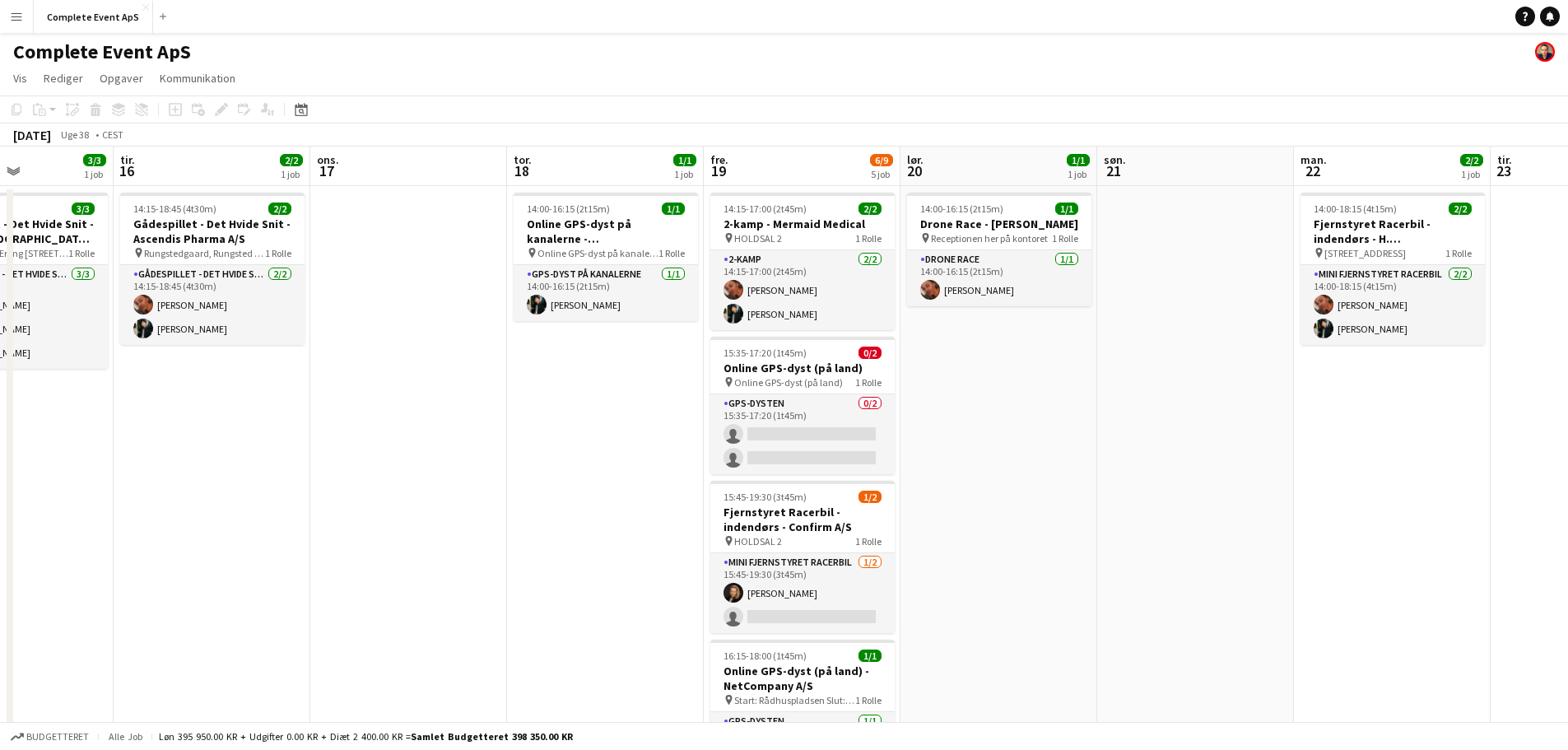
drag, startPoint x: 648, startPoint y: 480, endPoint x: 419, endPoint y: 469, distance: 229.3
click at [419, 469] on app-calendar-viewport "lør. 13 1/1 1 job søn. 14 1/1 1 job man. 15 3/3 1 job tir. 16 2/2 1 job ons. 17…" at bounding box center [784, 571] width 1568 height 849
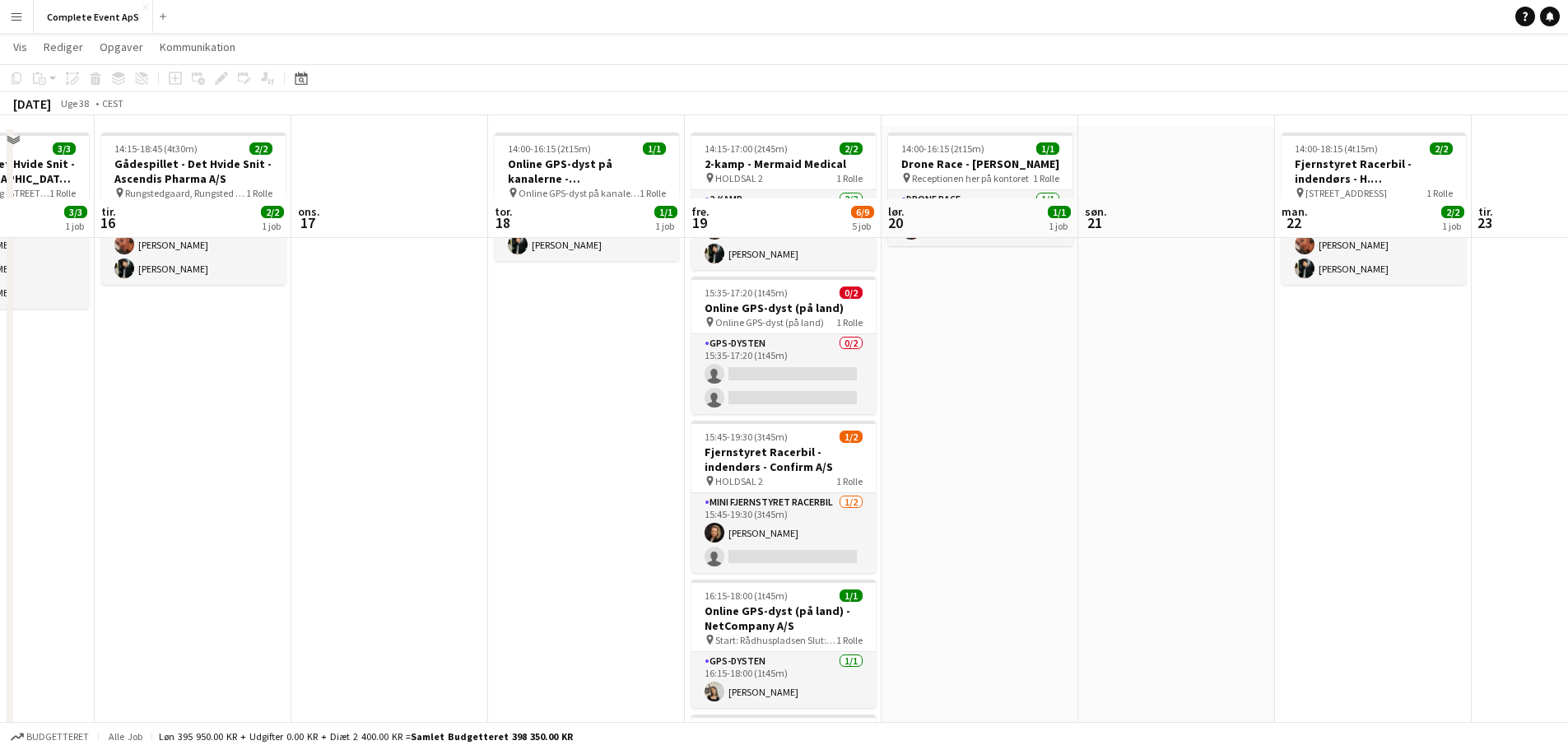
scroll to position [0, 0]
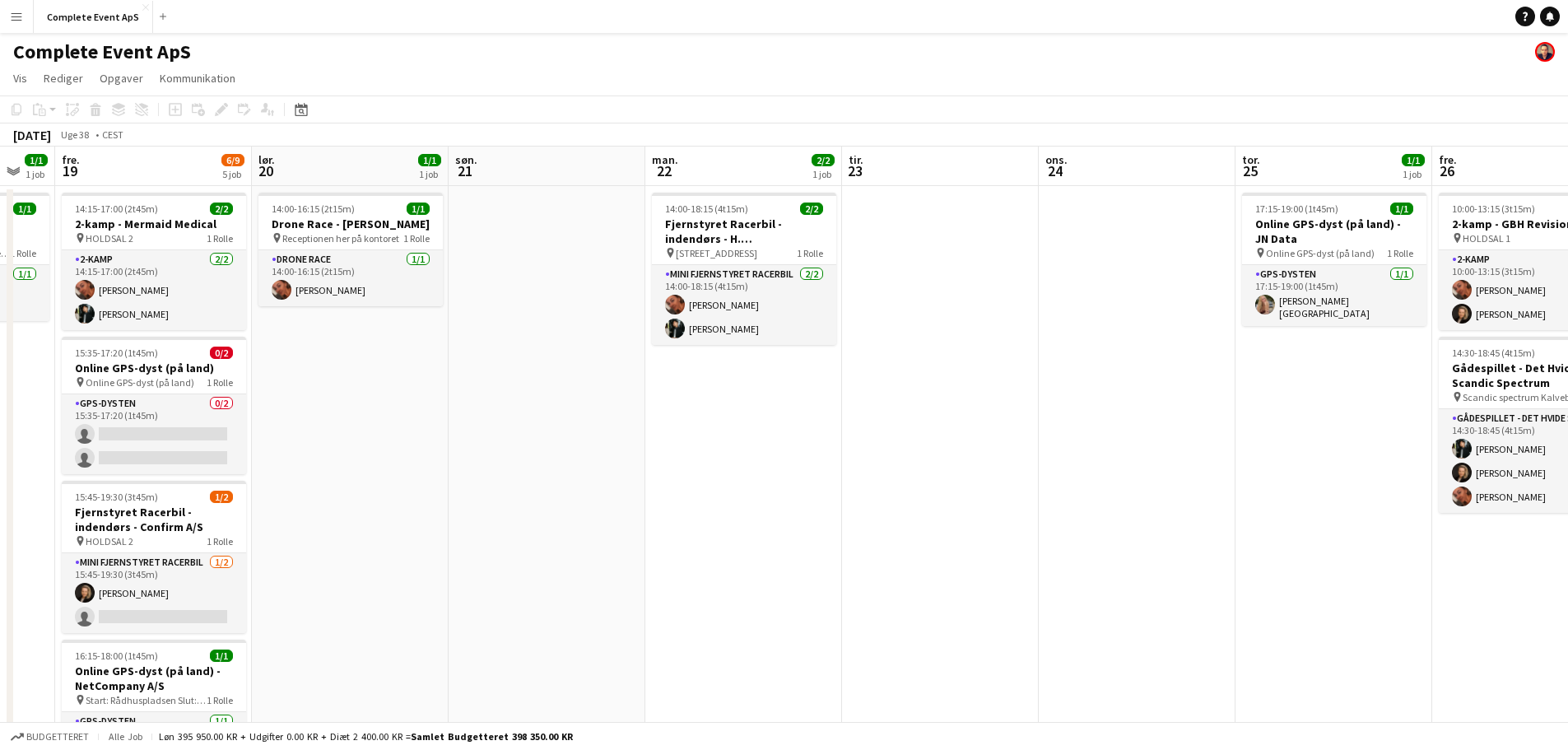
drag, startPoint x: 1175, startPoint y: 508, endPoint x: 513, endPoint y: 514, distance: 662.0
click at [497, 517] on app-calendar-viewport "tir. 16 2/2 1 job ons. 17 tor. 18 1/1 1 job fre. 19 6/9 5 job lør. 20 1/1 1 job…" at bounding box center [784, 571] width 1568 height 849
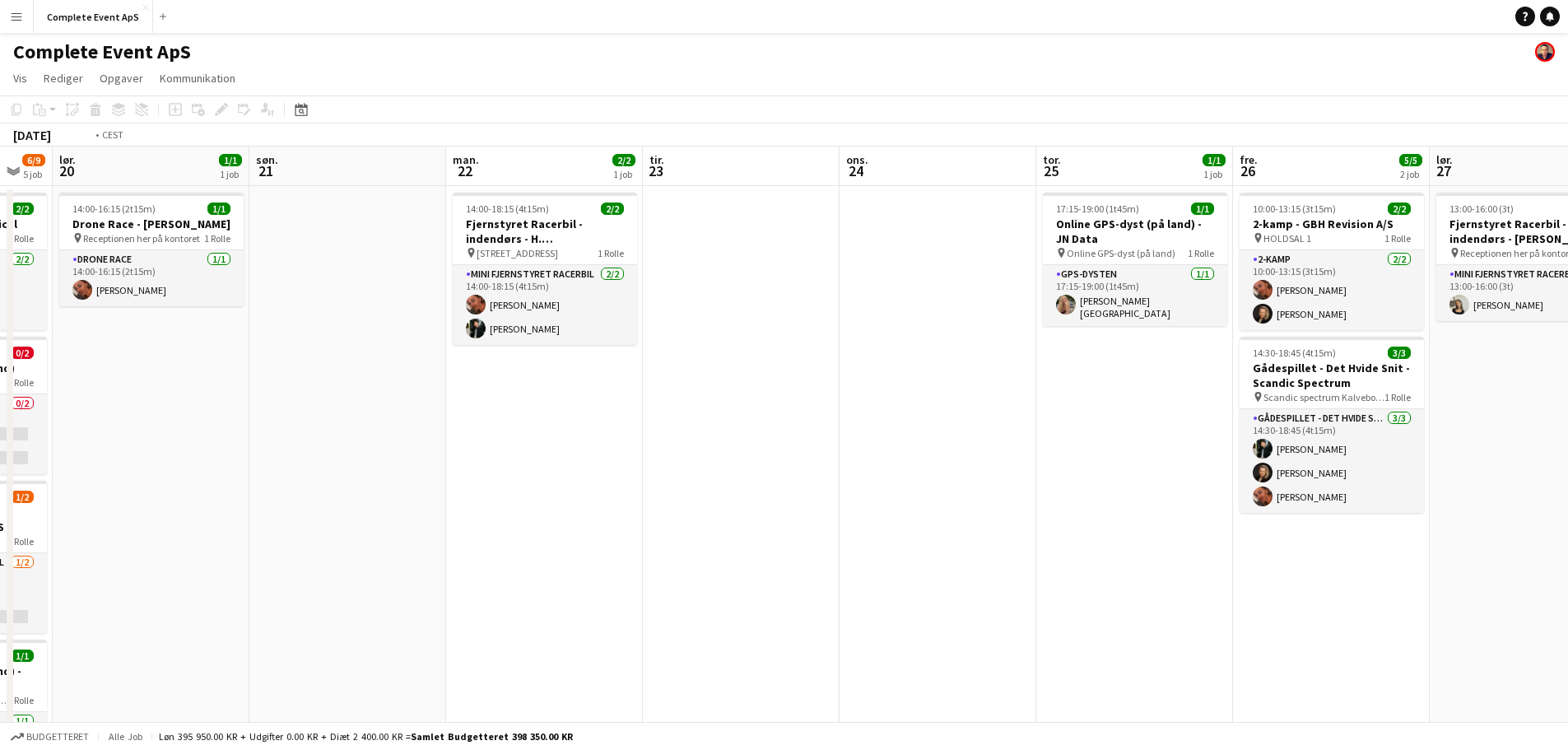
scroll to position [0, 635]
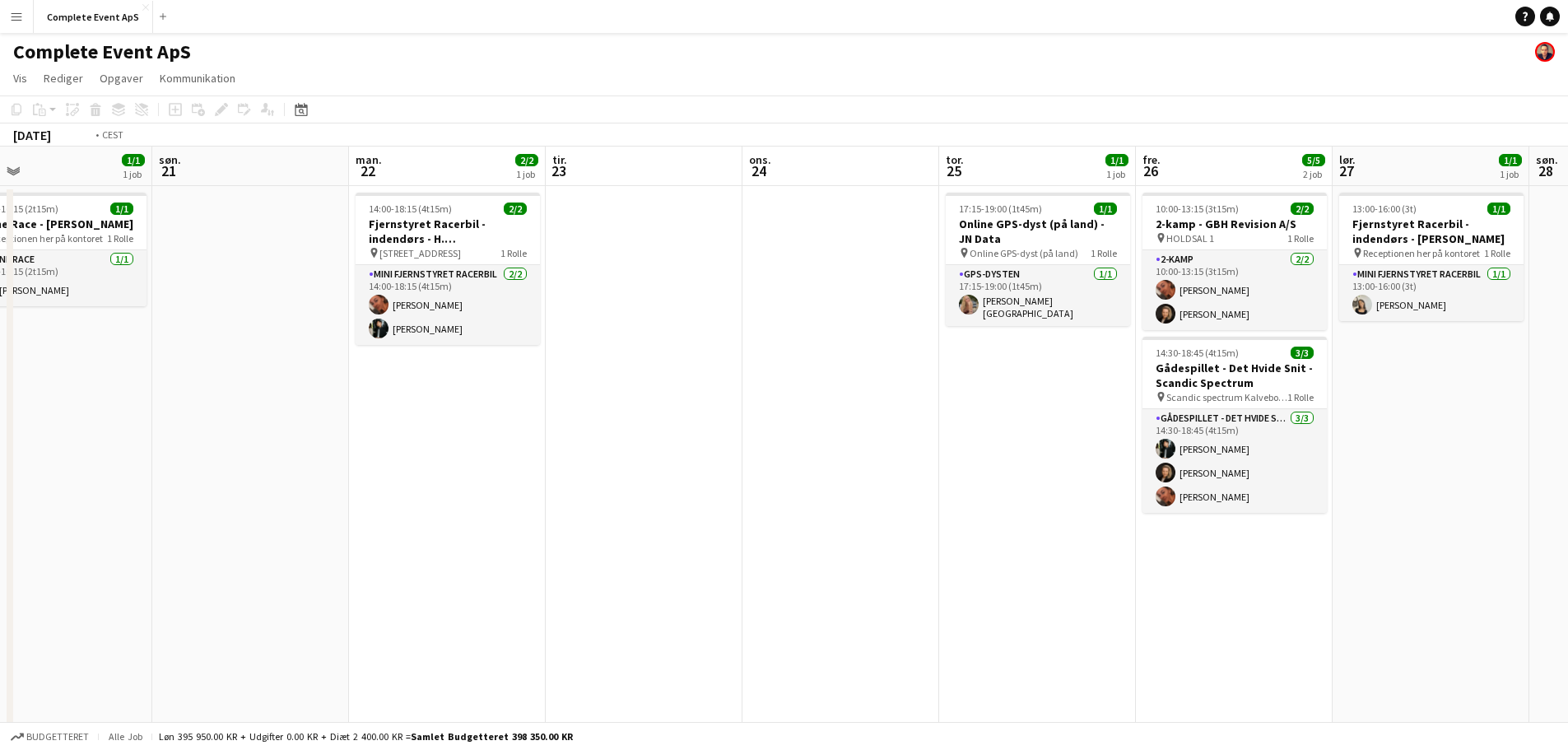
drag, startPoint x: 1025, startPoint y: 506, endPoint x: 510, endPoint y: 516, distance: 515.1
click at [510, 516] on app-calendar-viewport "ons. 17 tor. 18 1/1 1 job fre. 19 6/9 5 job lør. 20 1/1 1 job søn. 21 man. 22 2…" at bounding box center [784, 571] width 1568 height 849
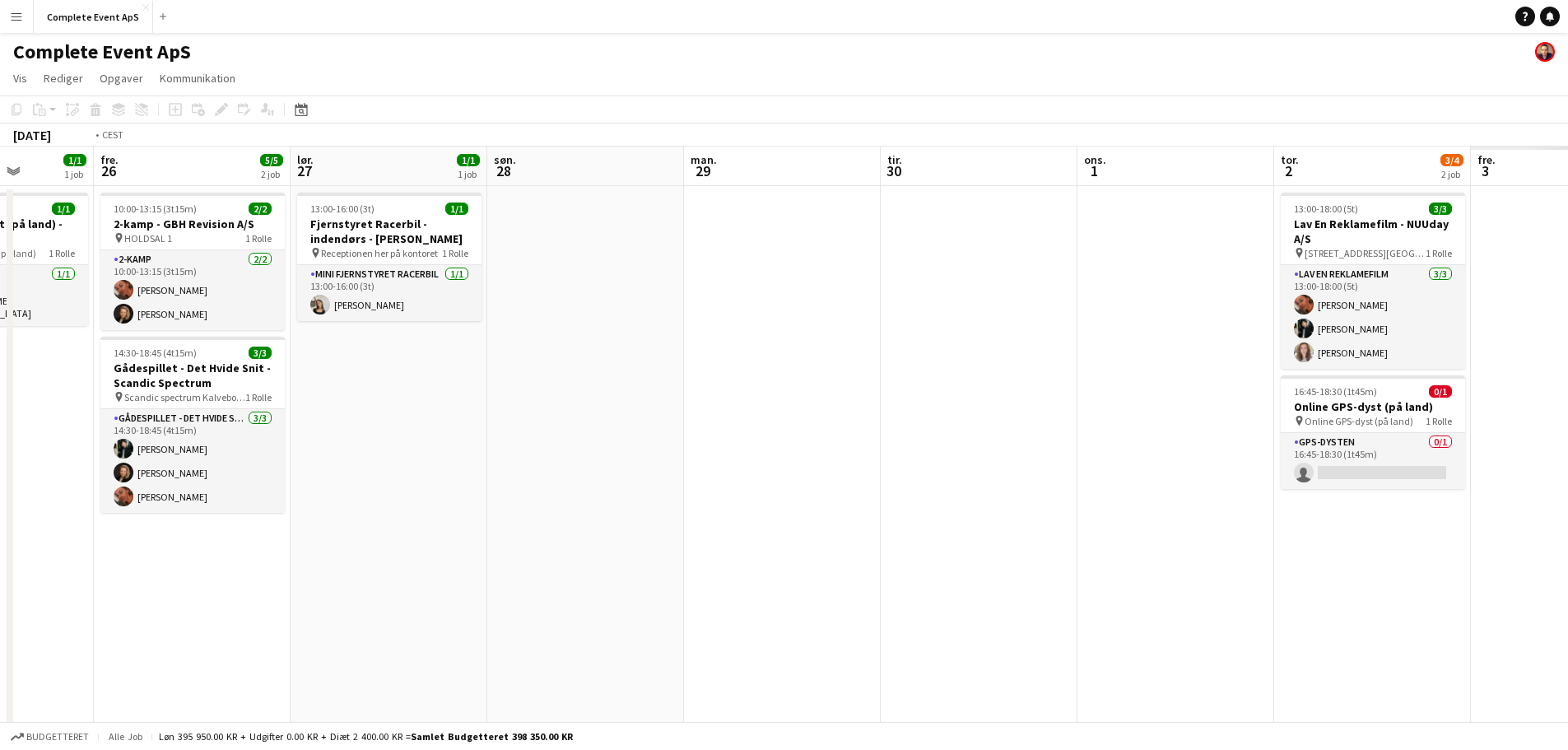
drag, startPoint x: 1149, startPoint y: 458, endPoint x: 3, endPoint y: 481, distance: 1146.2
click at [0, 483] on app-calendar-viewport "man. 22 2/2 1 job tir. 23 ons. 24 tor. 25 1/1 1 job fre. 26 5/5 2 job lør. 27 1…" at bounding box center [784, 571] width 1568 height 849
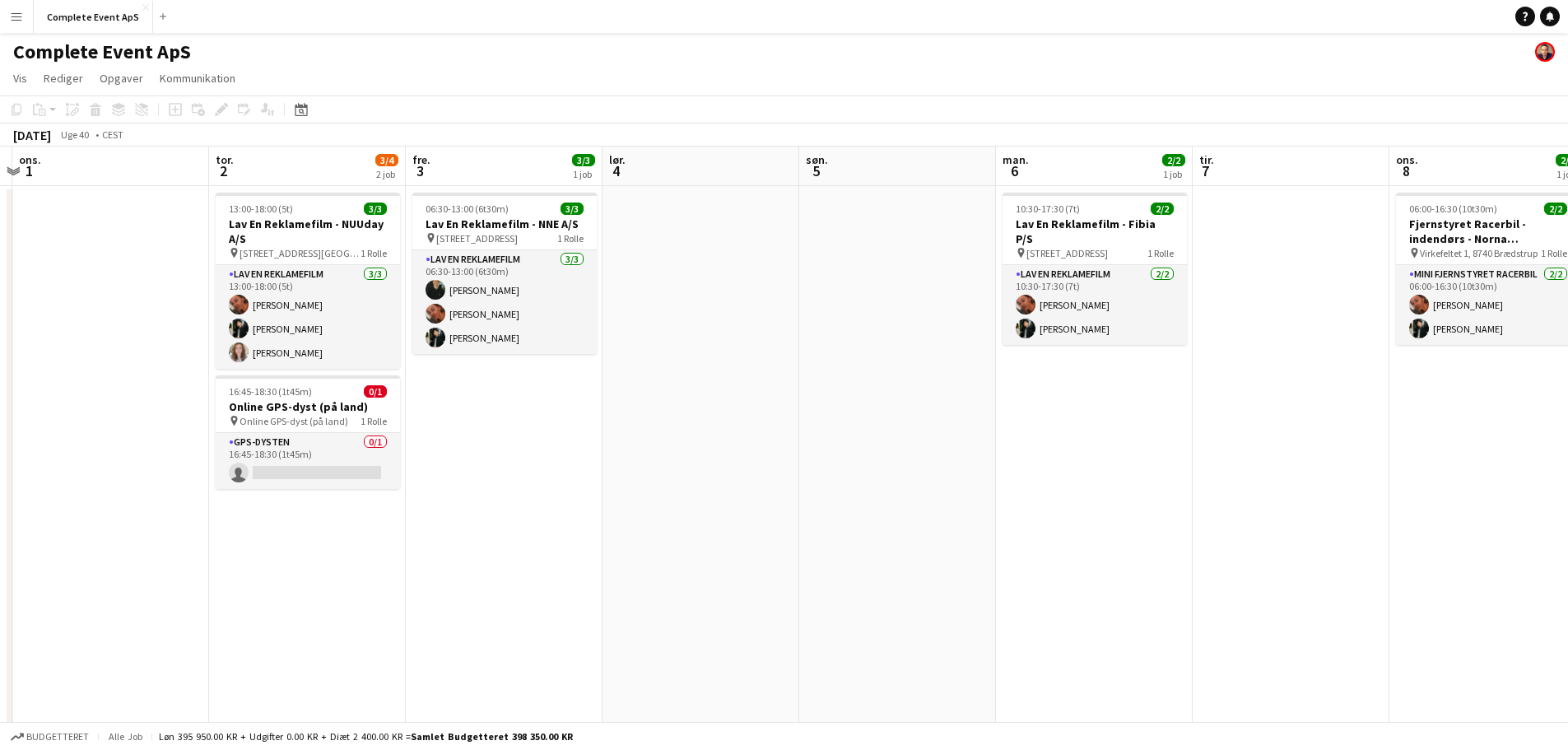
drag, startPoint x: 1130, startPoint y: 458, endPoint x: 764, endPoint y: 484, distance: 366.9
click at [764, 484] on app-calendar-viewport "søn. 28 man. 29 tir. 30 ons. 1 tor. 2 3/4 2 job fre. 3 3/3 1 job lør. 4 søn. 5 …" at bounding box center [784, 571] width 1568 height 849
click at [522, 208] on div "06:30-13:00 (6t30m) 3/3" at bounding box center [506, 208] width 185 height 13
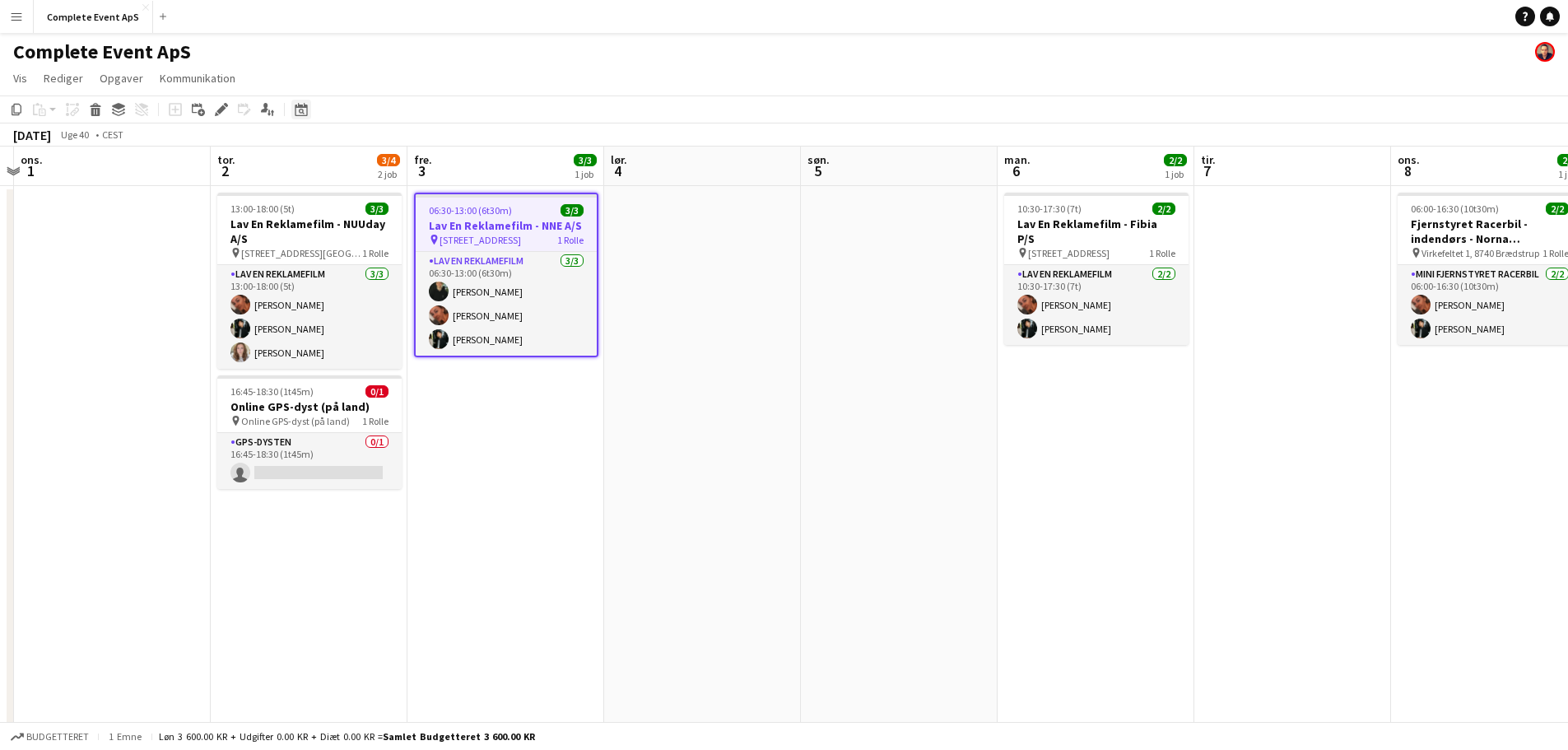
click at [308, 104] on div "Datovælger" at bounding box center [301, 109] width 19 height 19
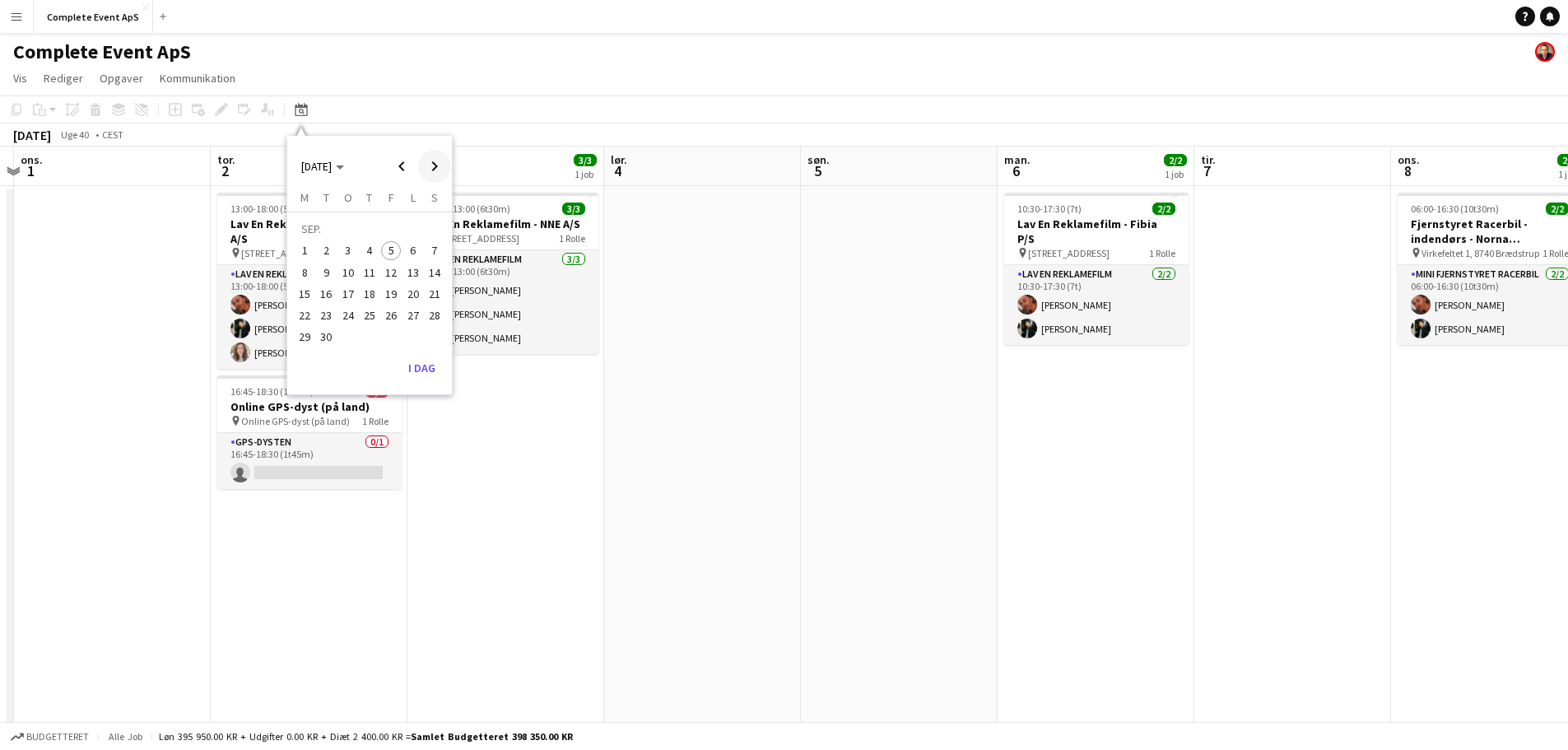
click at [436, 162] on span "Next month" at bounding box center [434, 166] width 33 height 33
click at [394, 313] on span "24" at bounding box center [390, 314] width 19 height 19
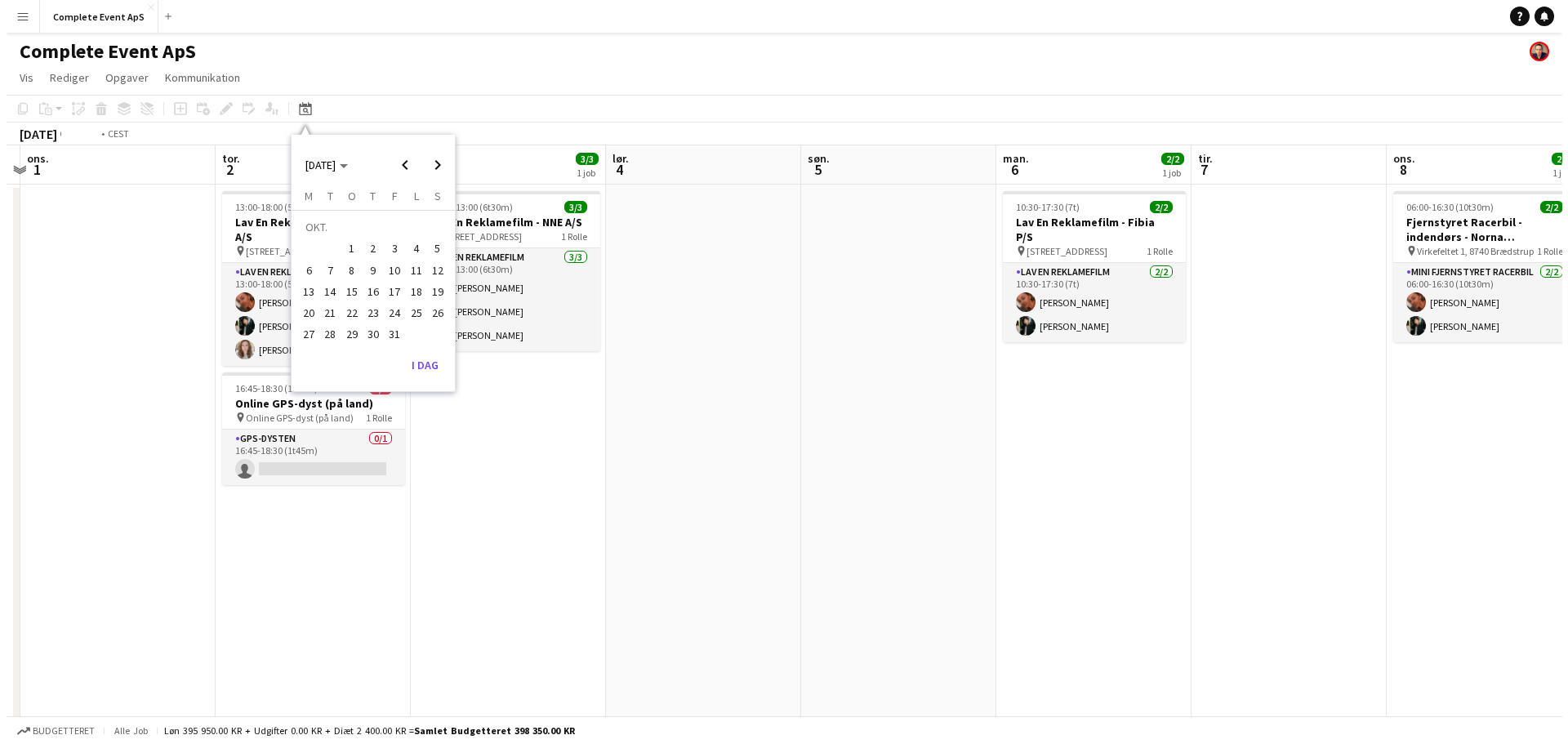
scroll to position [0, 562]
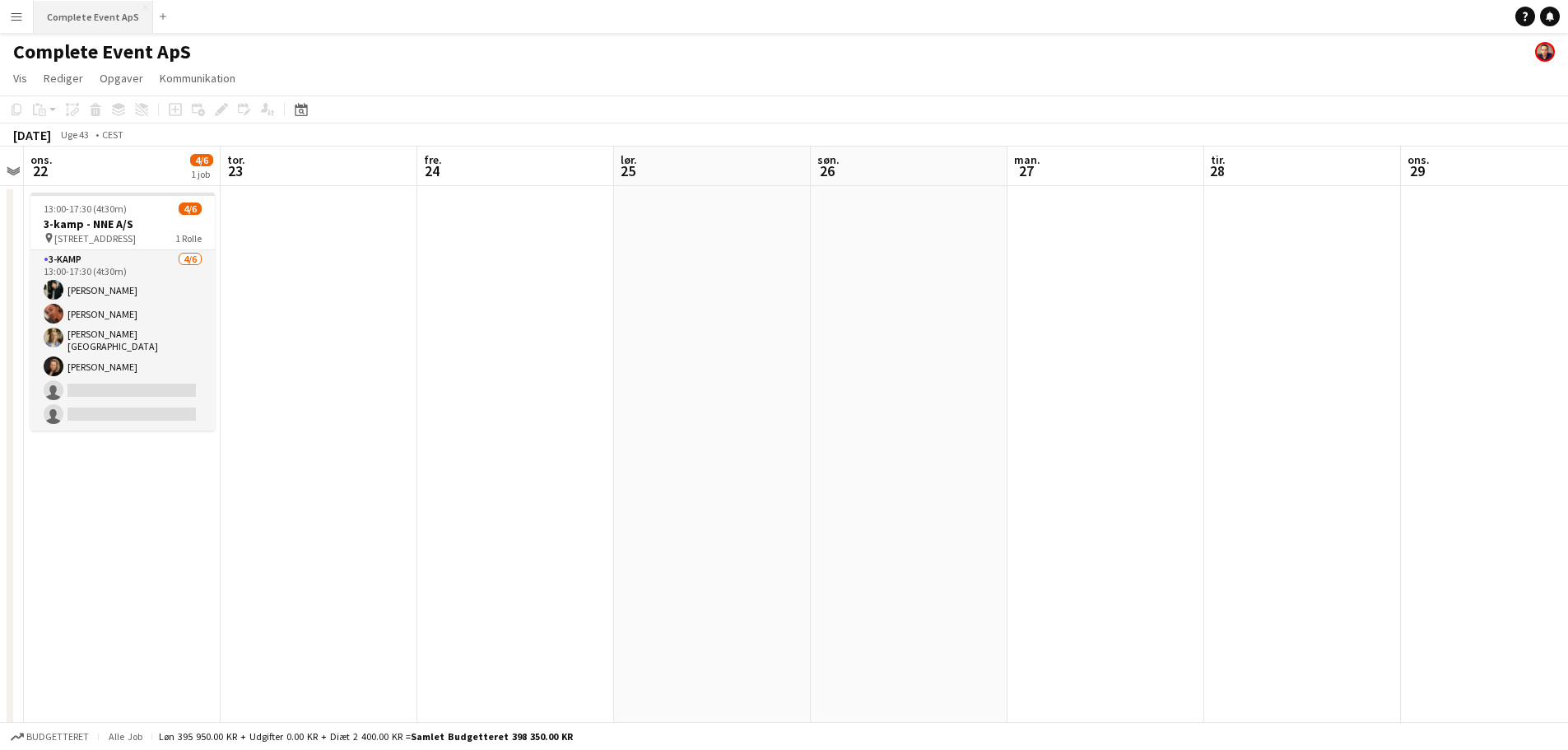
click at [87, 11] on button "Complete Event ApS Luk" at bounding box center [94, 17] width 120 height 32
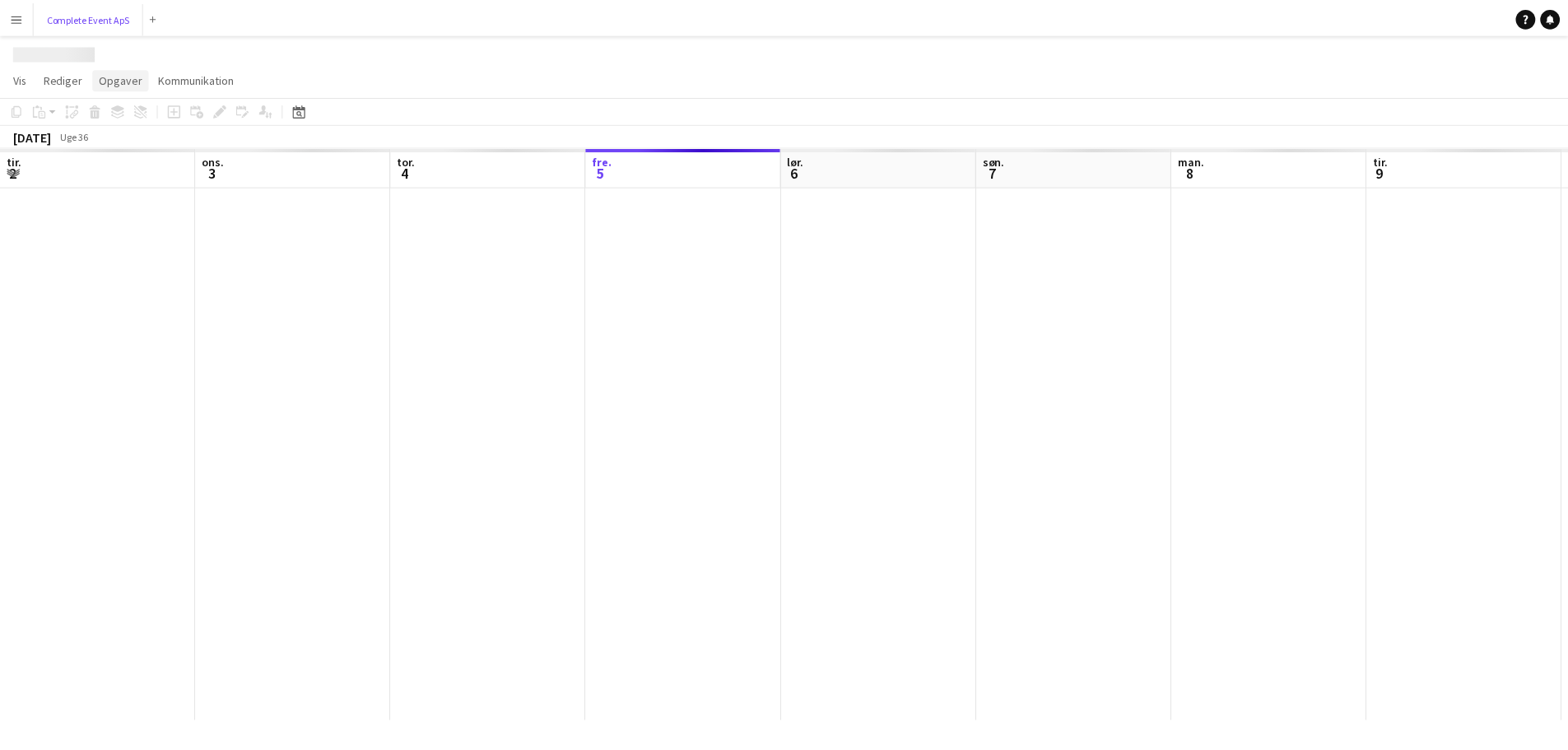
scroll to position [0, 394]
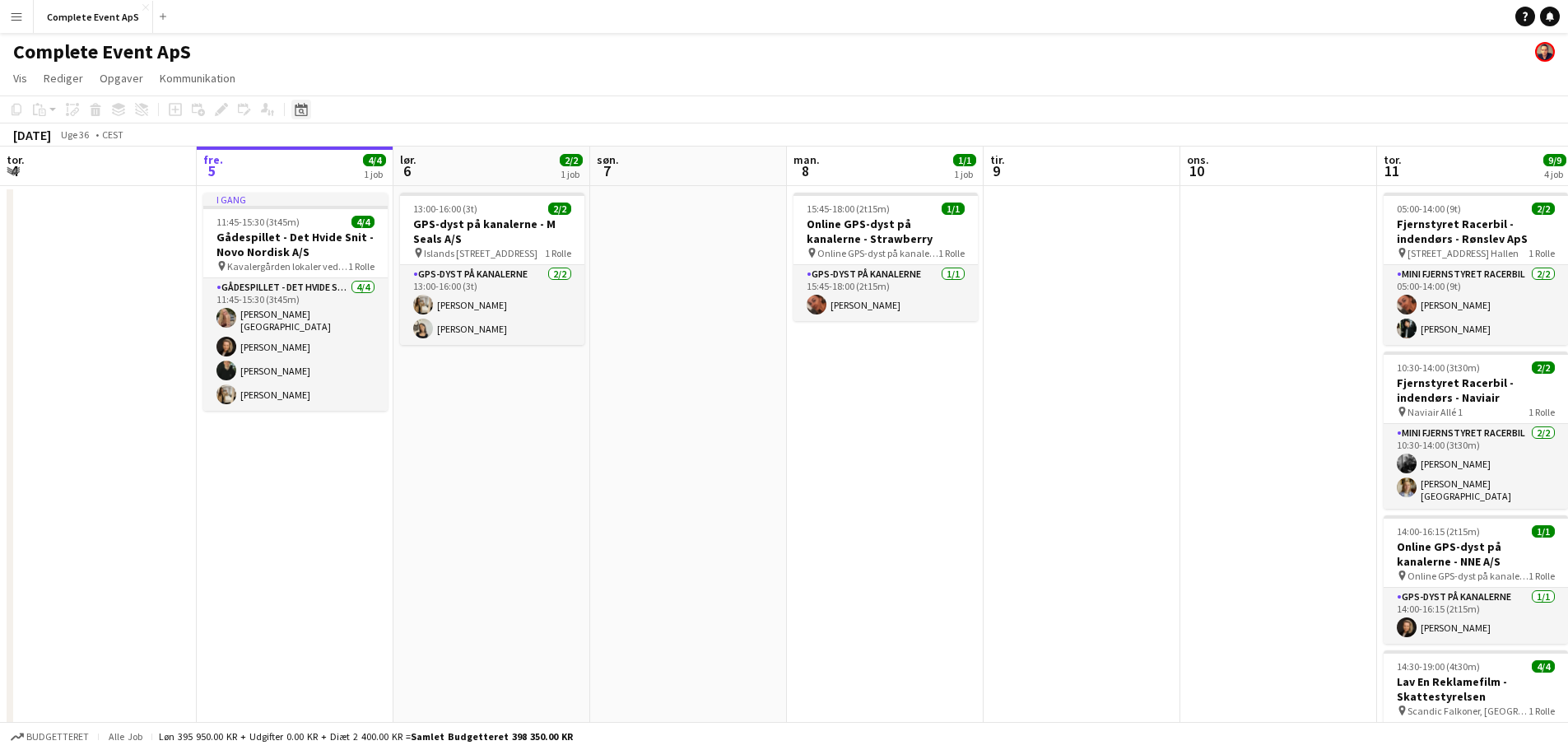
click at [294, 108] on div "Datovælger" at bounding box center [301, 109] width 19 height 19
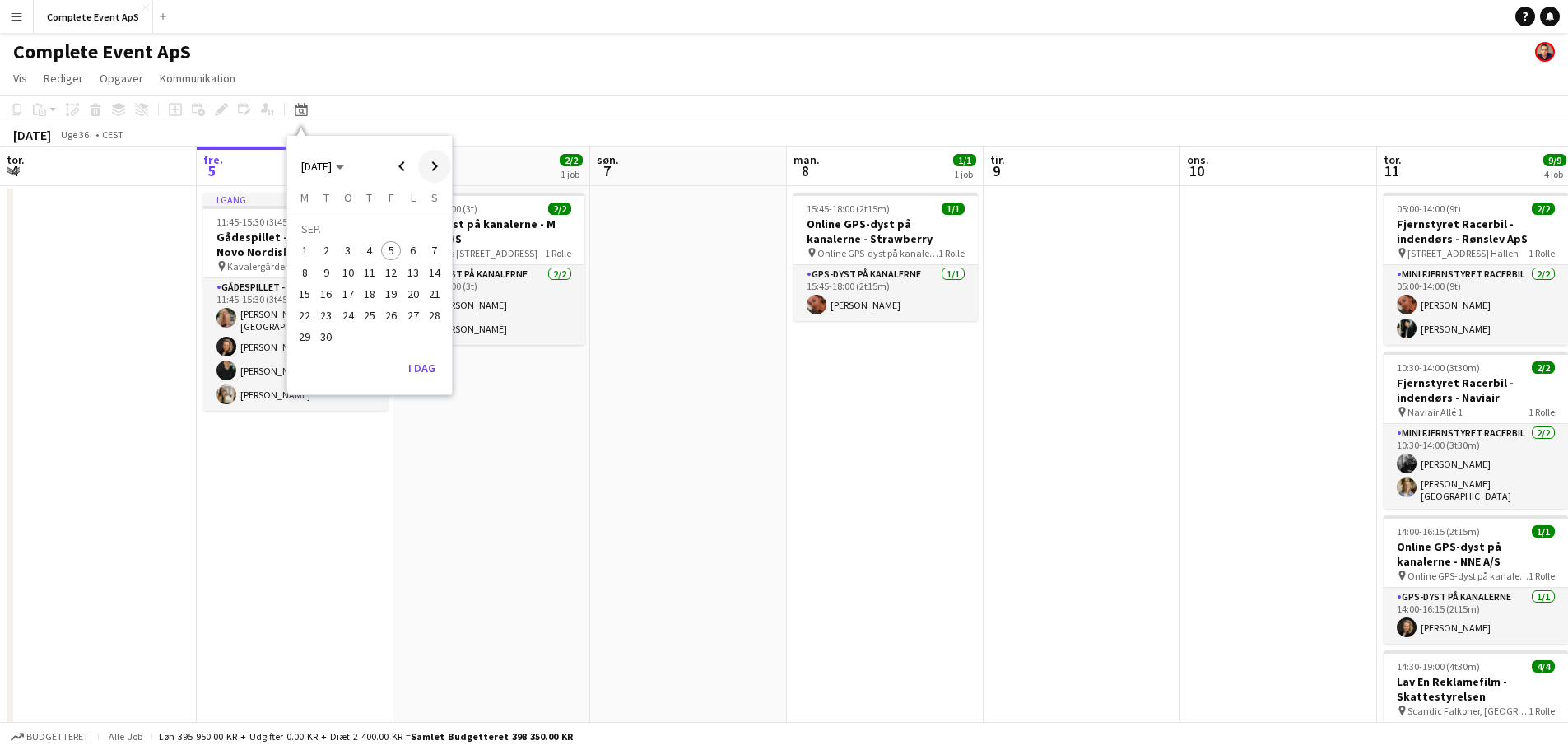
click at [432, 164] on span "Next month" at bounding box center [434, 166] width 33 height 33
click at [368, 277] on span "9" at bounding box center [369, 272] width 19 height 19
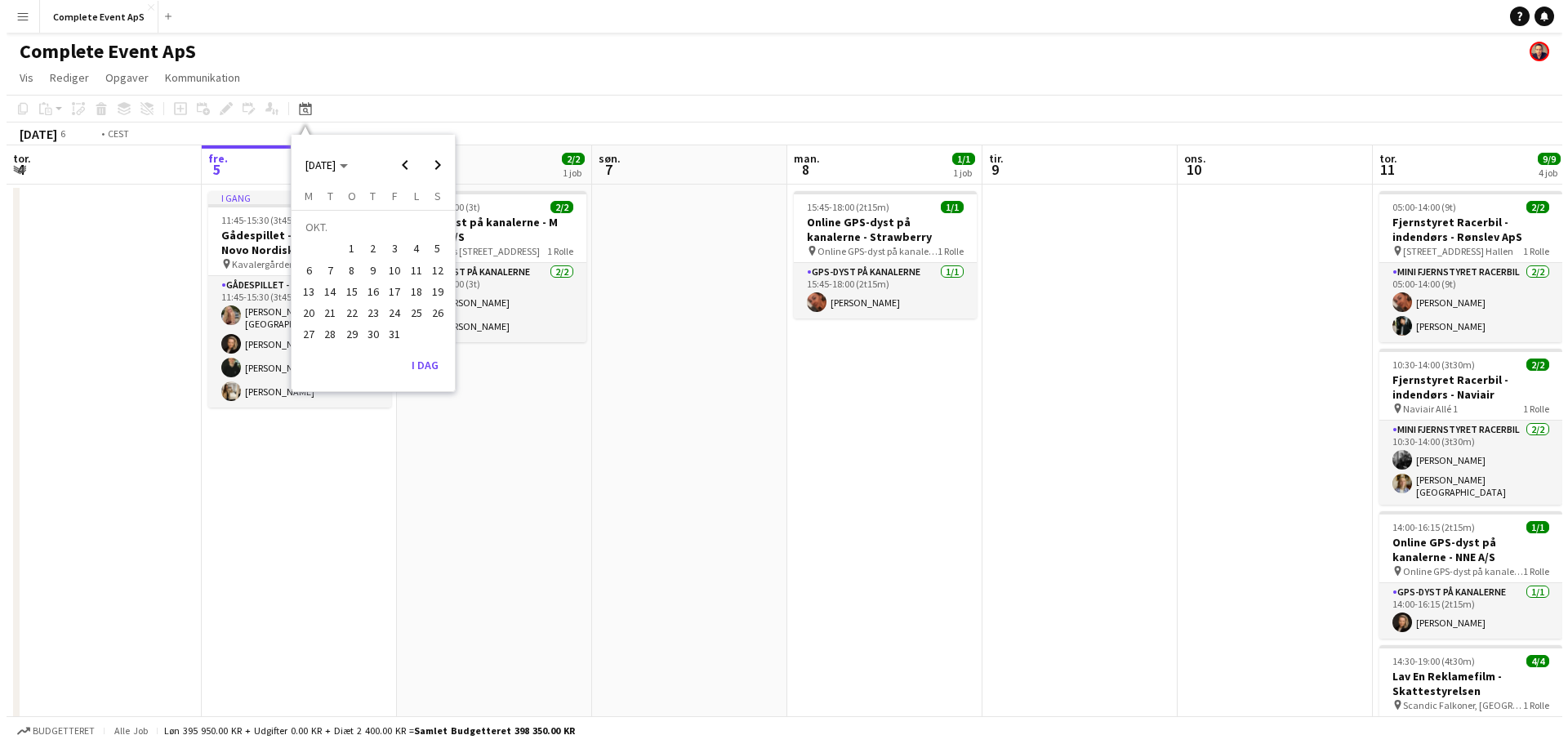
scroll to position [0, 562]
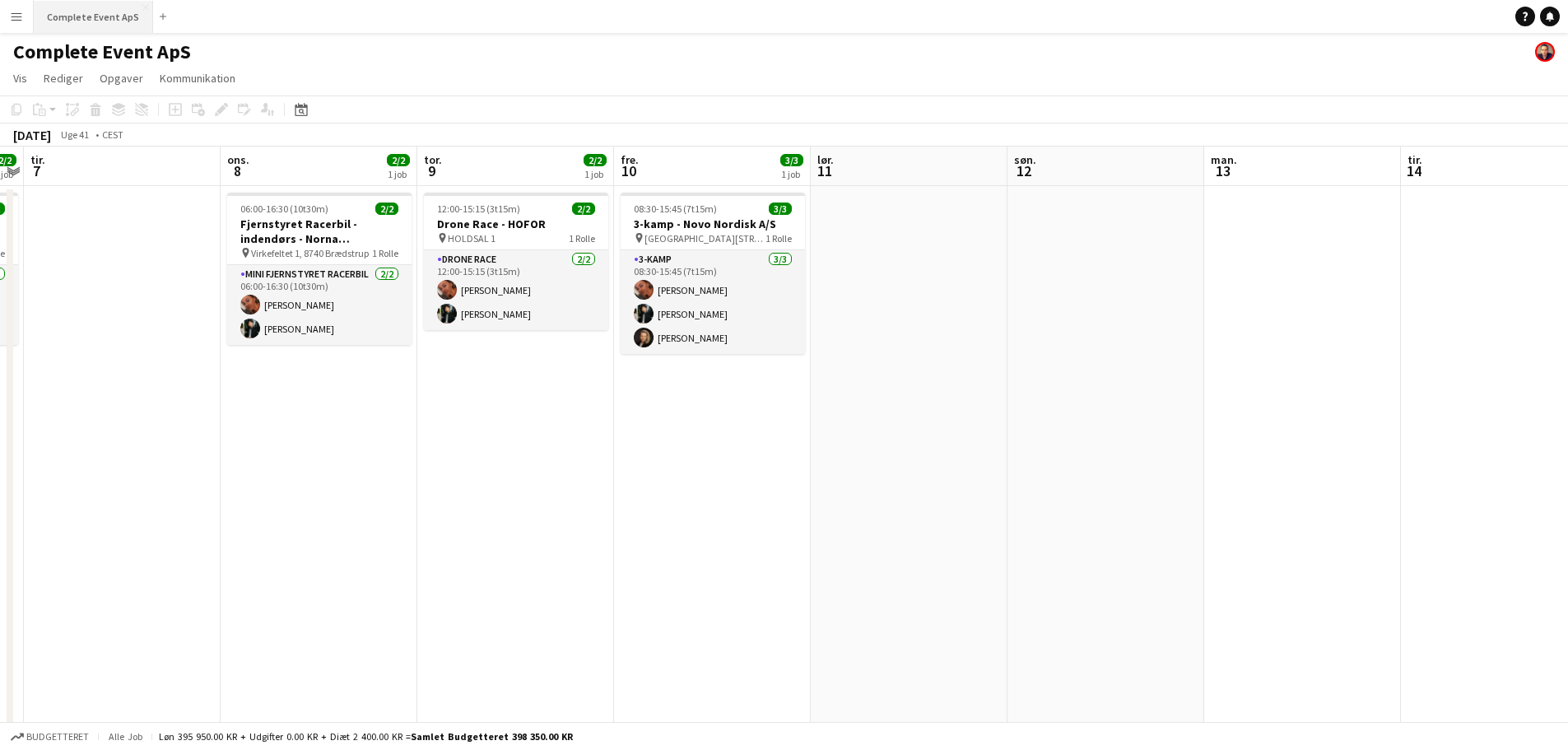
click at [93, 22] on button "Complete Event ApS Luk" at bounding box center [94, 17] width 120 height 32
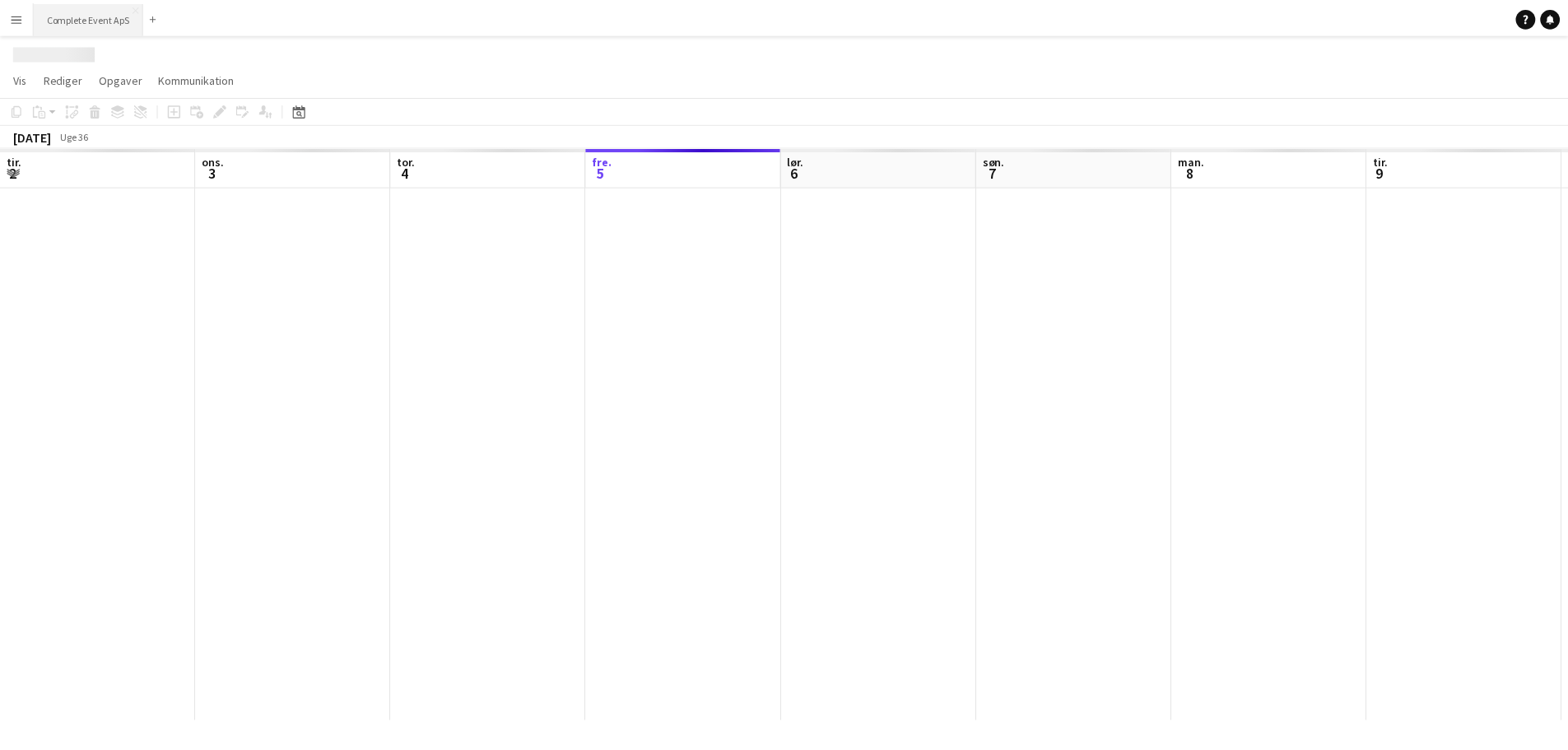
scroll to position [0, 394]
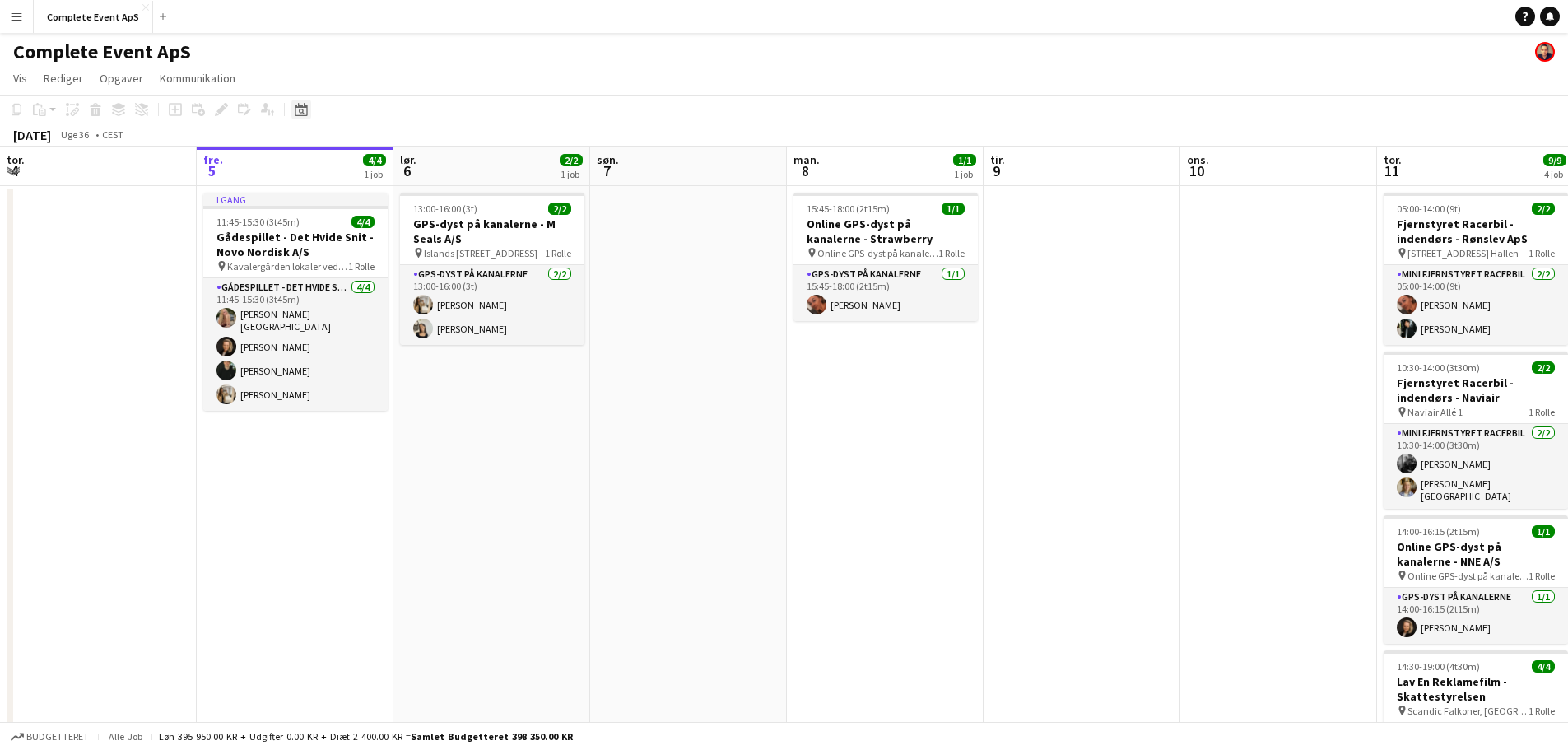
click at [303, 111] on icon "Datovælger" at bounding box center [302, 110] width 13 height 13
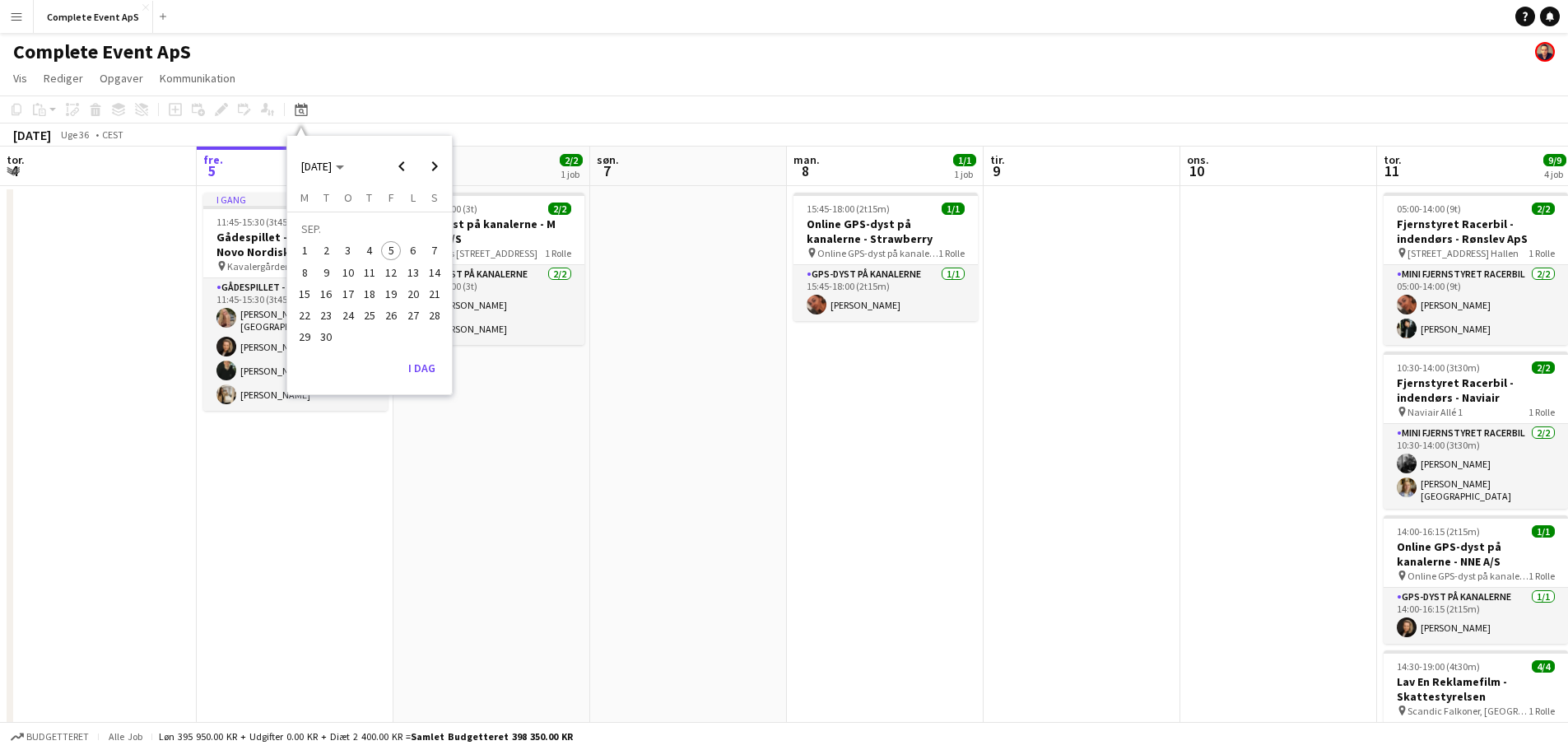
click at [388, 319] on span "26" at bounding box center [390, 314] width 19 height 19
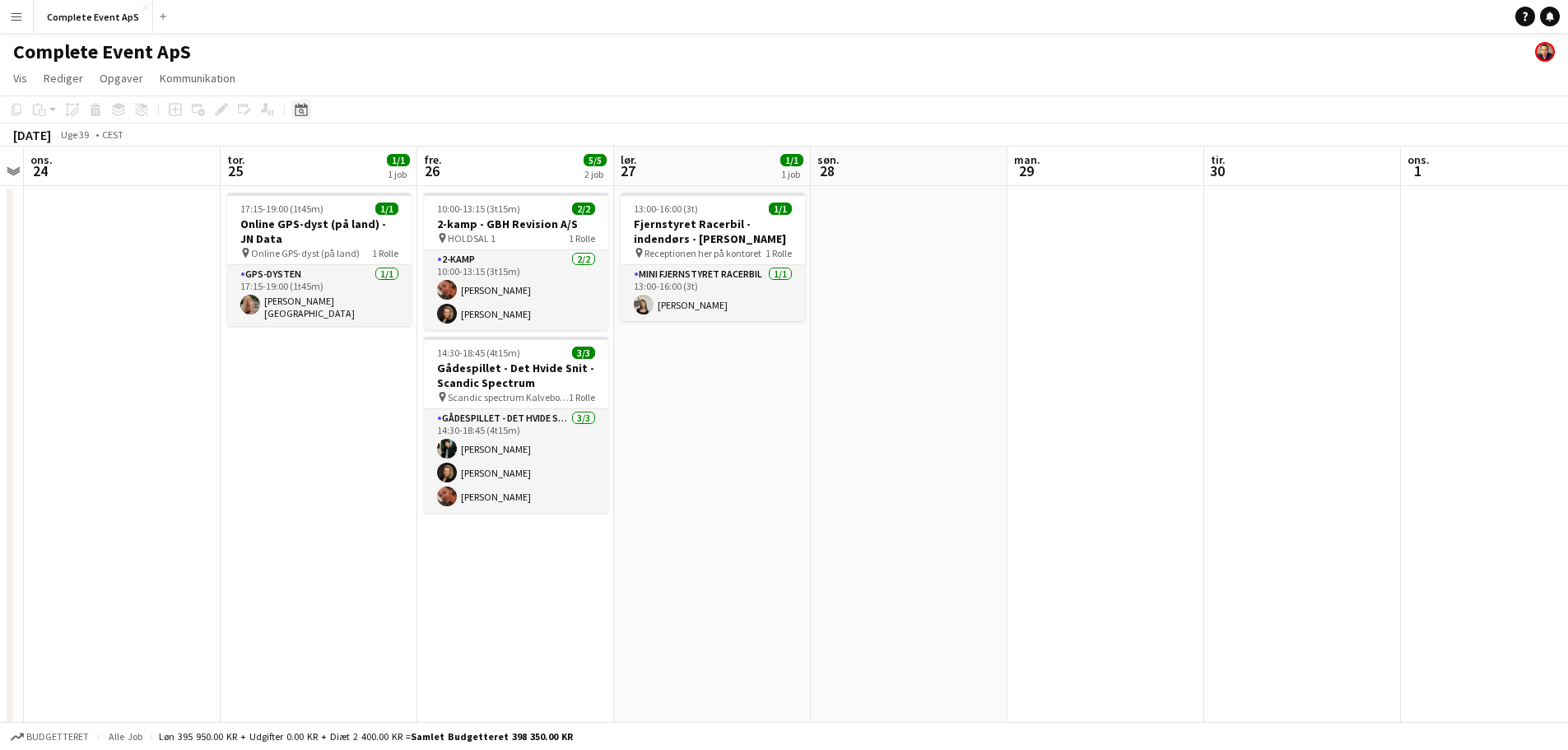
click at [298, 103] on icon "Datovælger" at bounding box center [302, 110] width 13 height 13
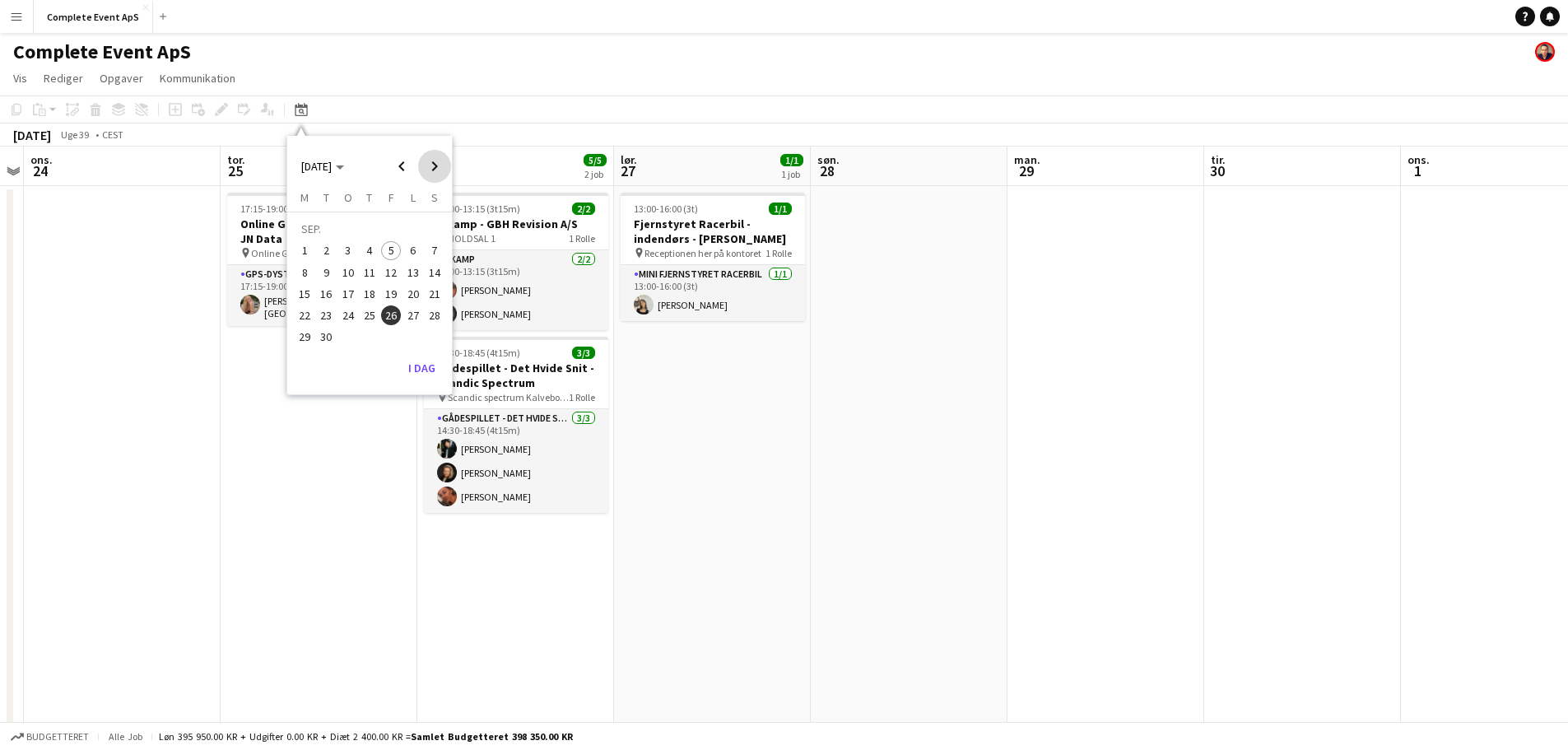
click at [438, 161] on span "Next month" at bounding box center [434, 166] width 33 height 33
click at [352, 319] on span "26" at bounding box center [347, 319] width 19 height 19
